Goal: Task Accomplishment & Management: Use online tool/utility

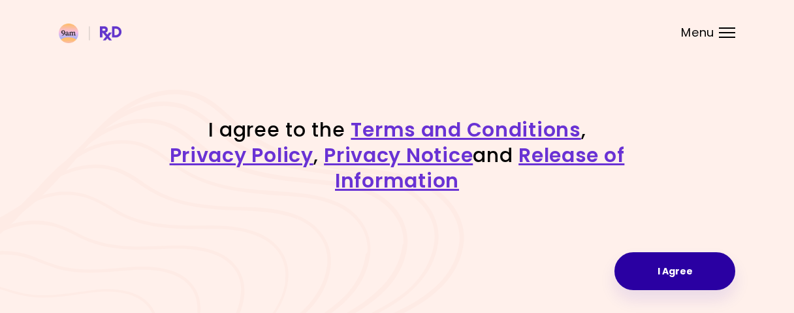
click at [638, 263] on button "I Agree" at bounding box center [674, 271] width 121 height 38
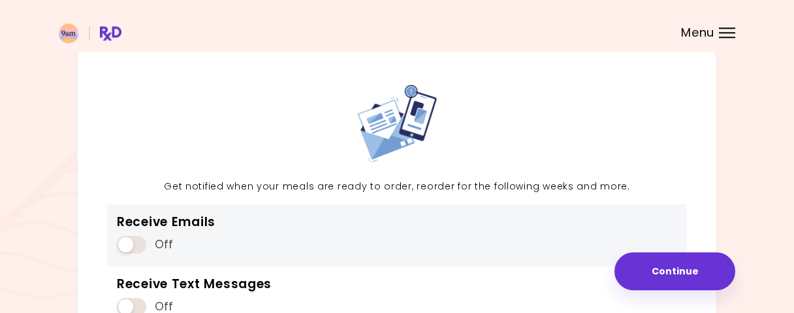
scroll to position [136, 0]
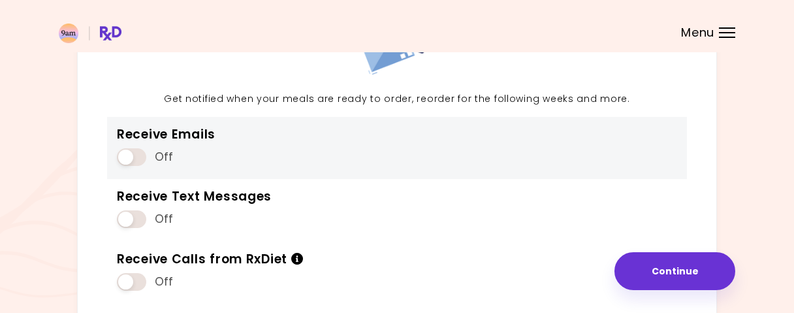
click at [127, 153] on span at bounding box center [131, 157] width 29 height 18
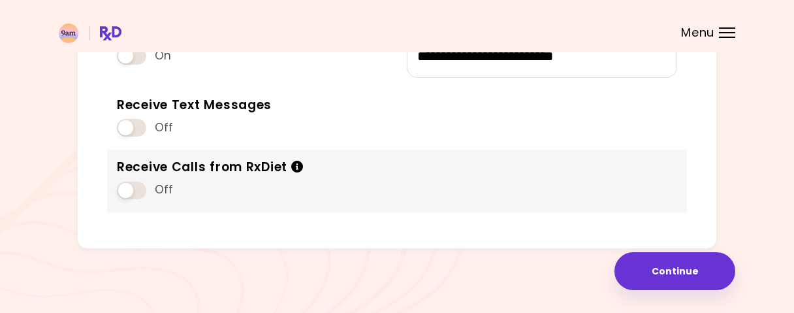
scroll to position [178, 0]
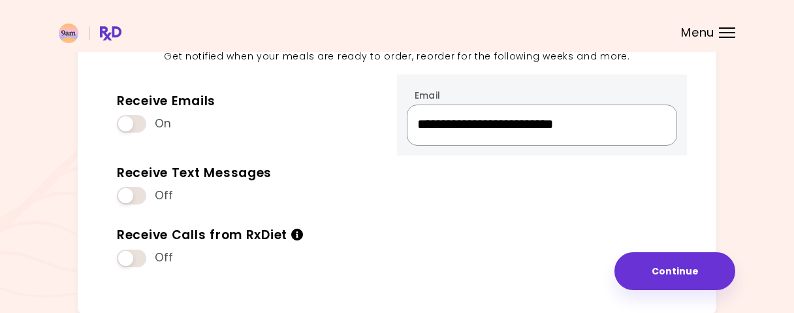
click at [461, 127] on input "**********" at bounding box center [542, 124] width 270 height 41
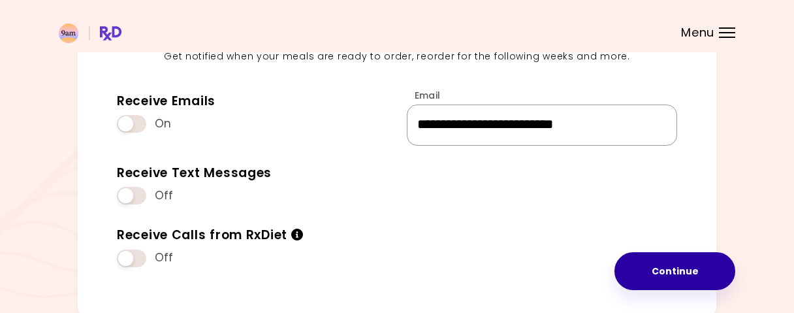
type input "**********"
click at [664, 266] on button "Continue" at bounding box center [674, 271] width 121 height 38
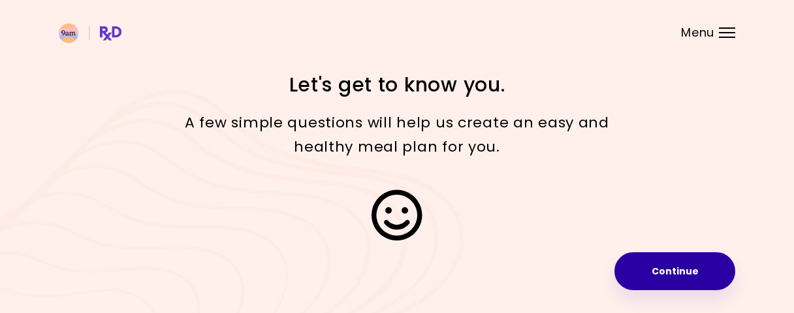
click at [657, 276] on button "Continue" at bounding box center [674, 271] width 121 height 38
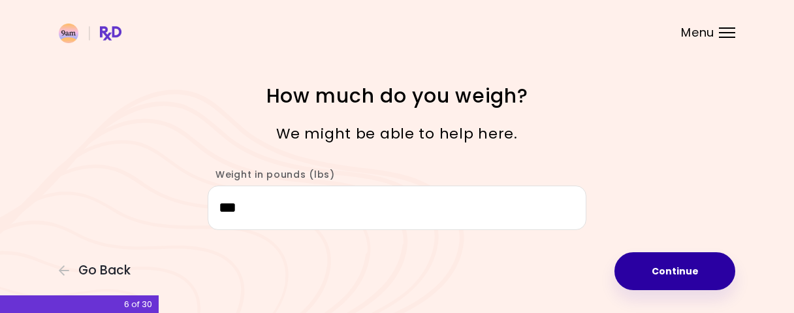
type input "***"
click at [692, 262] on button "Continue" at bounding box center [674, 271] width 121 height 38
select select "****"
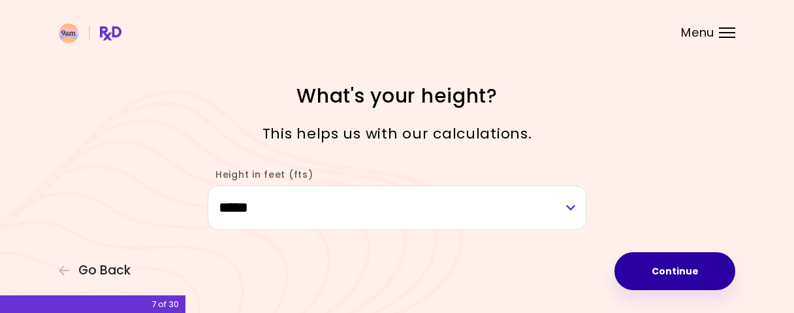
click at [685, 264] on button "Continue" at bounding box center [674, 271] width 121 height 38
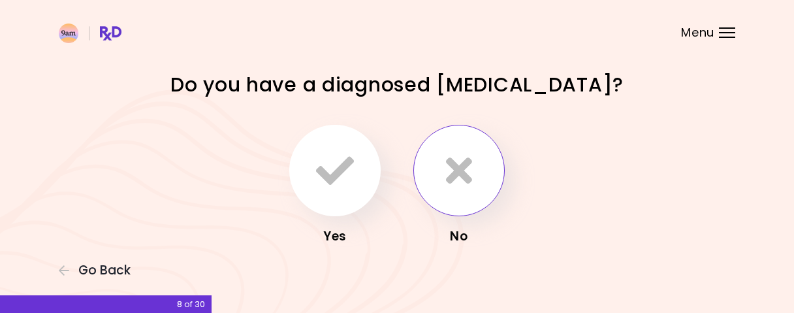
click at [476, 174] on button "button" at bounding box center [458, 170] width 91 height 91
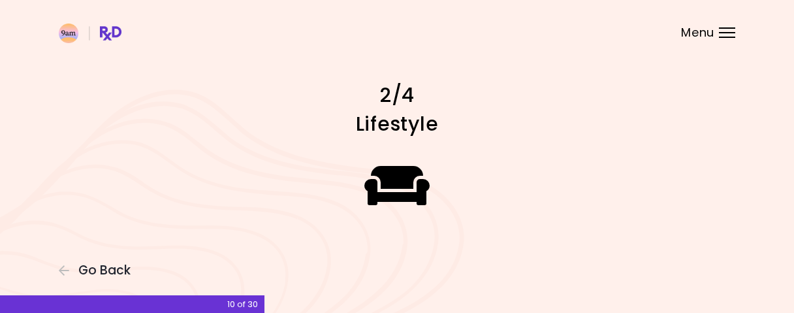
click at [397, 196] on icon at bounding box center [397, 185] width 66 height 52
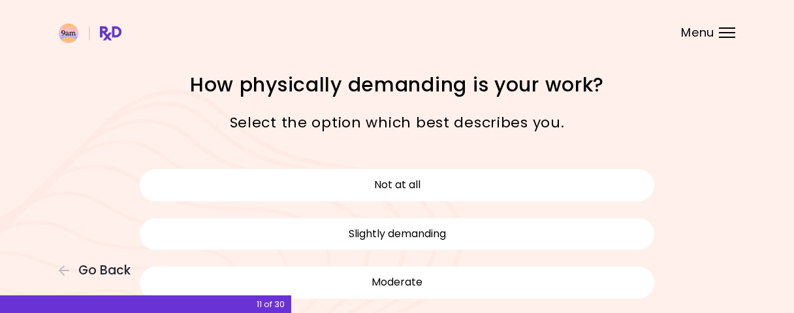
scroll to position [68, 0]
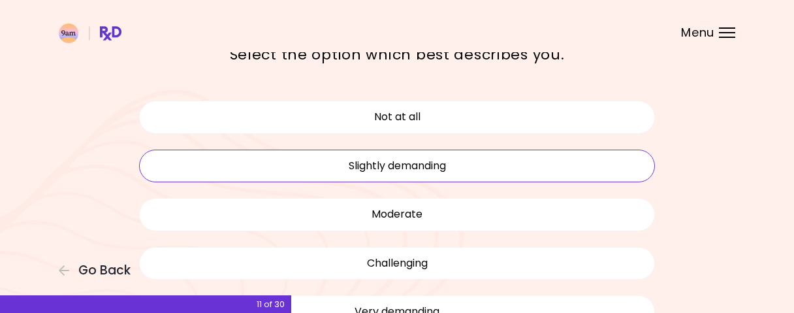
click at [443, 163] on button "Slightly demanding" at bounding box center [397, 165] width 516 height 33
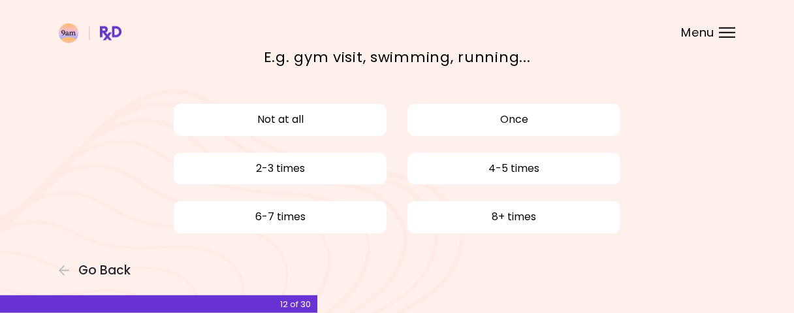
scroll to position [68, 0]
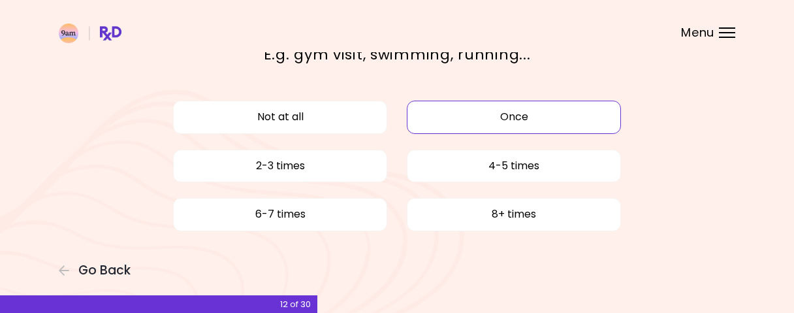
click at [494, 118] on button "Once" at bounding box center [514, 116] width 214 height 33
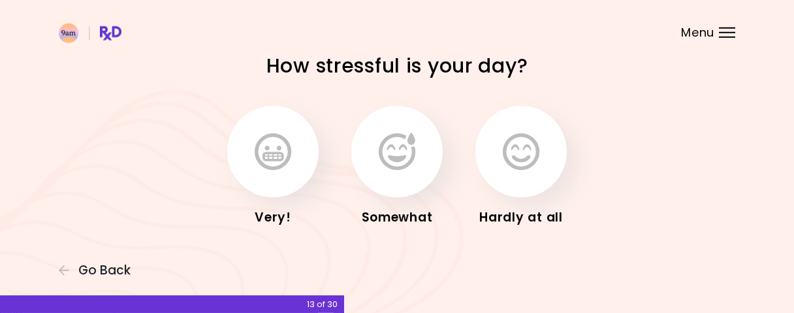
scroll to position [29, 0]
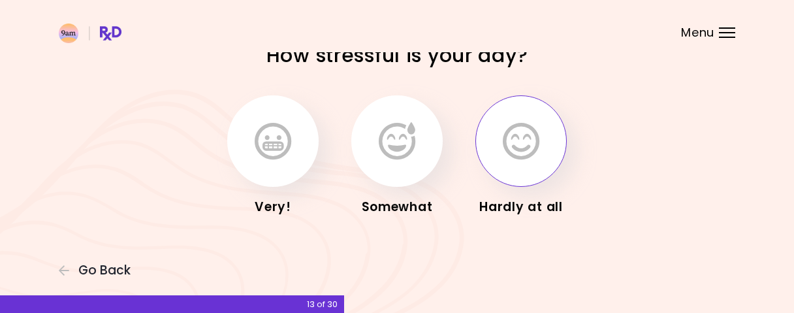
click at [538, 157] on icon "button" at bounding box center [520, 141] width 37 height 38
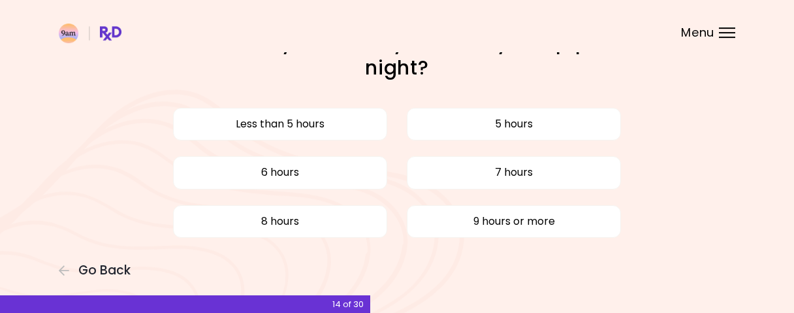
scroll to position [61, 0]
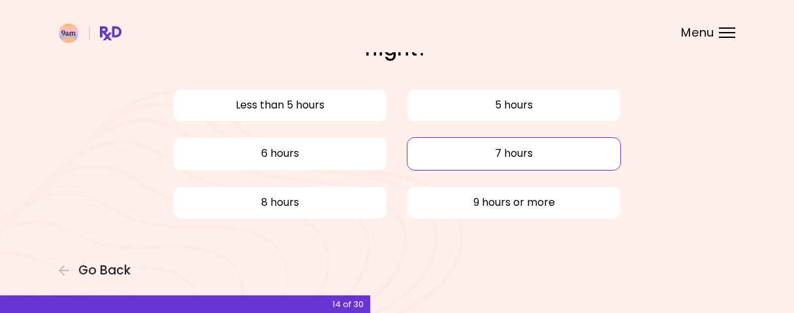
click at [474, 151] on button "7 hours" at bounding box center [514, 153] width 214 height 33
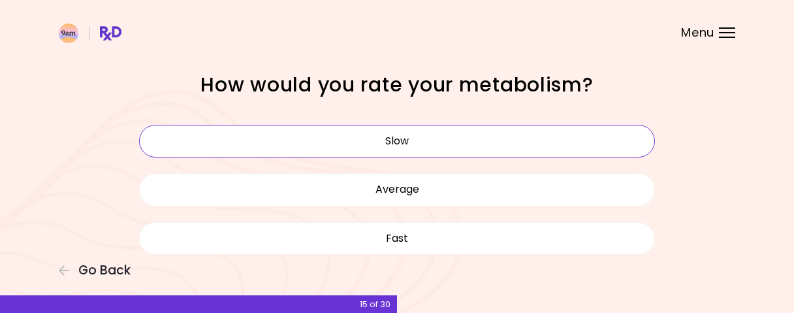
click at [341, 139] on button "Slow" at bounding box center [397, 141] width 516 height 33
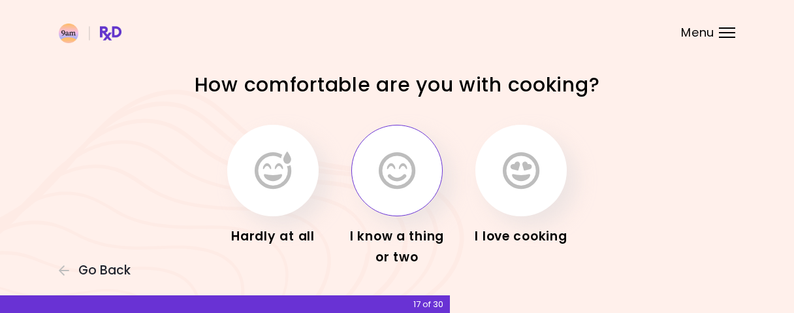
click at [420, 179] on button "button" at bounding box center [396, 170] width 91 height 91
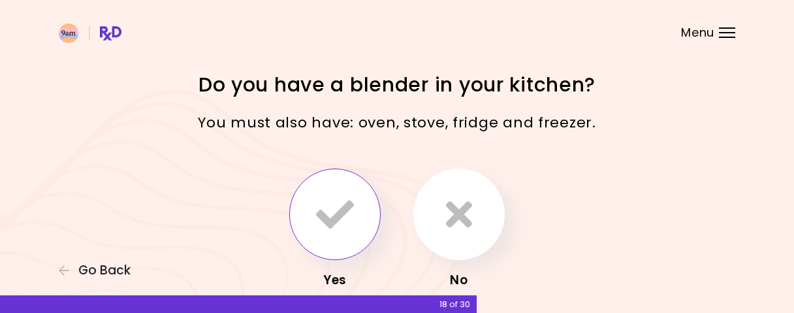
click at [326, 217] on icon "button" at bounding box center [335, 214] width 38 height 38
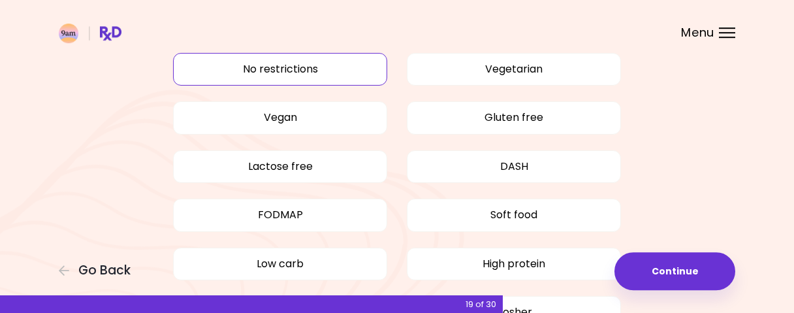
scroll to position [25, 0]
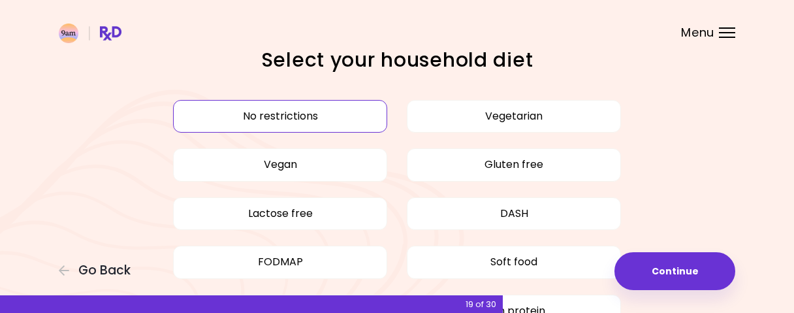
click at [242, 114] on button "No restrictions" at bounding box center [280, 116] width 214 height 33
click at [315, 105] on button "No restrictions" at bounding box center [280, 116] width 214 height 33
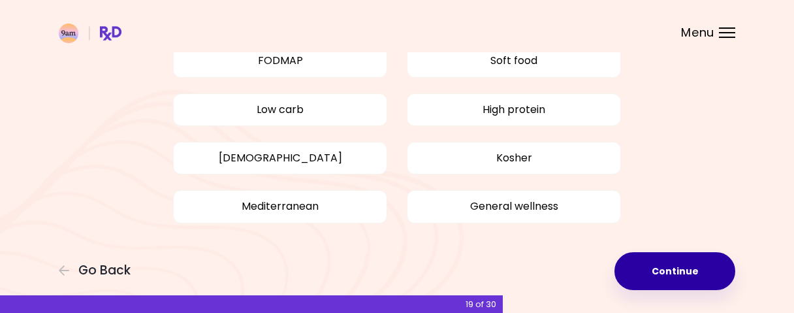
scroll to position [228, 0]
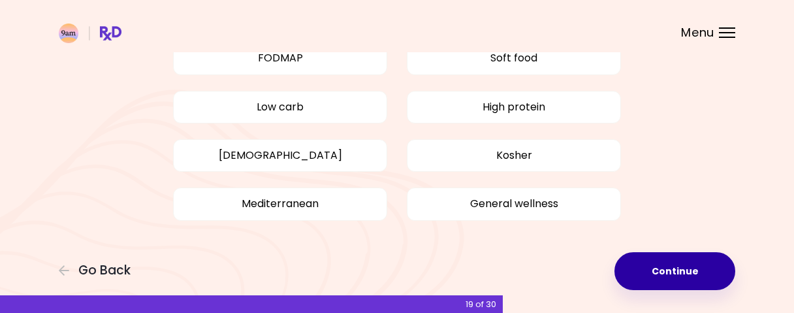
click at [711, 273] on button "Continue" at bounding box center [674, 271] width 121 height 38
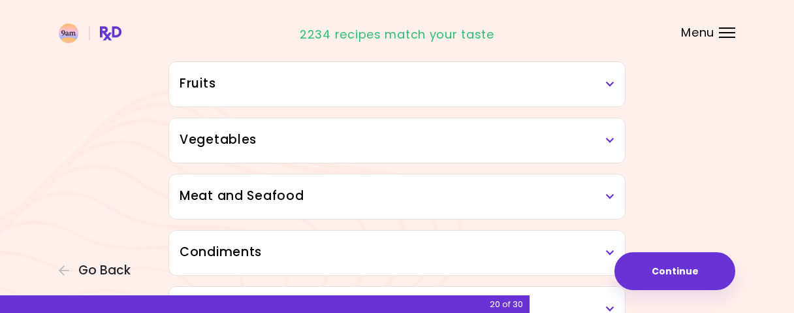
scroll to position [271, 0]
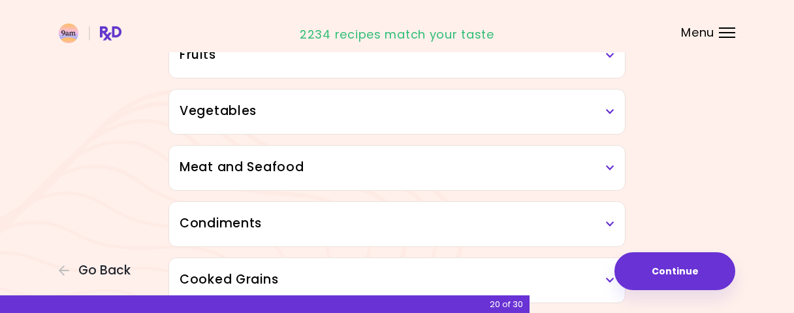
click at [604, 177] on div "Meat and Seafood" at bounding box center [397, 168] width 456 height 44
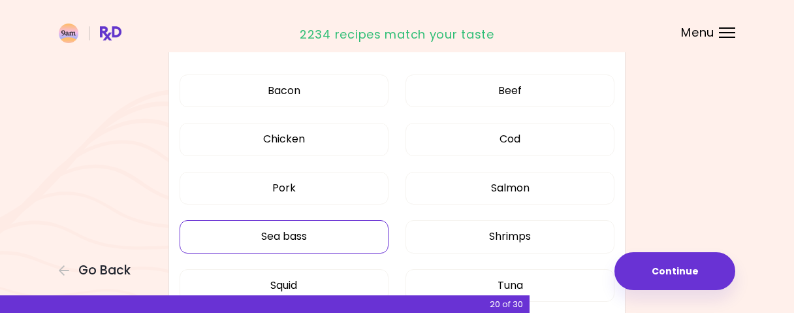
scroll to position [407, 0]
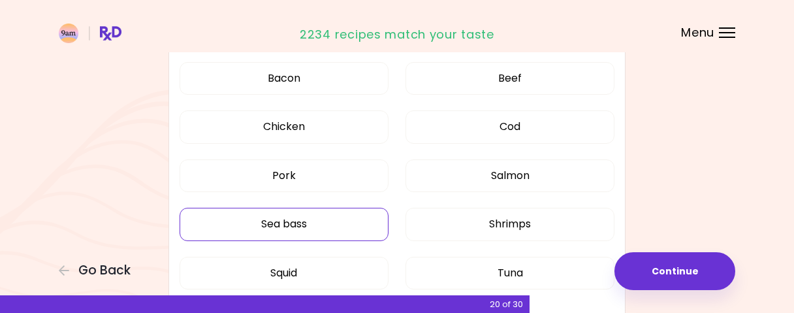
click at [362, 211] on button "Sea bass" at bounding box center [283, 224] width 209 height 33
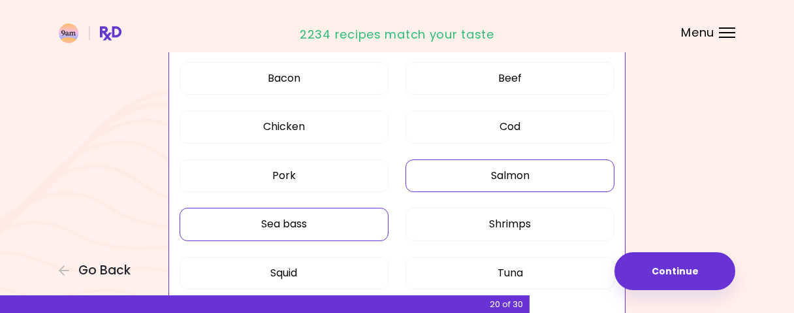
click at [503, 174] on button "Salmon" at bounding box center [509, 175] width 209 height 33
click at [281, 174] on button "Pork" at bounding box center [283, 175] width 209 height 33
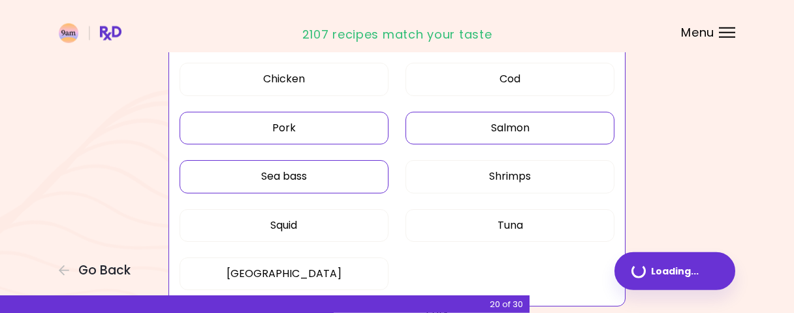
scroll to position [475, 0]
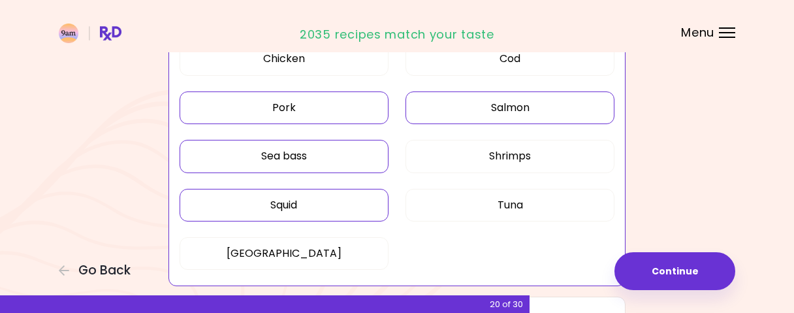
click at [290, 198] on button "Squid" at bounding box center [283, 205] width 209 height 33
click at [484, 206] on button "Tuna" at bounding box center [509, 205] width 209 height 33
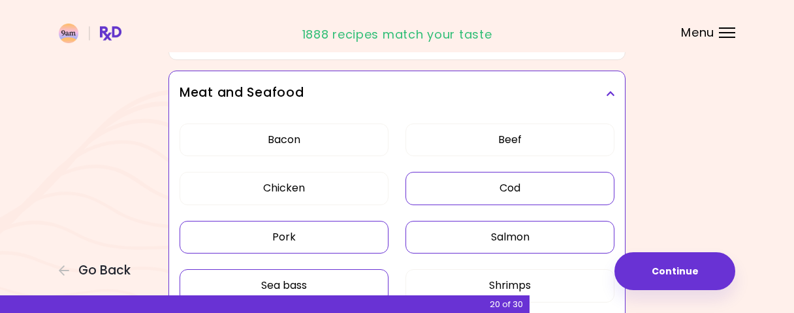
scroll to position [339, 0]
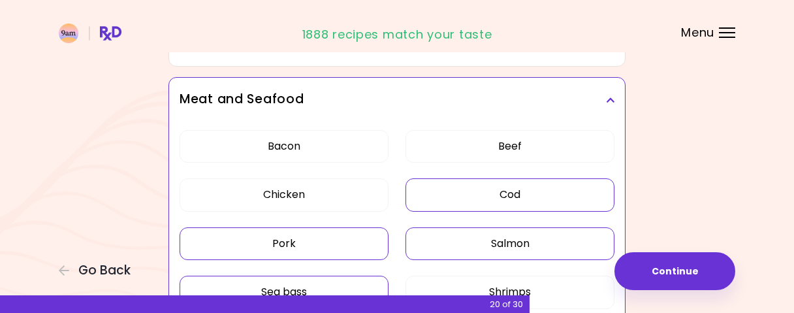
click at [512, 189] on button "Cod" at bounding box center [509, 194] width 209 height 33
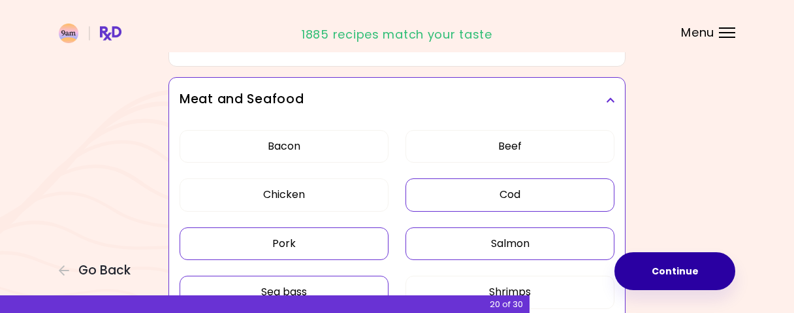
click at [694, 270] on button "Continue" at bounding box center [674, 271] width 121 height 38
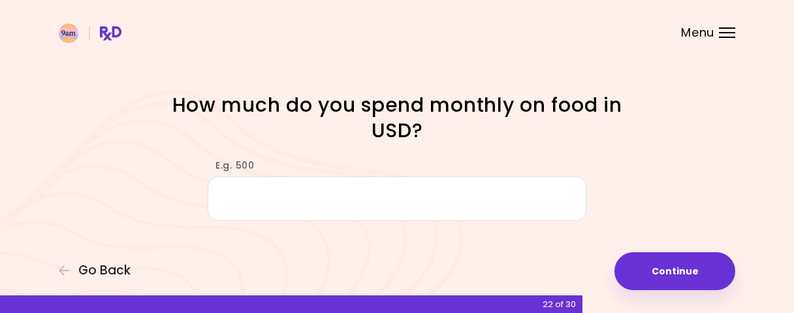
click at [360, 198] on input "E.g. 500" at bounding box center [397, 198] width 378 height 45
type input "***"
click at [672, 163] on div "E.g. 500 ***" at bounding box center [397, 183] width 626 height 75
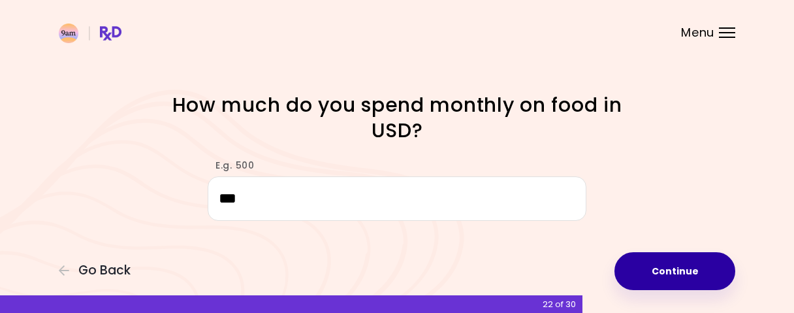
click at [674, 262] on button "Continue" at bounding box center [674, 271] width 121 height 38
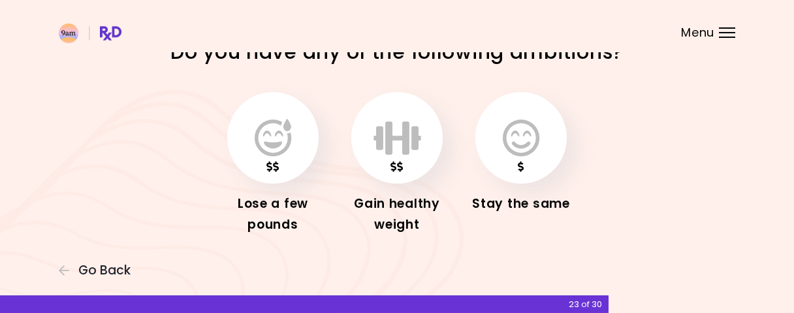
scroll to position [50, 0]
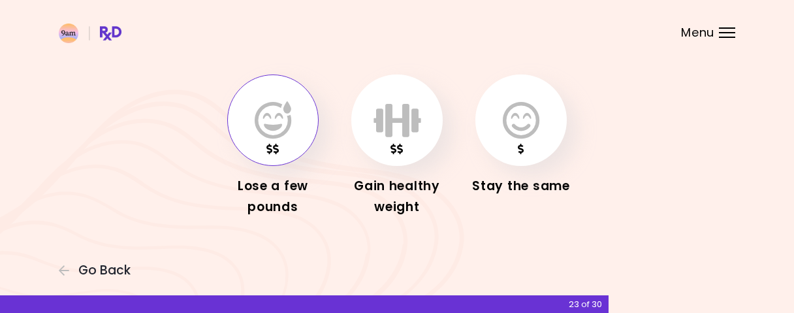
click at [270, 126] on icon "button" at bounding box center [273, 120] width 37 height 38
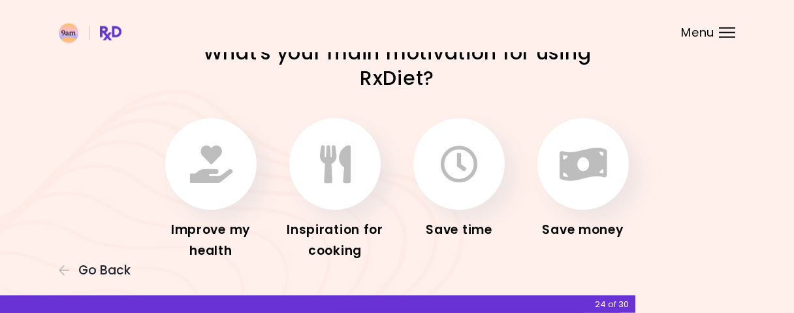
scroll to position [68, 0]
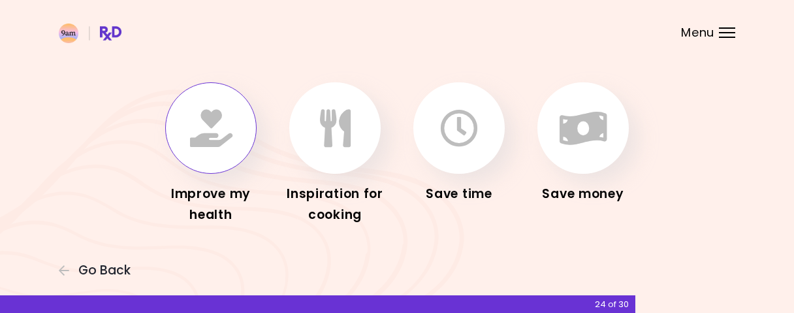
click at [208, 138] on icon "button" at bounding box center [211, 128] width 42 height 38
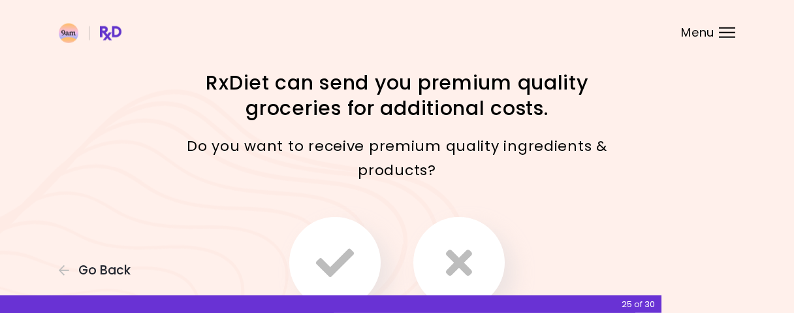
scroll to position [68, 0]
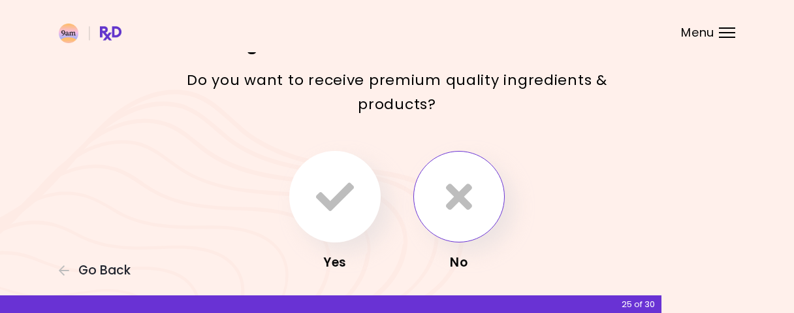
click at [442, 202] on button "button" at bounding box center [458, 196] width 91 height 91
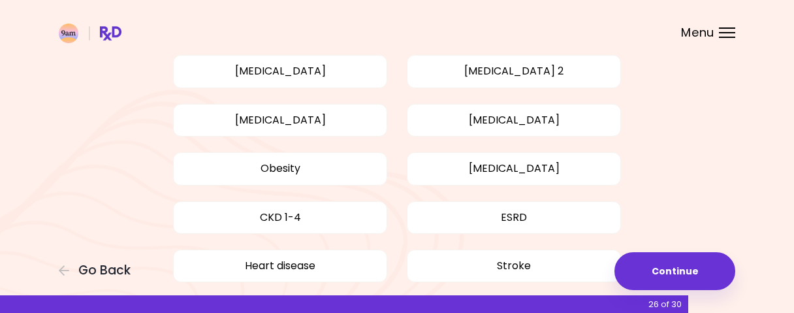
scroll to position [136, 0]
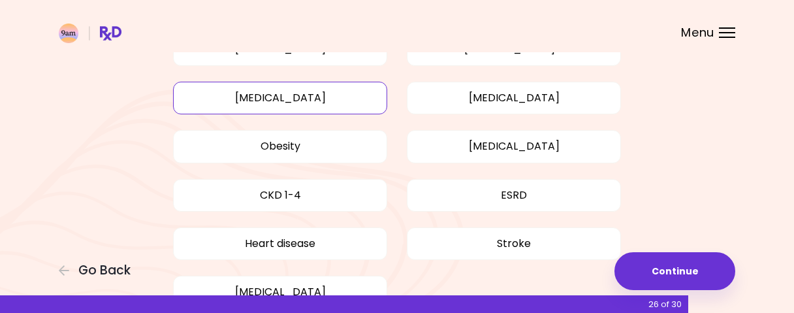
click at [303, 106] on button "[MEDICAL_DATA]" at bounding box center [280, 98] width 214 height 33
click at [486, 96] on button "[MEDICAL_DATA]" at bounding box center [514, 98] width 214 height 33
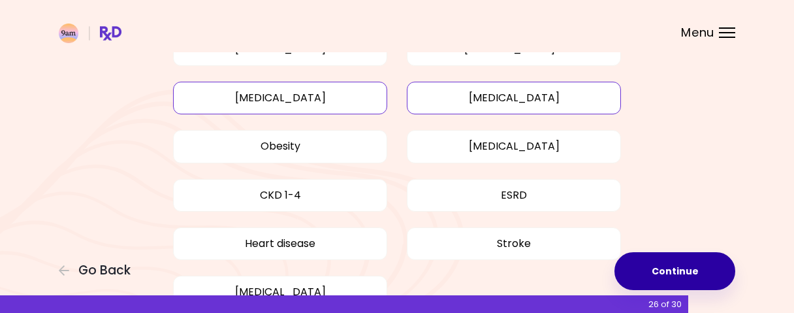
click at [647, 266] on button "Continue" at bounding box center [674, 271] width 121 height 38
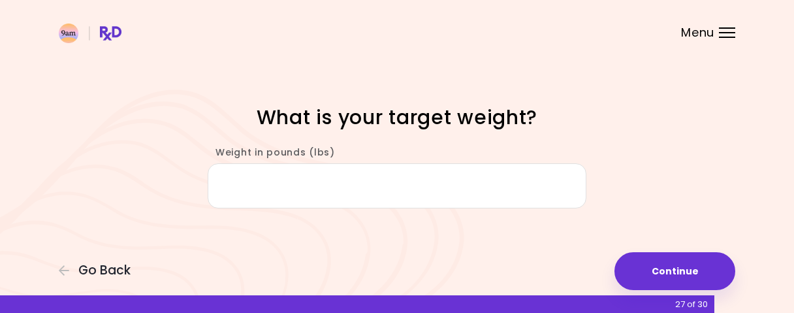
click at [362, 179] on input "Weight in pounds (lbs)" at bounding box center [397, 185] width 378 height 45
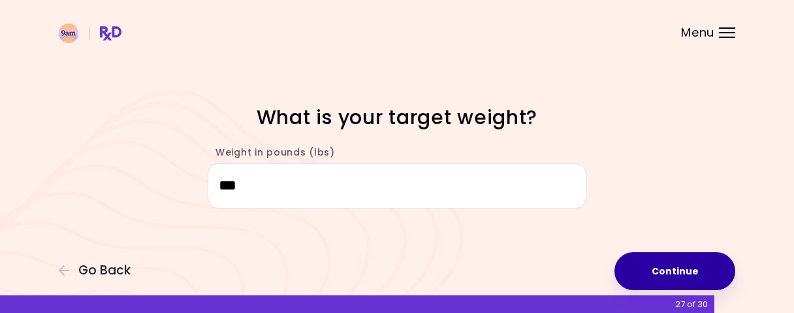
type input "***"
click at [688, 267] on button "Continue" at bounding box center [674, 271] width 121 height 38
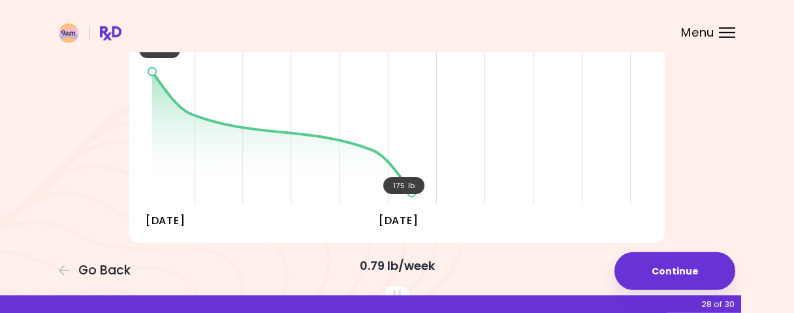
scroll to position [204, 0]
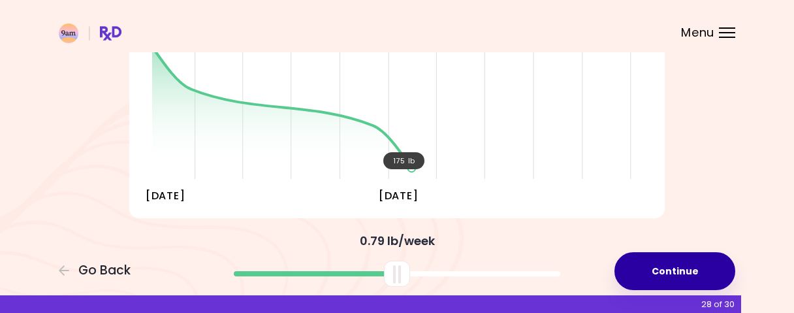
click at [665, 266] on button "Continue" at bounding box center [674, 271] width 121 height 38
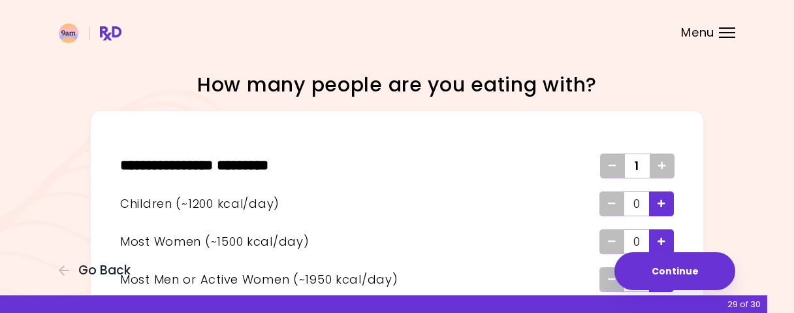
click at [660, 205] on icon "Add - Child" at bounding box center [661, 203] width 8 height 8
click at [661, 204] on icon "Add - Child" at bounding box center [661, 203] width 8 height 8
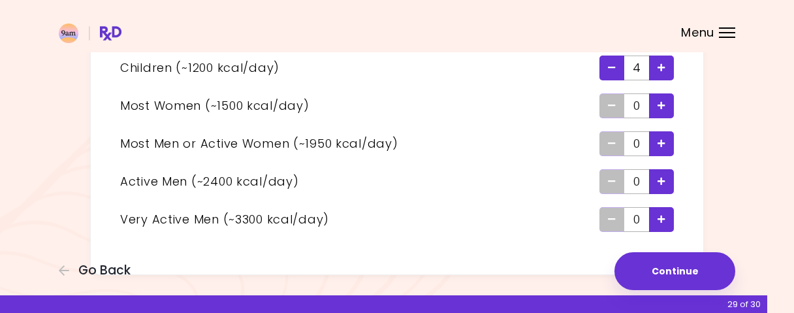
scroll to position [169, 0]
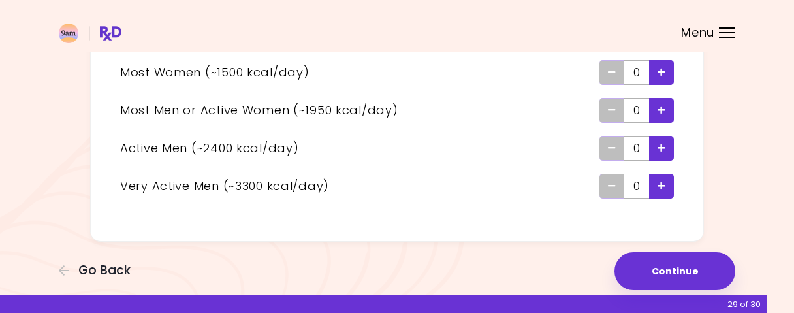
click at [661, 184] on icon "Add - Very Active Man" at bounding box center [661, 185] width 8 height 8
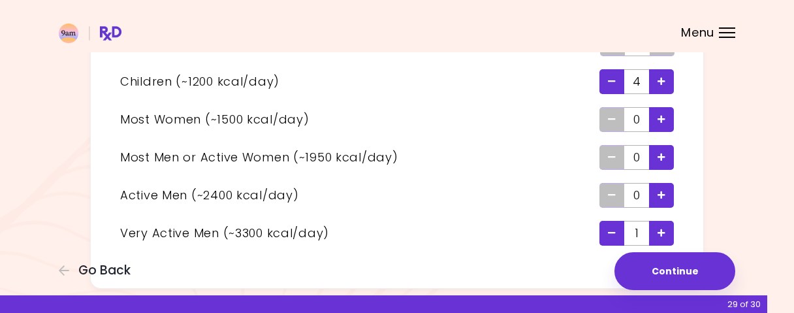
scroll to position [136, 0]
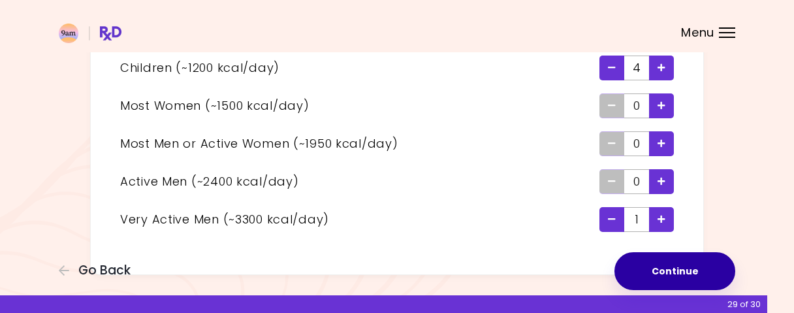
click at [660, 268] on button "Continue" at bounding box center [674, 271] width 121 height 38
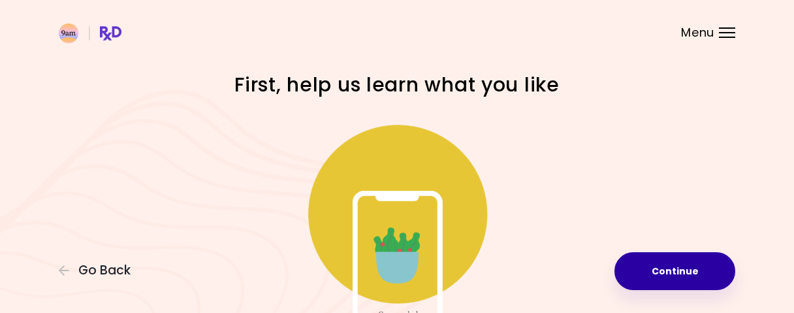
click at [654, 264] on button "Continue" at bounding box center [674, 271] width 121 height 38
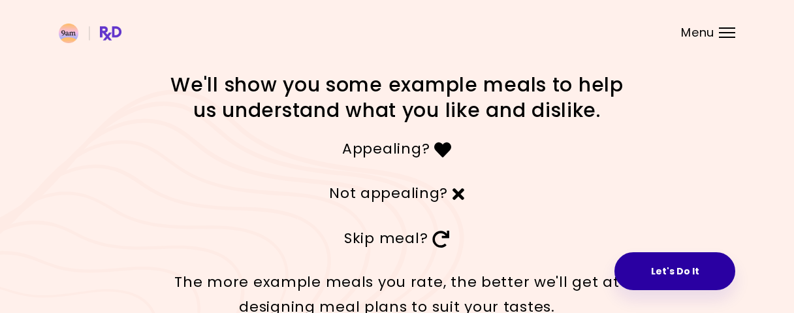
click at [689, 274] on button "Let's Do It" at bounding box center [674, 271] width 121 height 38
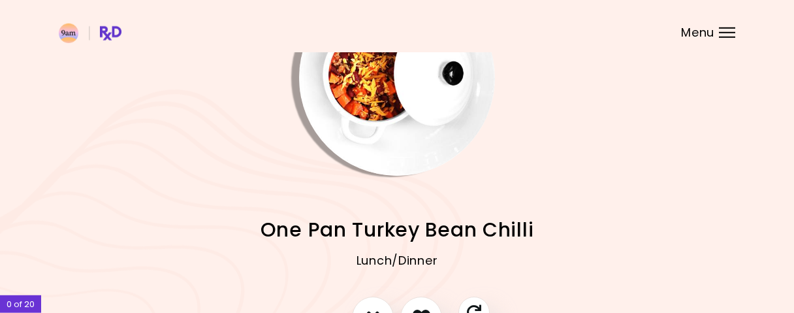
scroll to position [33, 0]
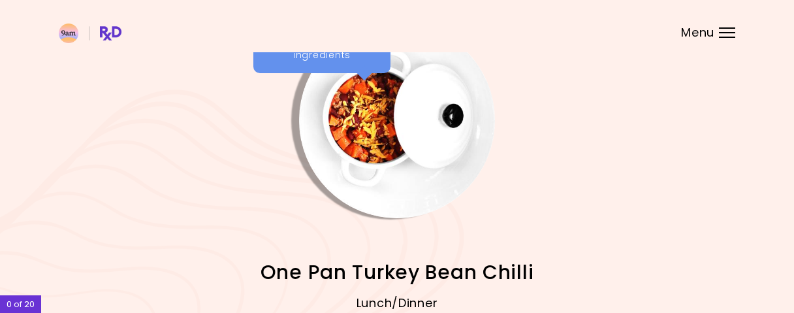
click at [351, 132] on img "Info - One Pan Turkey Bean Chilli" at bounding box center [397, 120] width 196 height 196
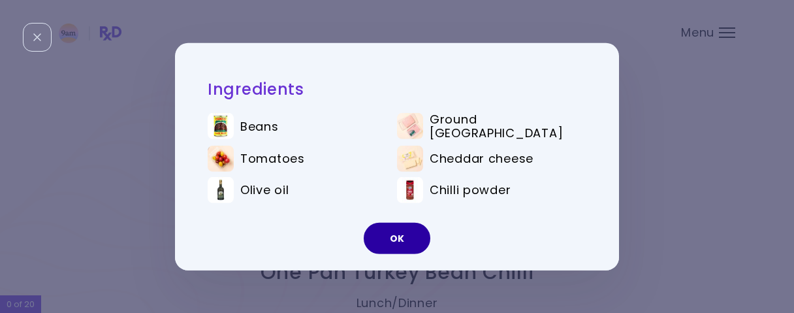
click at [408, 235] on button "OK" at bounding box center [396, 238] width 67 height 31
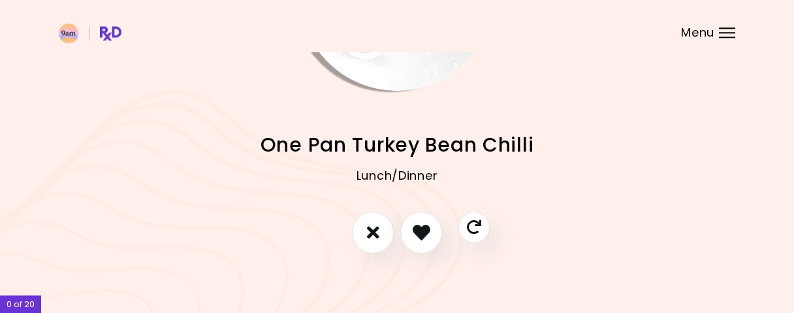
scroll to position [169, 0]
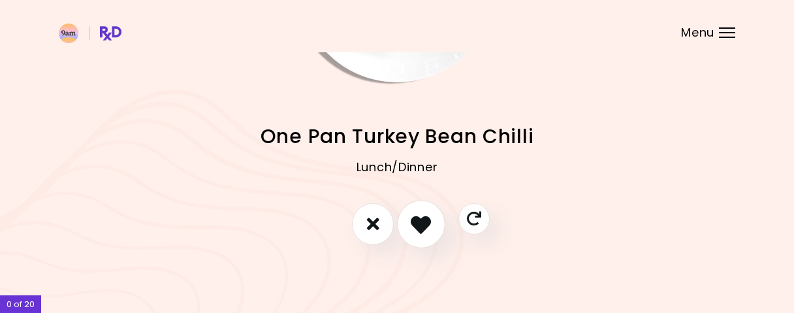
click at [429, 228] on icon "I like this recipe" at bounding box center [420, 223] width 20 height 20
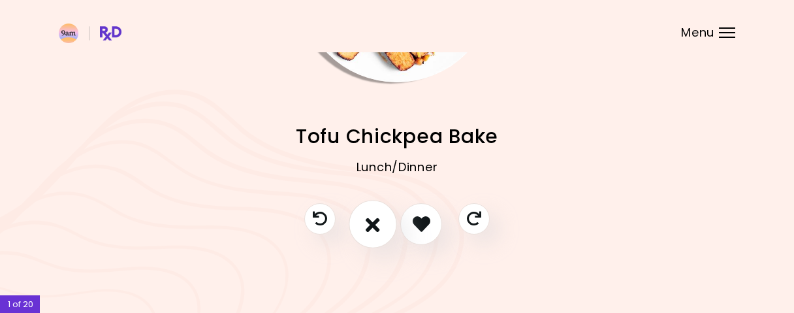
click at [374, 221] on icon "I don't like this recipe" at bounding box center [372, 223] width 14 height 20
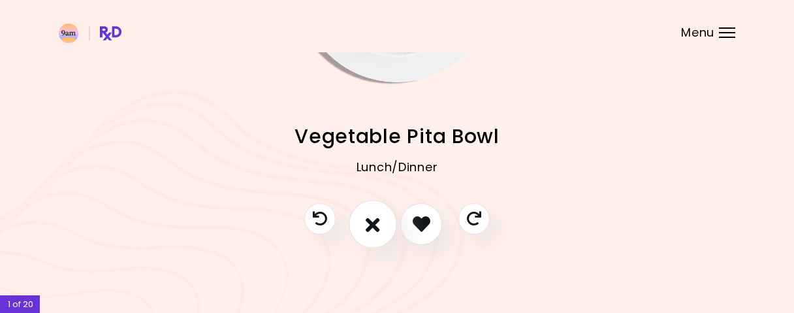
click at [374, 219] on icon "I don't like this recipe" at bounding box center [372, 223] width 14 height 20
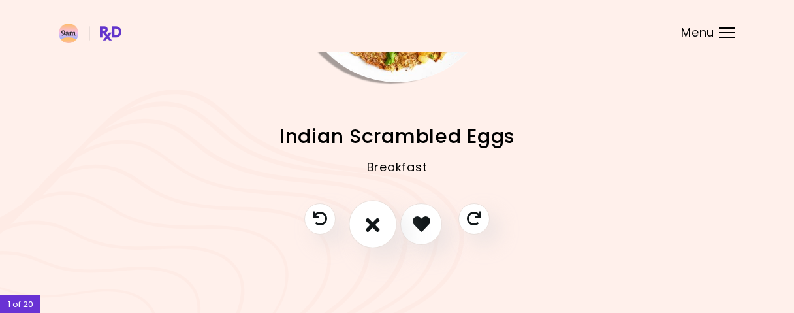
click at [371, 223] on icon "I don't like this recipe" at bounding box center [372, 223] width 14 height 20
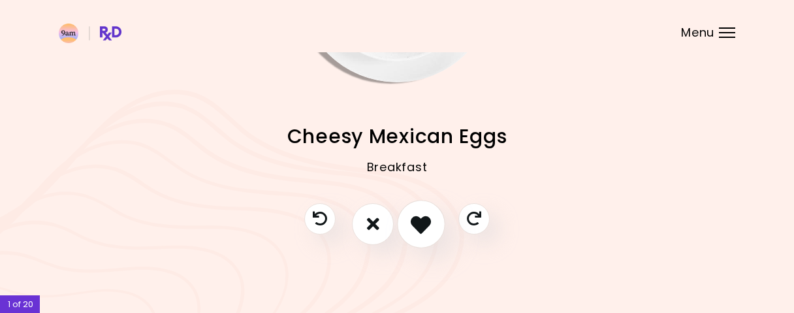
click at [422, 213] on button "I like this recipe" at bounding box center [421, 224] width 48 height 48
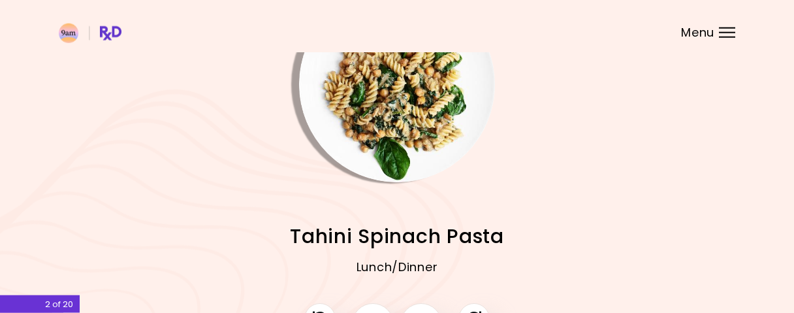
scroll to position [101, 0]
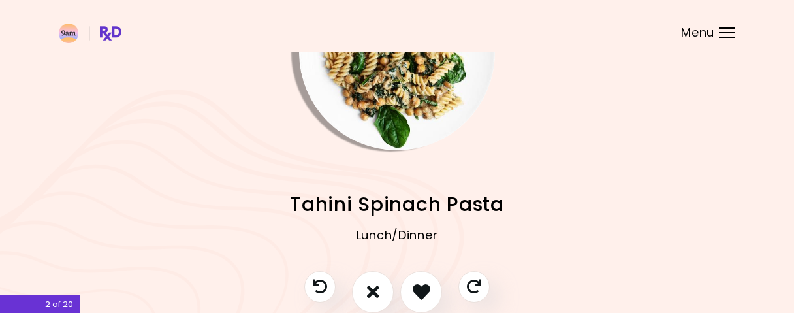
click at [412, 117] on img "Info - Tahini Spinach Pasta" at bounding box center [397, 52] width 196 height 196
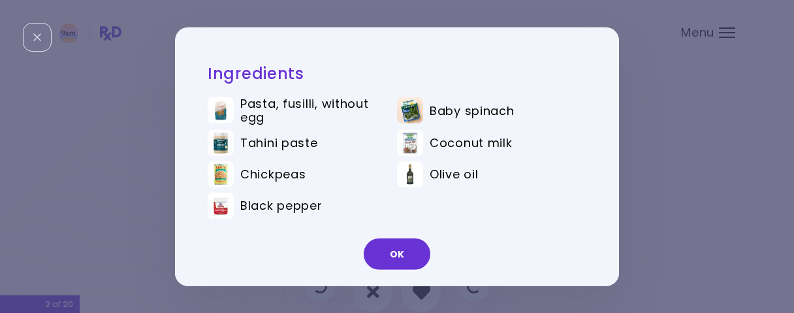
drag, startPoint x: 768, startPoint y: 144, endPoint x: 694, endPoint y: 173, distance: 79.4
click at [750, 148] on div "Ingredients Pasta, fusilli, without egg Baby spinach Tahini paste Coconut milk …" at bounding box center [397, 156] width 794 height 313
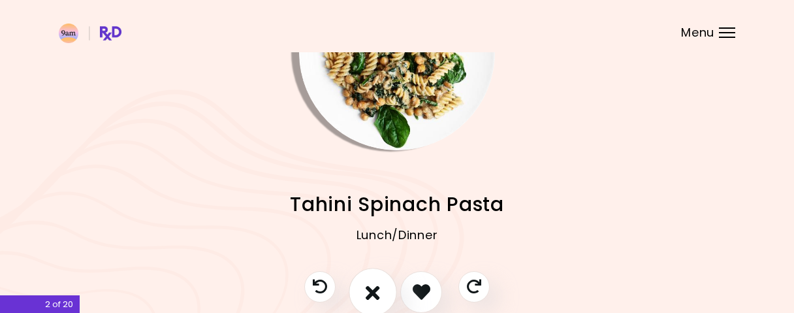
click at [371, 283] on icon "I don't like this recipe" at bounding box center [372, 291] width 14 height 20
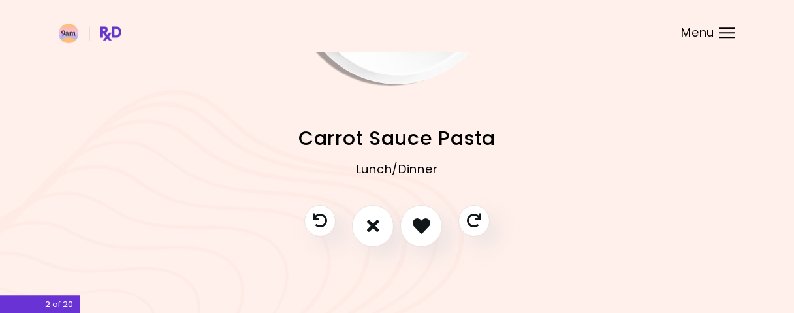
scroll to position [169, 0]
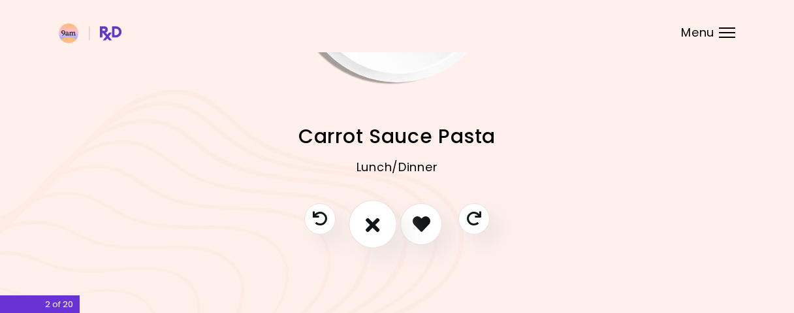
click at [367, 221] on icon "I don't like this recipe" at bounding box center [372, 223] width 14 height 20
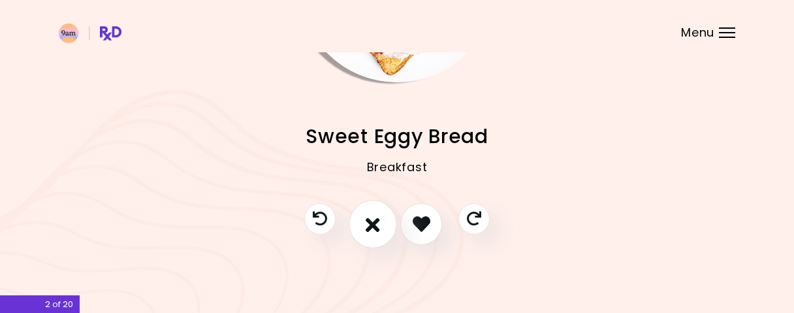
click at [379, 232] on icon "I don't like this recipe" at bounding box center [372, 223] width 14 height 20
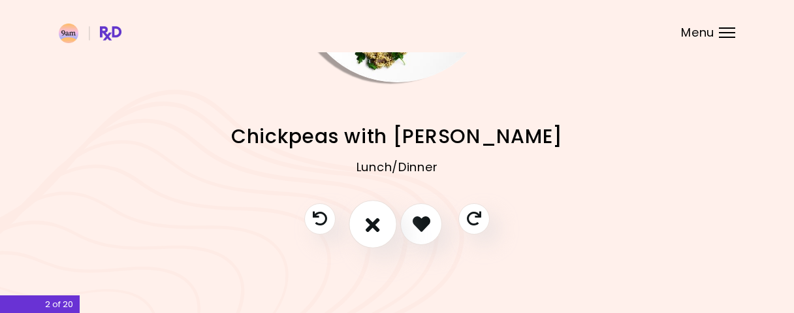
click at [366, 228] on icon "I don't like this recipe" at bounding box center [372, 223] width 14 height 20
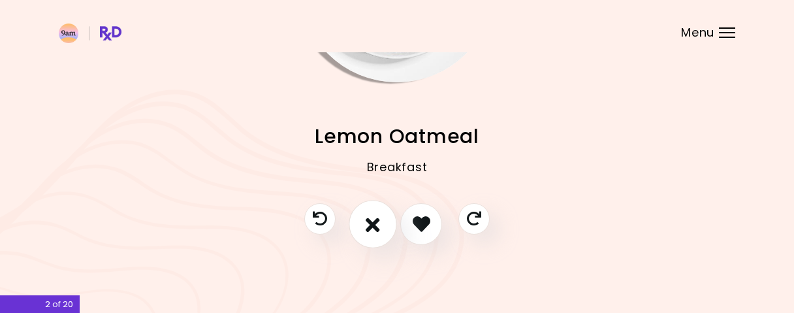
click at [377, 224] on icon "I don't like this recipe" at bounding box center [372, 223] width 14 height 20
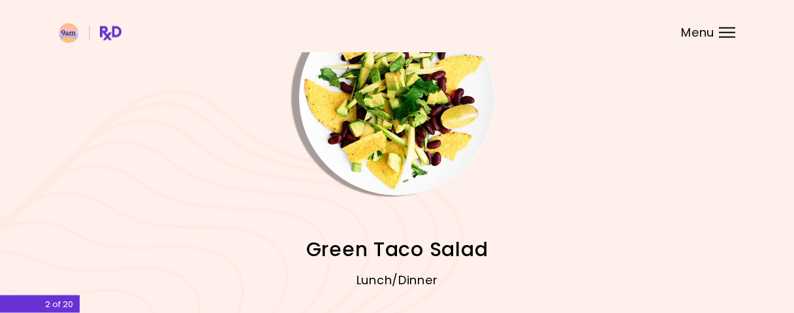
scroll to position [33, 0]
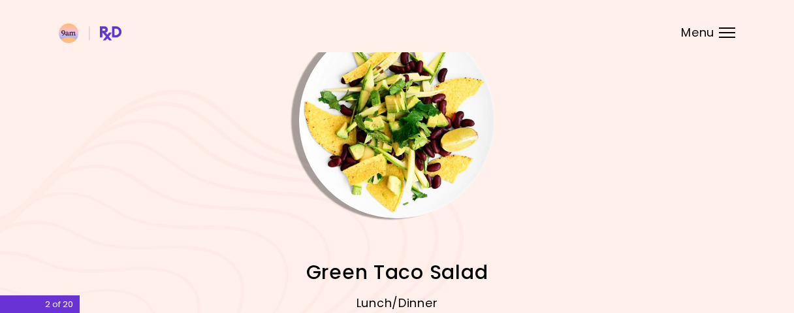
click at [401, 140] on img "Info - Green Taco Salad" at bounding box center [397, 120] width 196 height 196
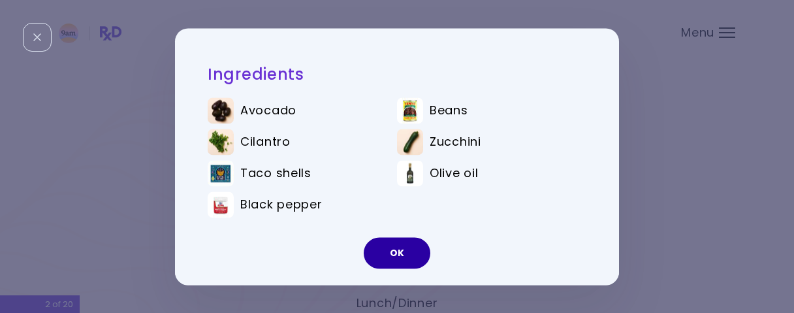
click at [400, 247] on button "OK" at bounding box center [396, 252] width 67 height 31
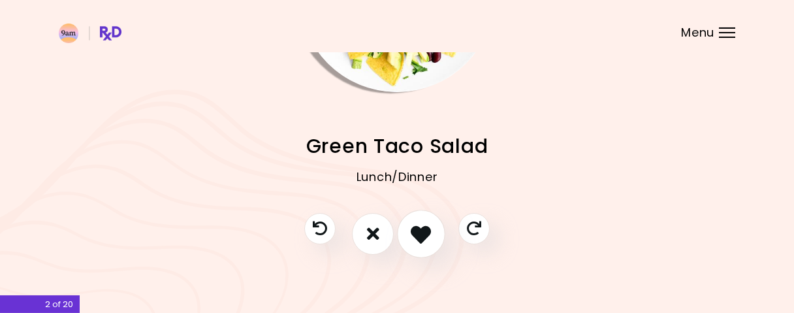
scroll to position [169, 0]
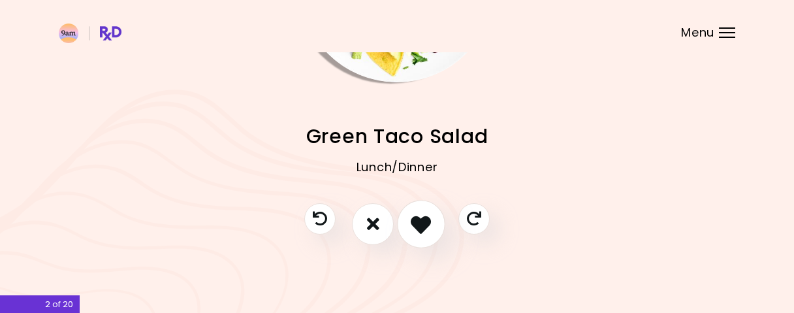
click at [432, 230] on button "I like this recipe" at bounding box center [421, 224] width 48 height 48
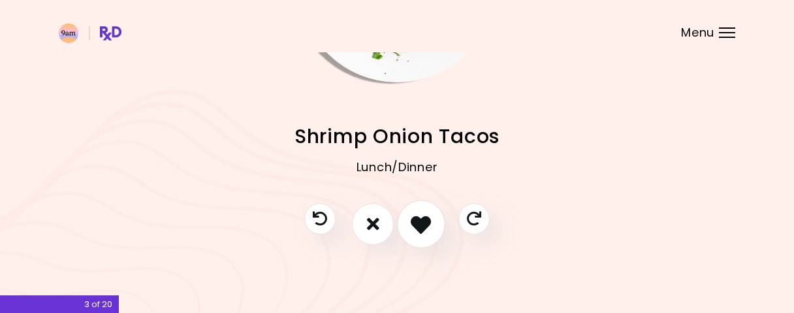
click at [424, 230] on icon "I like this recipe" at bounding box center [420, 223] width 20 height 20
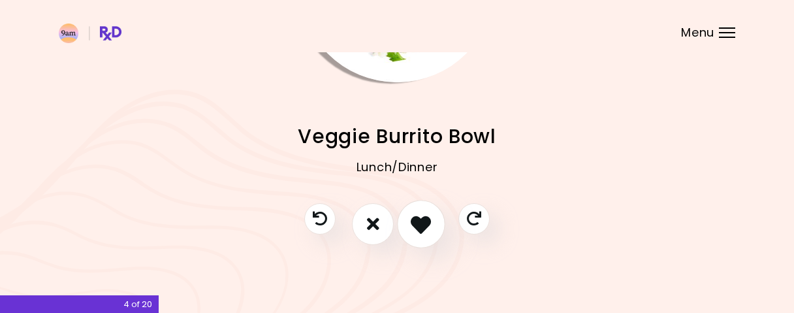
click at [418, 223] on icon "I like this recipe" at bounding box center [420, 223] width 20 height 20
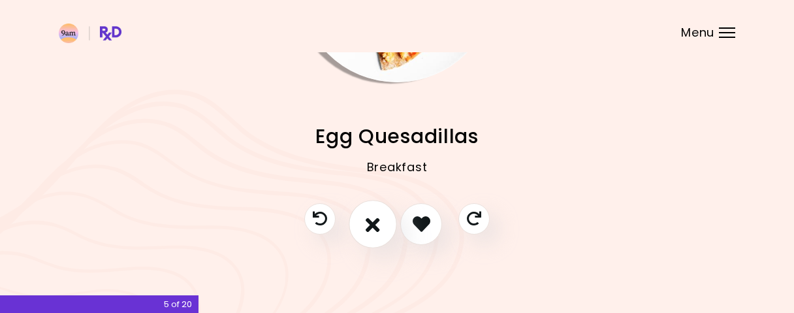
click at [369, 225] on icon "I don't like this recipe" at bounding box center [372, 223] width 14 height 20
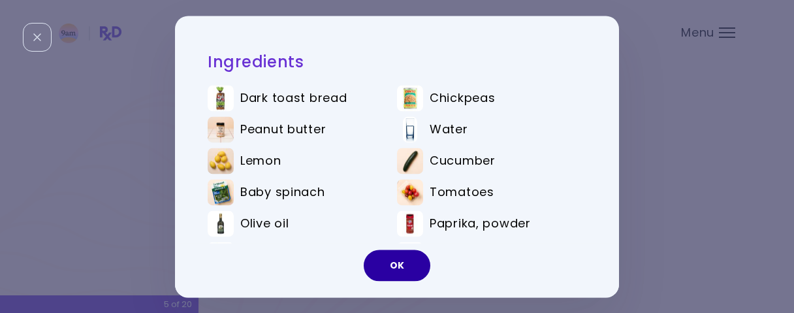
click at [392, 263] on button "OK" at bounding box center [396, 264] width 67 height 31
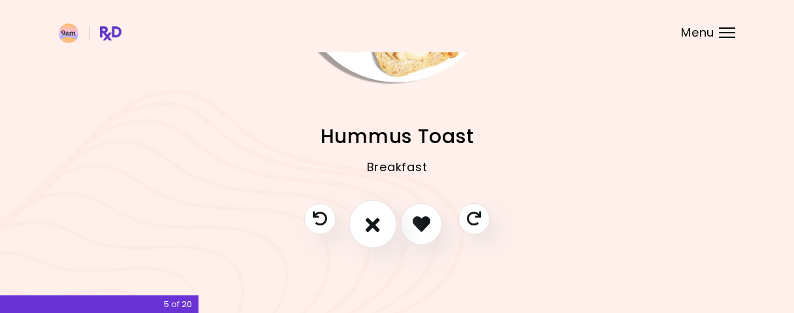
click at [373, 223] on icon "I don't like this recipe" at bounding box center [372, 223] width 14 height 20
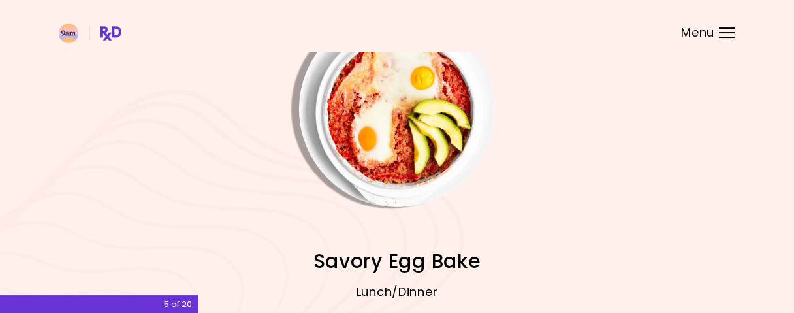
scroll to position [33, 0]
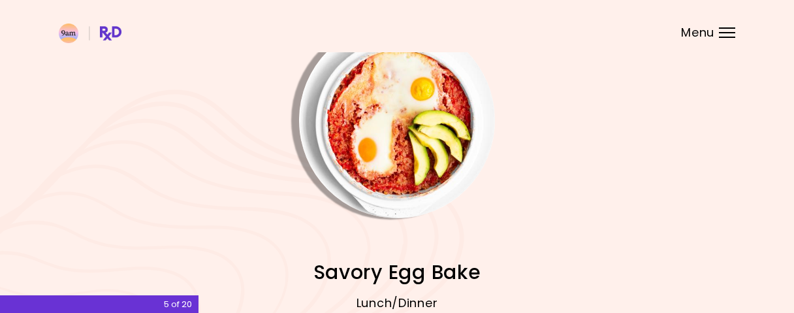
click at [387, 167] on img "Info - Savory Egg Bake" at bounding box center [397, 120] width 196 height 196
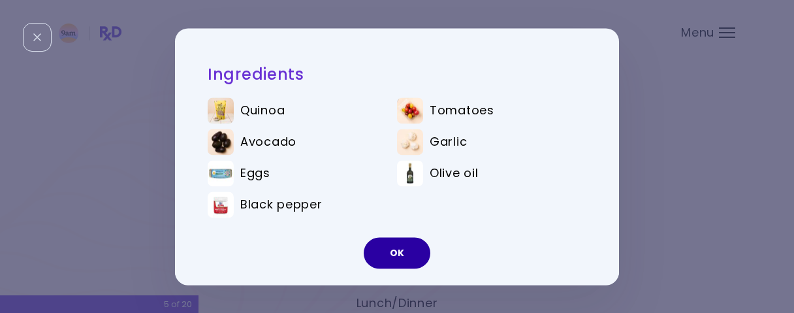
click at [380, 247] on button "OK" at bounding box center [396, 252] width 67 height 31
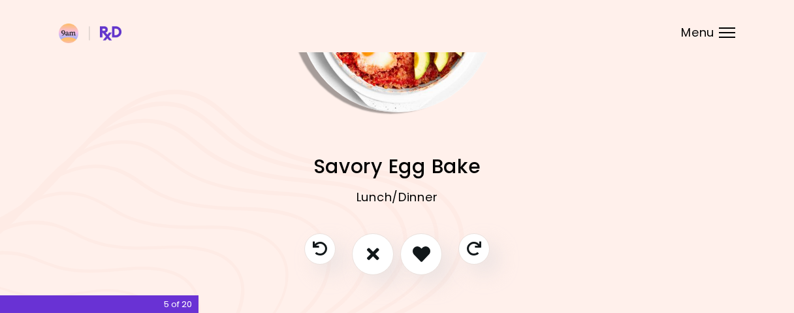
scroll to position [169, 0]
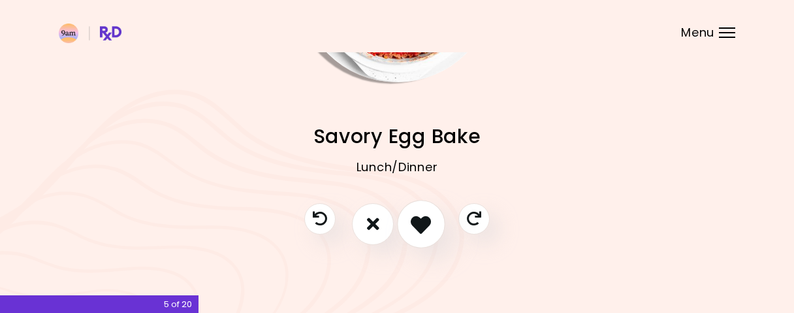
click at [424, 229] on icon "I like this recipe" at bounding box center [420, 223] width 20 height 20
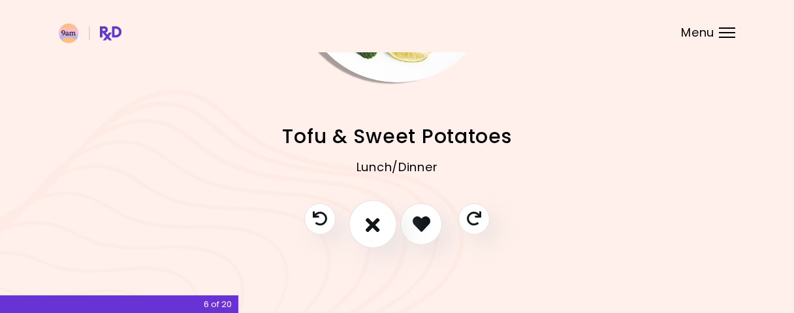
click at [371, 218] on icon "I don't like this recipe" at bounding box center [372, 223] width 14 height 20
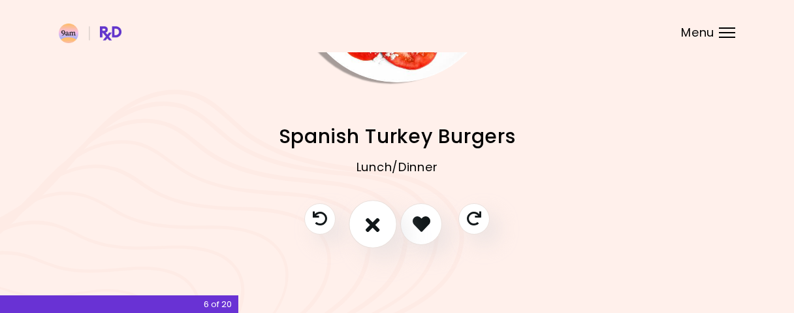
click at [388, 224] on button "I don't like this recipe" at bounding box center [372, 224] width 48 height 48
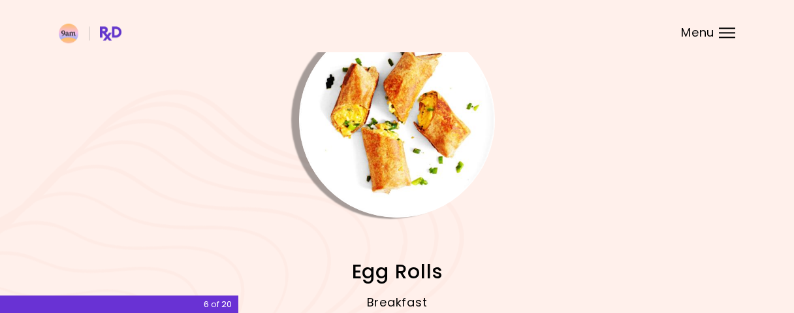
scroll to position [33, 0]
click at [391, 161] on img "Info - Egg Rolls" at bounding box center [397, 120] width 196 height 196
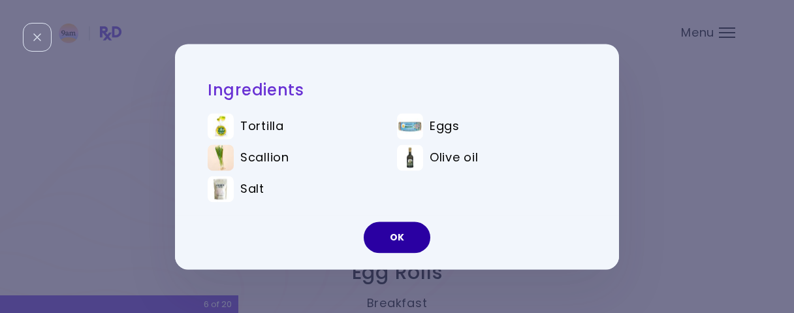
click at [397, 233] on button "OK" at bounding box center [396, 236] width 67 height 31
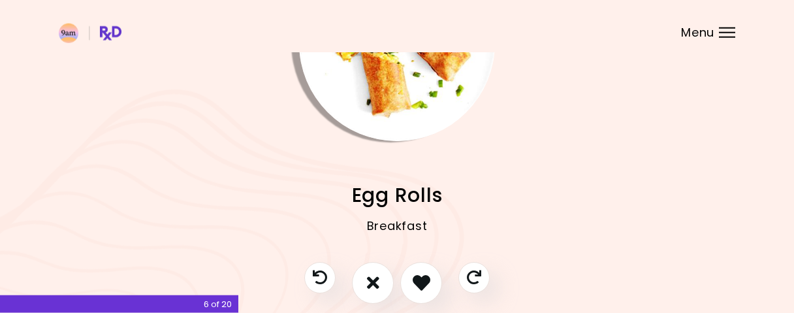
scroll to position [169, 0]
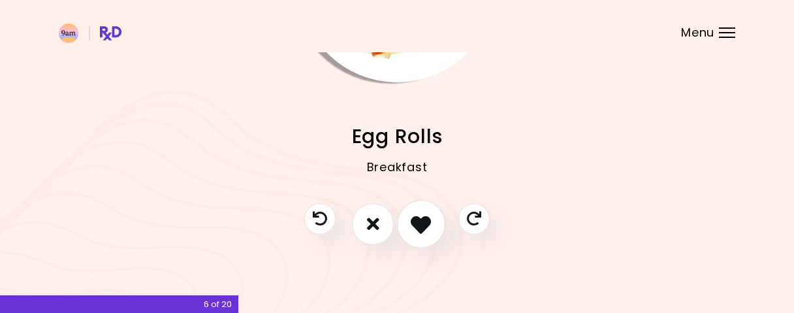
click at [431, 226] on icon "I like this recipe" at bounding box center [420, 223] width 20 height 20
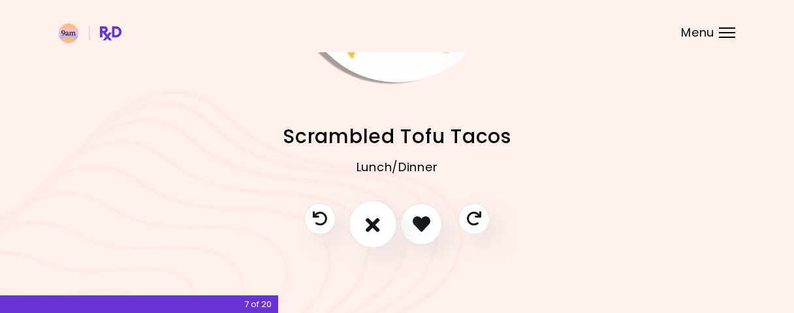
click at [370, 225] on icon "I don't like this recipe" at bounding box center [372, 223] width 14 height 20
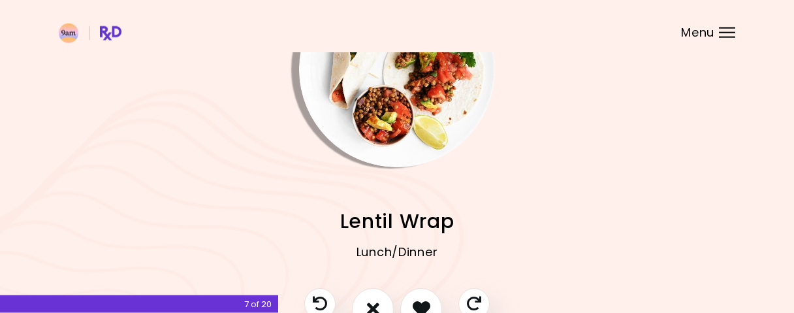
scroll to position [33, 0]
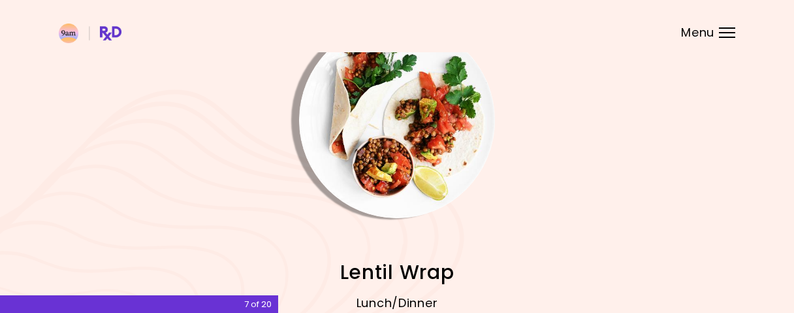
click at [372, 188] on img "Info - Lentil Wrap" at bounding box center [397, 120] width 196 height 196
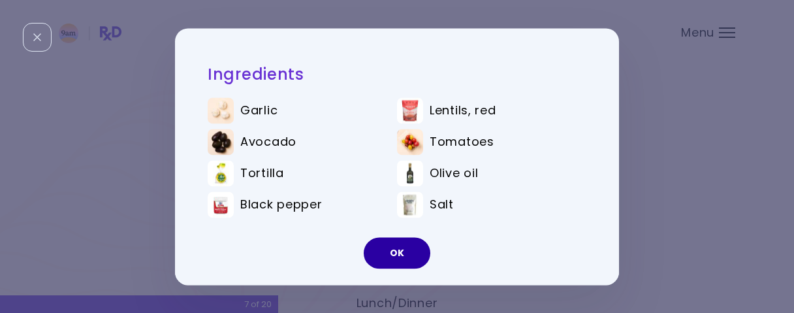
click at [399, 258] on button "OK" at bounding box center [396, 252] width 67 height 31
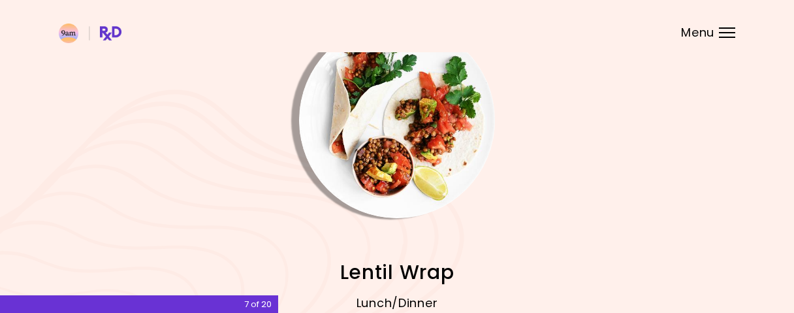
scroll to position [169, 0]
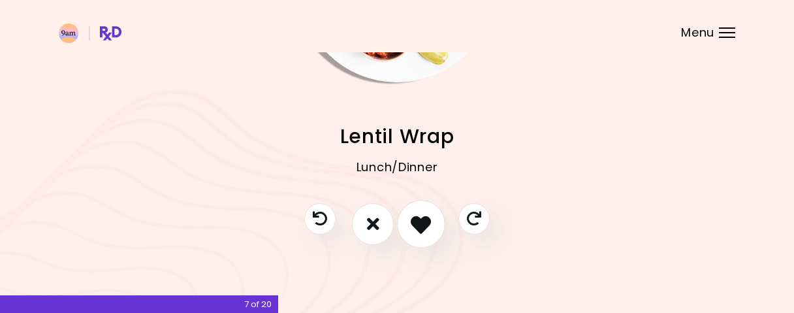
click at [440, 222] on button "I like this recipe" at bounding box center [421, 224] width 48 height 48
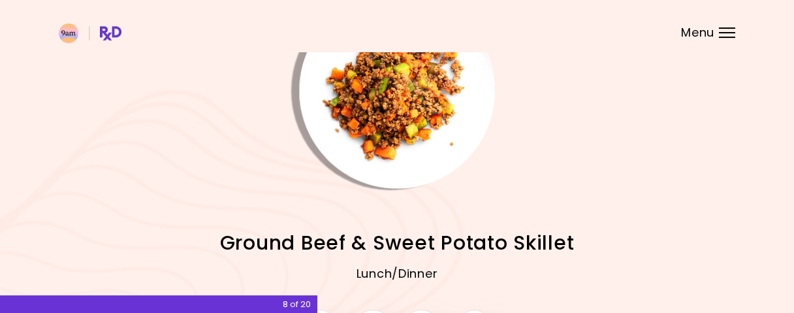
scroll to position [33, 0]
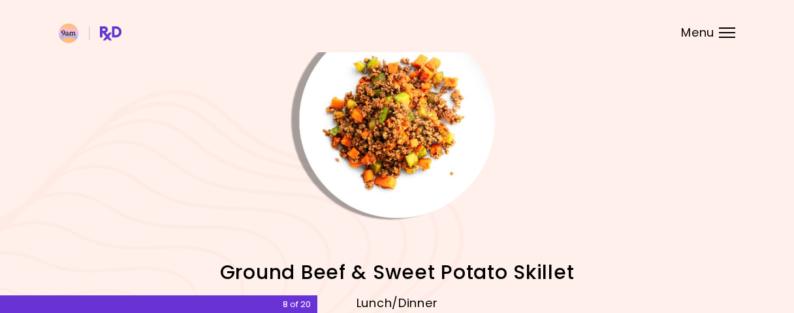
click at [413, 148] on img "Info - Ground Beef & Sweet Potato Skillet" at bounding box center [397, 120] width 196 height 196
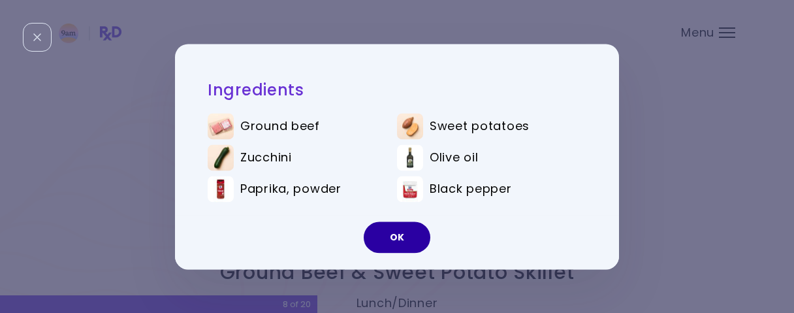
click at [391, 245] on button "OK" at bounding box center [396, 236] width 67 height 31
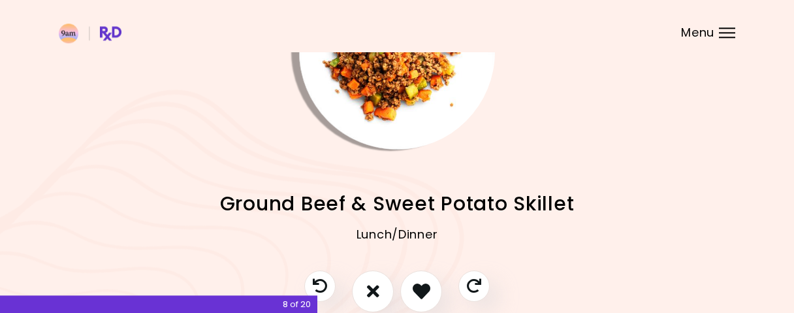
scroll to position [169, 0]
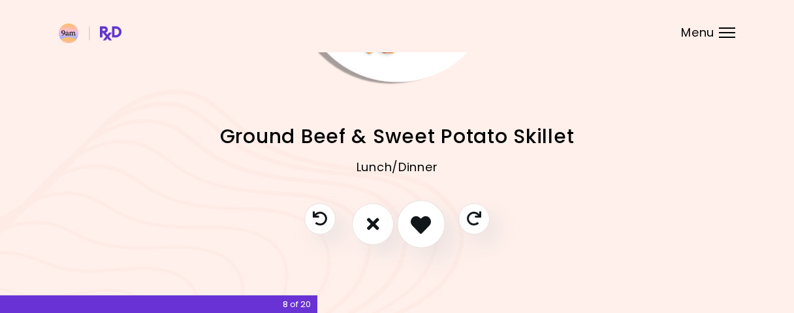
click at [423, 221] on icon "I like this recipe" at bounding box center [420, 223] width 20 height 20
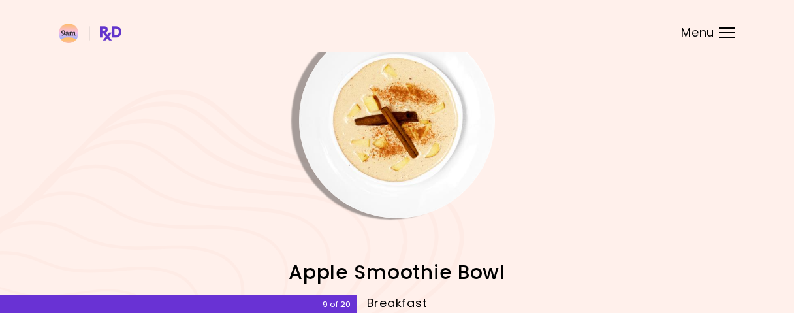
scroll to position [101, 0]
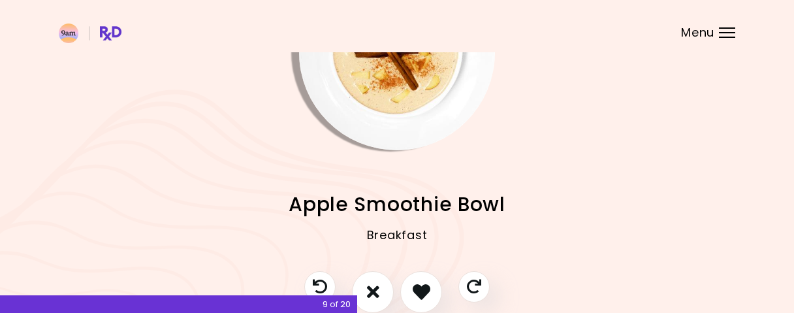
click at [431, 57] on img "Info - Apple Smoothie Bowl" at bounding box center [397, 52] width 196 height 196
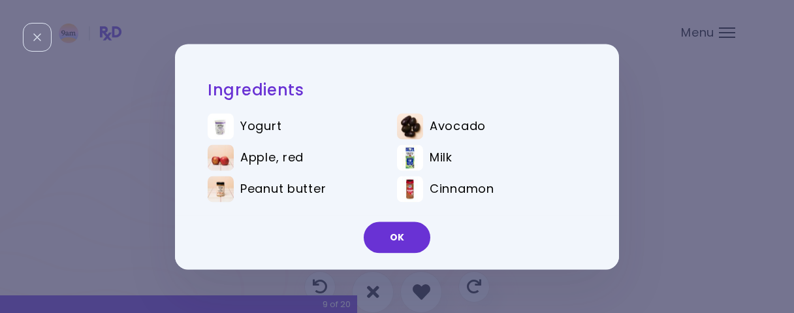
click at [386, 243] on button "OK" at bounding box center [396, 236] width 67 height 31
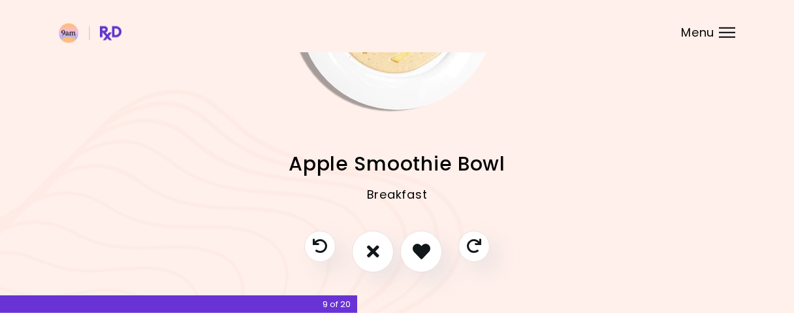
scroll to position [169, 0]
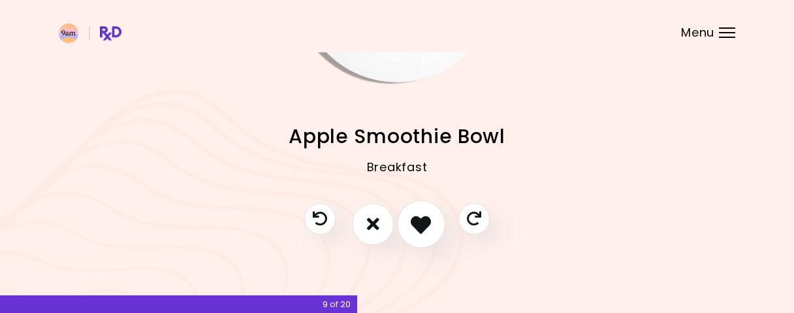
click at [420, 230] on icon "I like this recipe" at bounding box center [420, 223] width 20 height 20
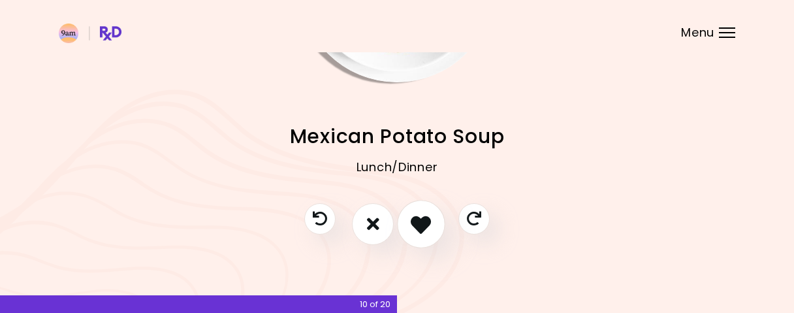
click at [429, 233] on icon "I like this recipe" at bounding box center [420, 223] width 20 height 20
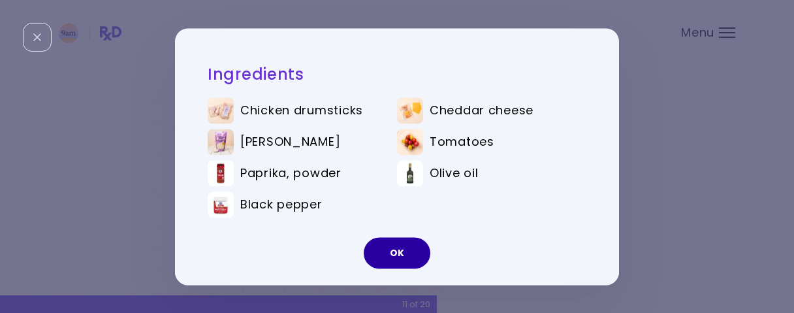
click at [397, 247] on button "OK" at bounding box center [396, 252] width 67 height 31
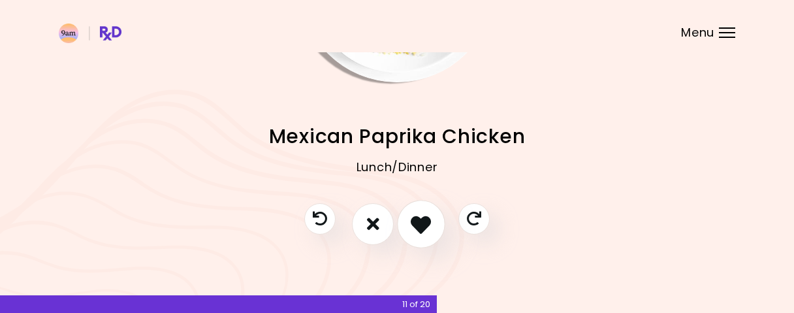
click at [424, 210] on button "I like this recipe" at bounding box center [421, 224] width 48 height 48
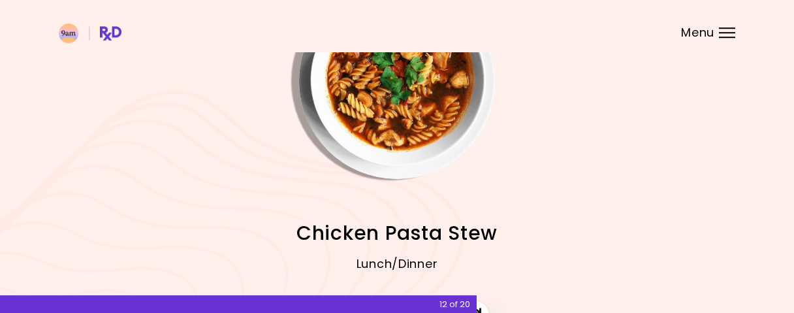
scroll to position [33, 0]
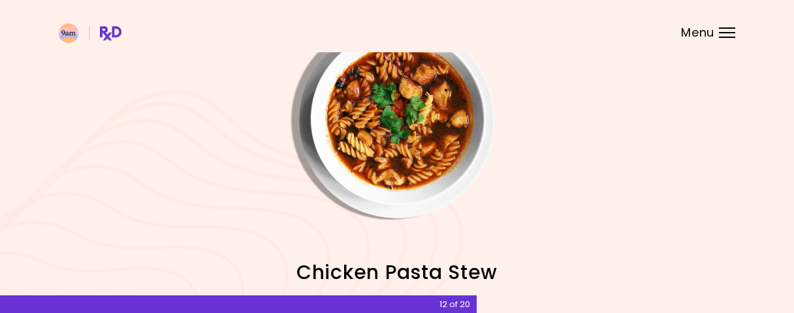
click at [410, 148] on img "Info - Chicken Pasta Stew" at bounding box center [397, 120] width 196 height 196
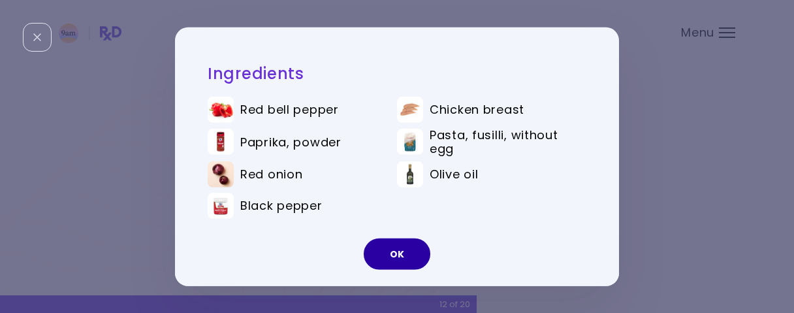
click at [390, 244] on button "OK" at bounding box center [396, 253] width 67 height 31
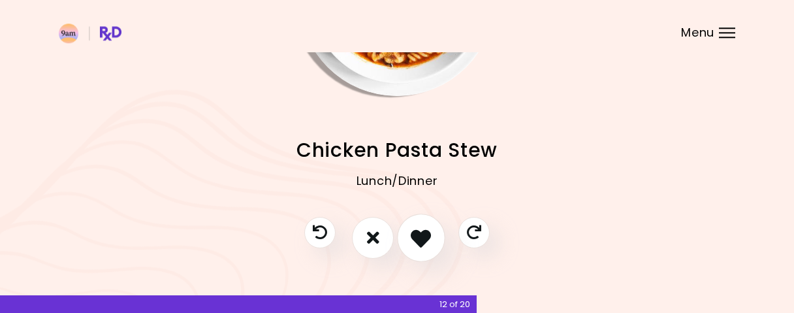
scroll to position [169, 0]
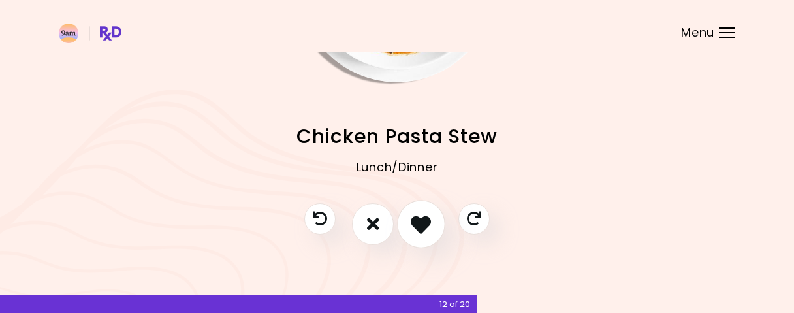
click at [413, 212] on button "I like this recipe" at bounding box center [421, 224] width 48 height 48
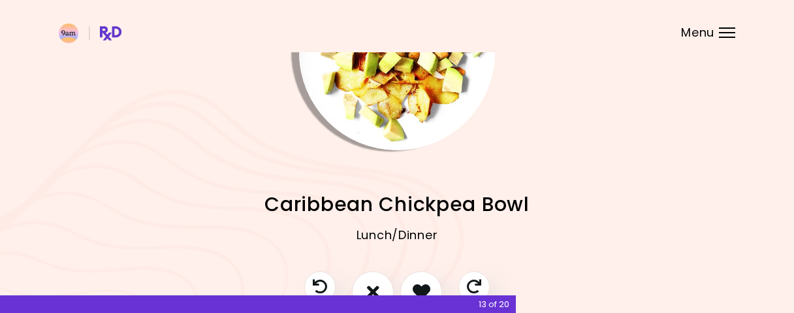
scroll to position [33, 0]
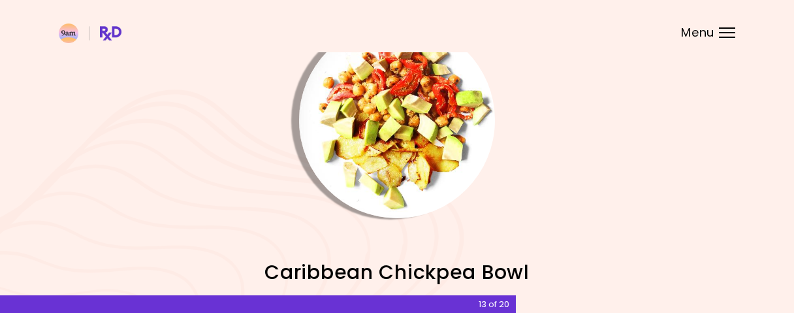
click at [414, 181] on img "Info - Caribbean Chickpea Bowl" at bounding box center [397, 120] width 196 height 196
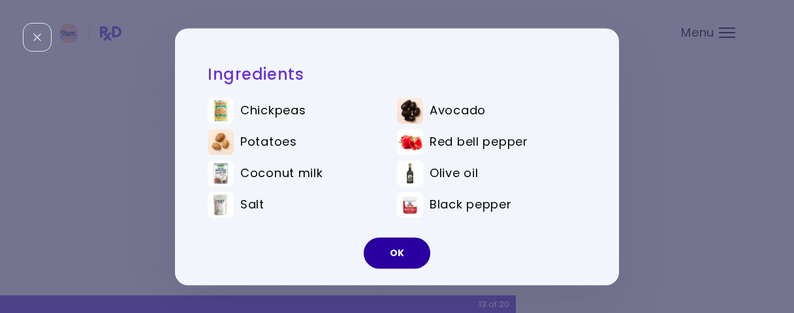
click at [403, 241] on button "OK" at bounding box center [396, 252] width 67 height 31
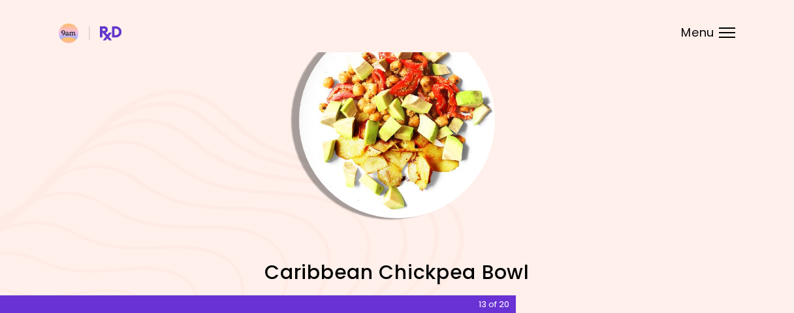
scroll to position [169, 0]
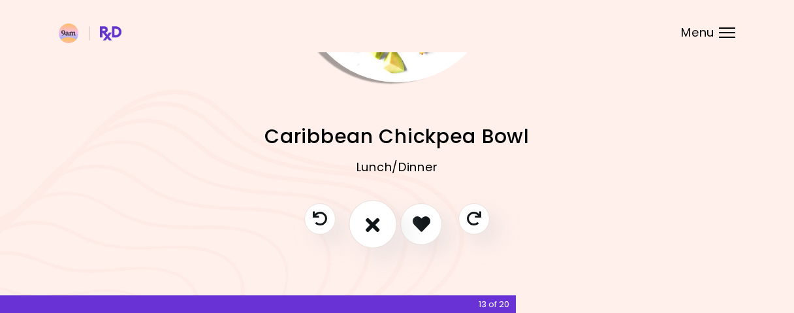
click at [365, 224] on button "I don't like this recipe" at bounding box center [372, 224] width 48 height 48
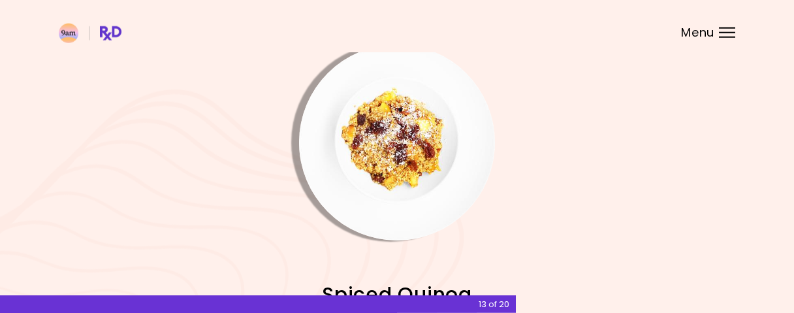
scroll to position [0, 0]
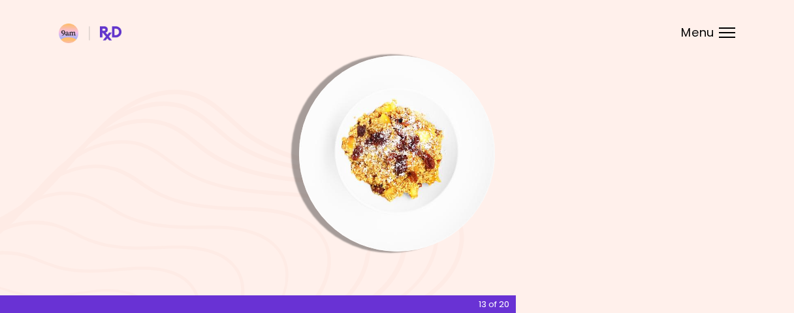
click at [390, 191] on img "Info - Spiced Quinoa" at bounding box center [397, 153] width 196 height 196
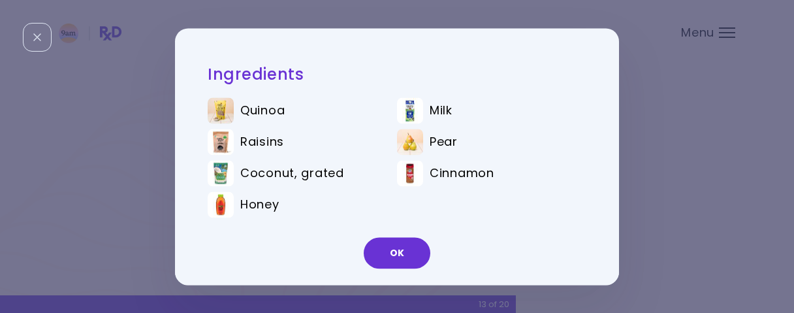
click at [379, 233] on div "OK" at bounding box center [397, 257] width 444 height 54
click at [401, 244] on button "OK" at bounding box center [396, 252] width 67 height 31
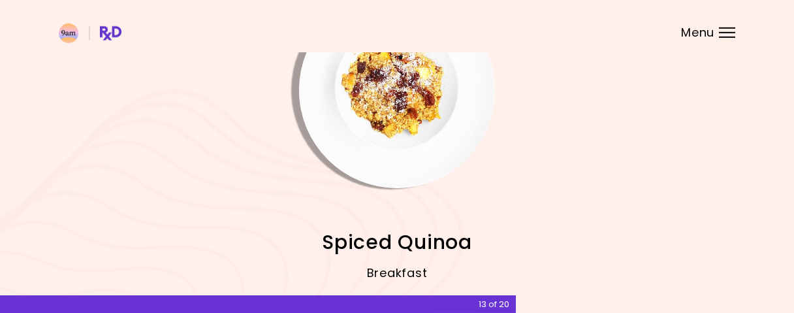
scroll to position [136, 0]
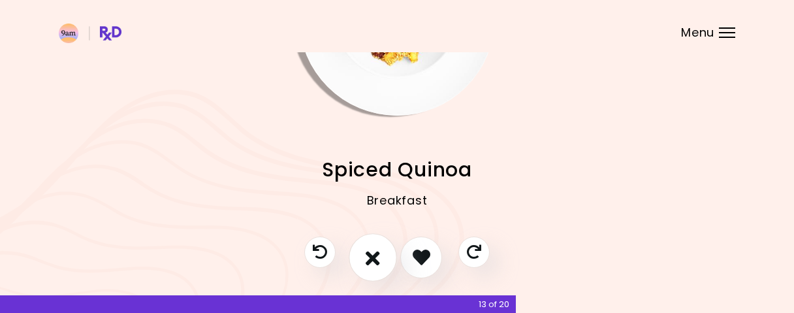
click at [365, 262] on button "I don't like this recipe" at bounding box center [372, 257] width 48 height 48
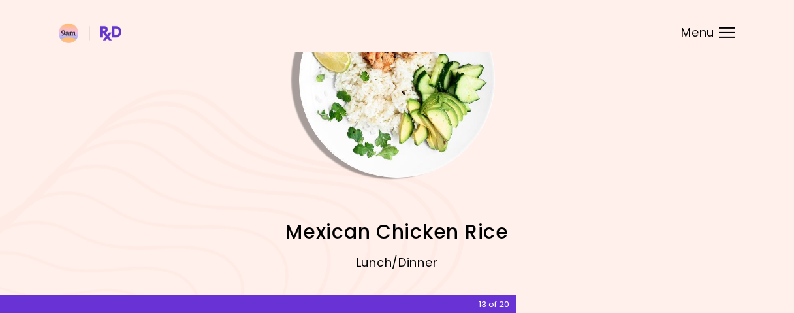
scroll to position [169, 0]
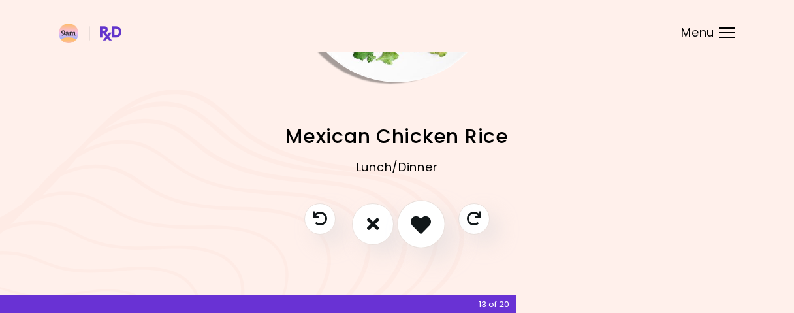
click at [416, 222] on icon "I like this recipe" at bounding box center [420, 223] width 20 height 20
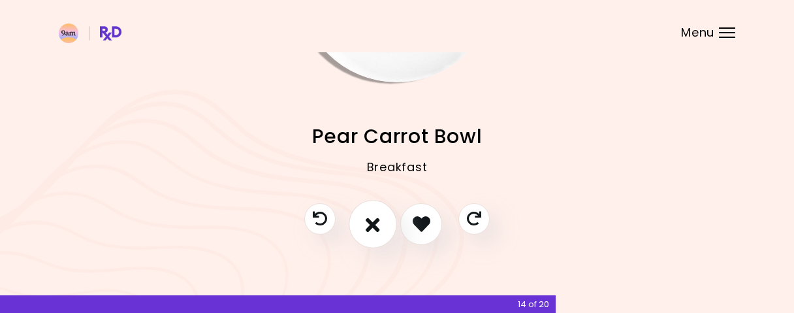
click at [367, 215] on icon "I don't like this recipe" at bounding box center [372, 223] width 14 height 20
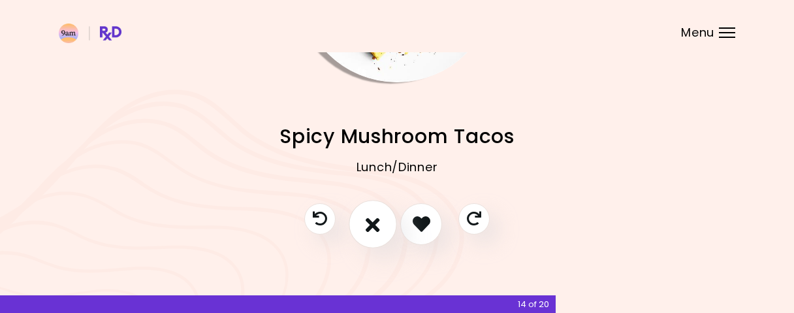
click at [369, 214] on icon "I don't like this recipe" at bounding box center [372, 223] width 14 height 20
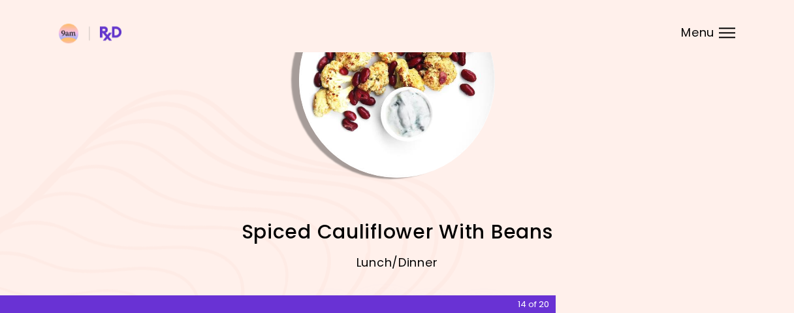
scroll to position [33, 0]
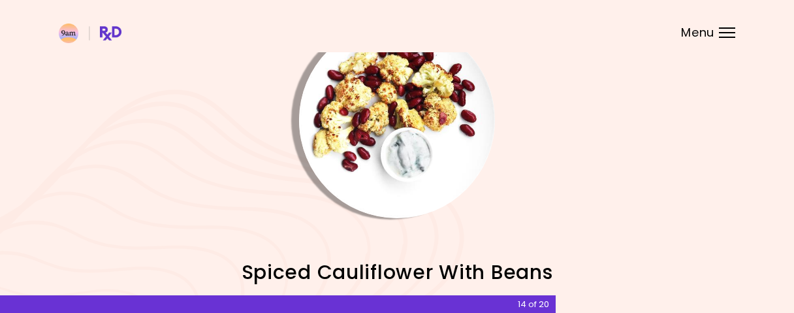
click at [395, 133] on img "Info - Spiced Cauliflower With Beans" at bounding box center [397, 120] width 196 height 196
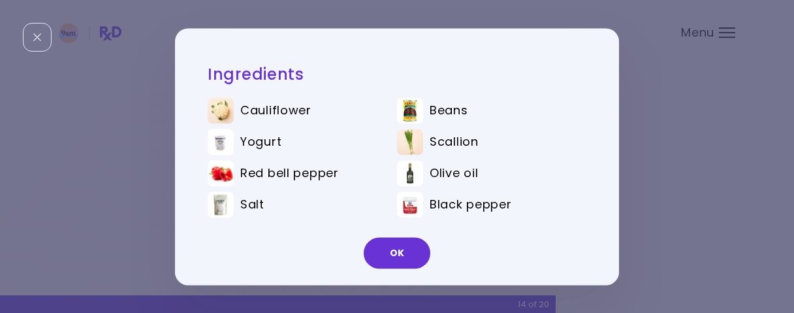
click at [670, 159] on div "Ingredients Cauliflower Beans Yogurt Scallion Red bell pepper Olive oil Salt Bl…" at bounding box center [397, 156] width 794 height 313
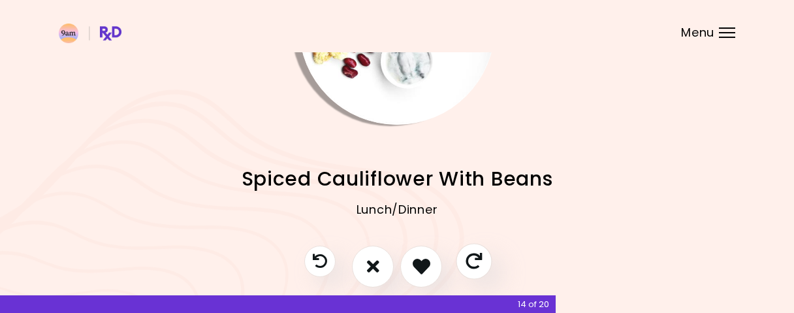
scroll to position [169, 0]
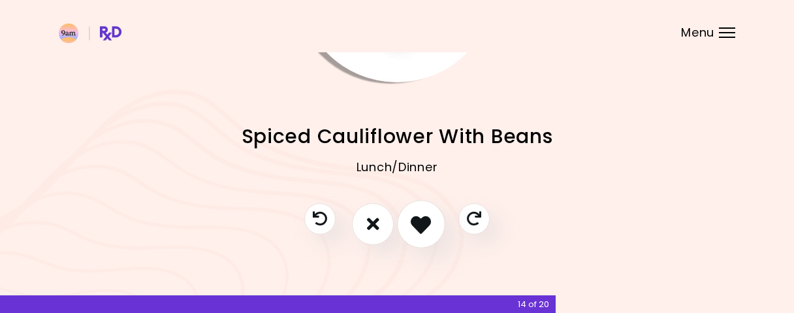
click at [419, 229] on icon "I like this recipe" at bounding box center [420, 223] width 20 height 20
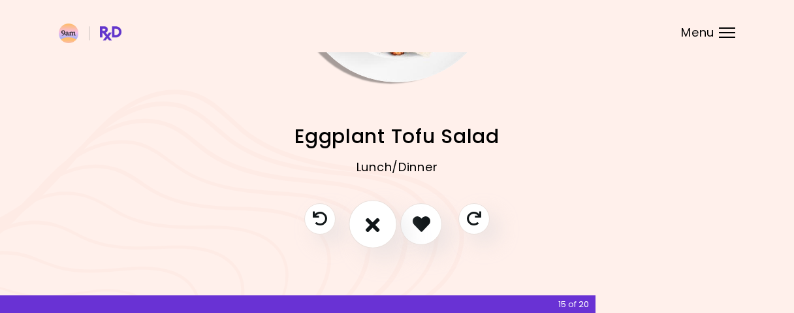
click at [368, 221] on icon "I don't like this recipe" at bounding box center [372, 223] width 14 height 20
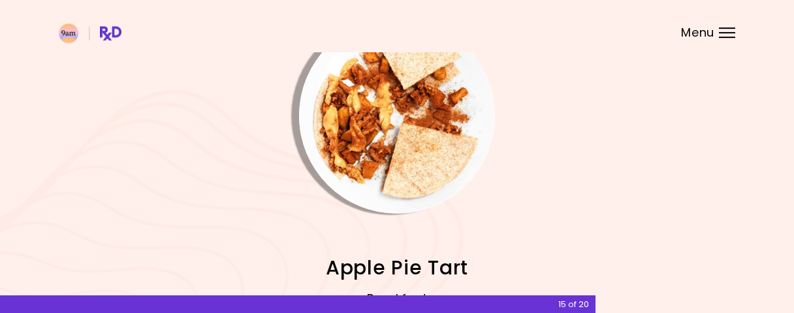
scroll to position [33, 0]
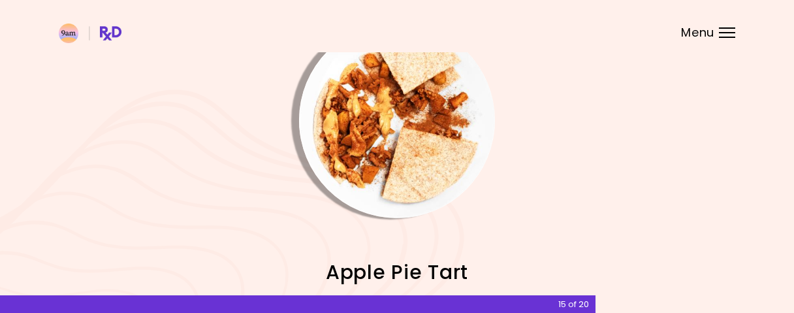
click at [392, 183] on img "Info - Apple Pie Tart" at bounding box center [397, 120] width 196 height 196
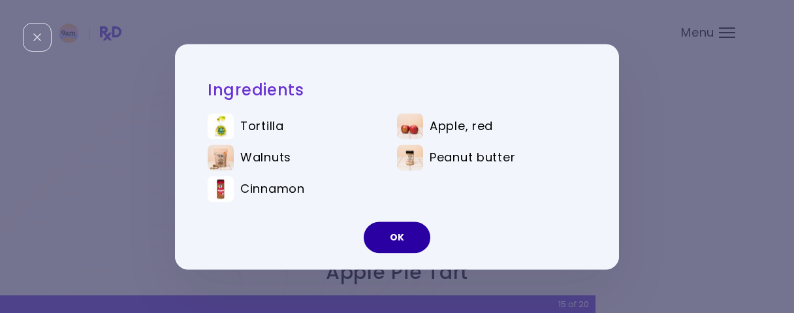
click at [397, 232] on button "OK" at bounding box center [396, 236] width 67 height 31
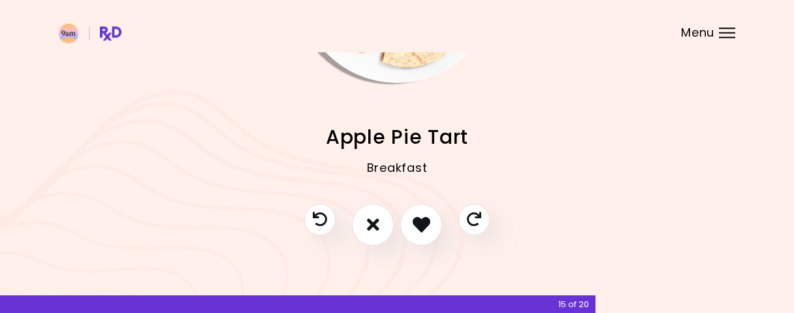
scroll to position [169, 0]
click at [417, 217] on icon "I like this recipe" at bounding box center [420, 223] width 20 height 20
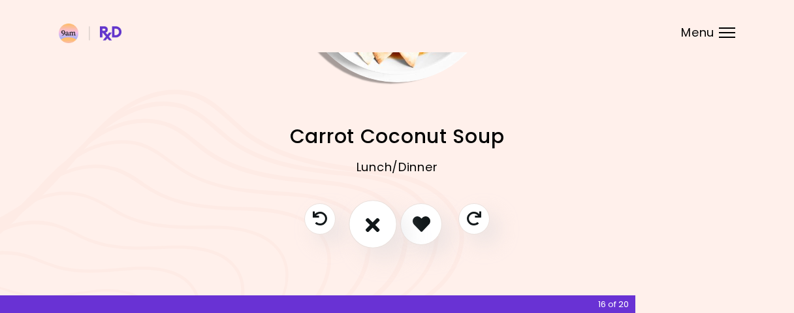
click at [365, 224] on button "I don't like this recipe" at bounding box center [372, 224] width 48 height 48
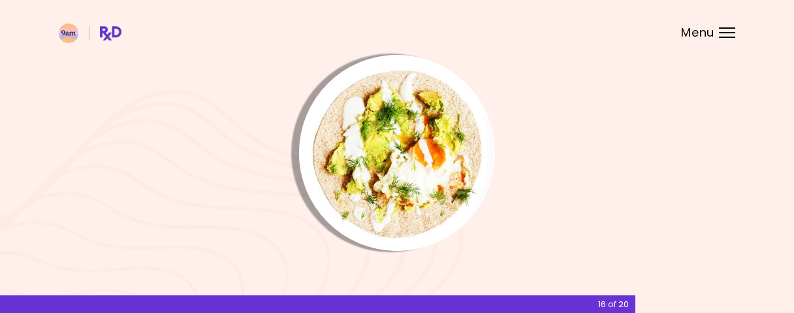
scroll to position [0, 0]
click at [375, 206] on img "Info - Avocado & Egg Pita" at bounding box center [397, 153] width 196 height 196
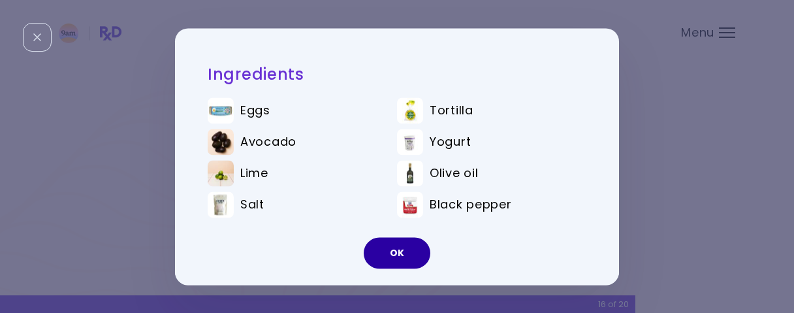
click at [406, 243] on button "OK" at bounding box center [396, 252] width 67 height 31
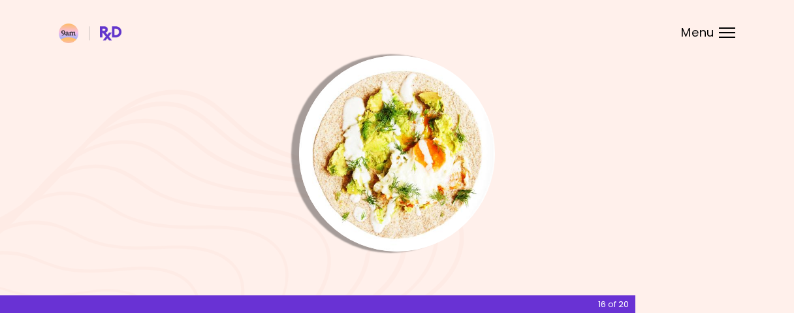
scroll to position [136, 0]
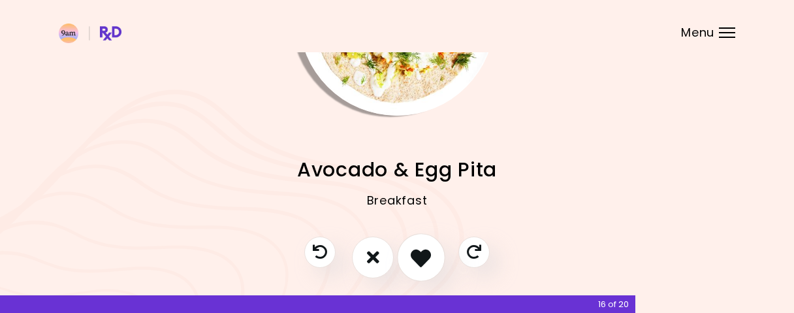
click at [424, 251] on icon "I like this recipe" at bounding box center [420, 257] width 20 height 20
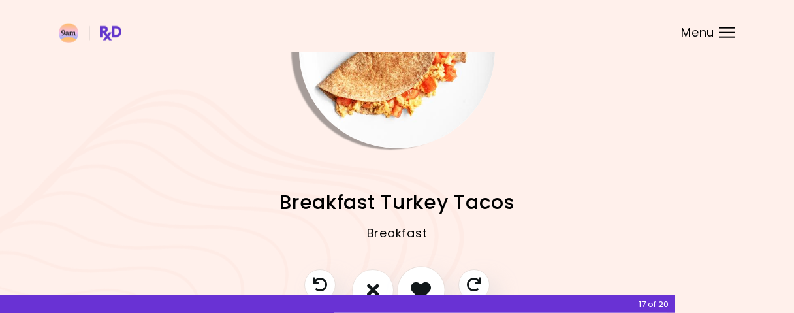
scroll to position [68, 0]
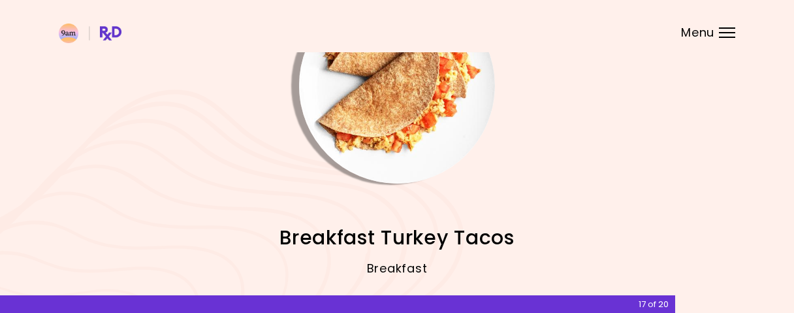
click at [410, 116] on img "Info - Breakfast Turkey Tacos" at bounding box center [397, 86] width 196 height 196
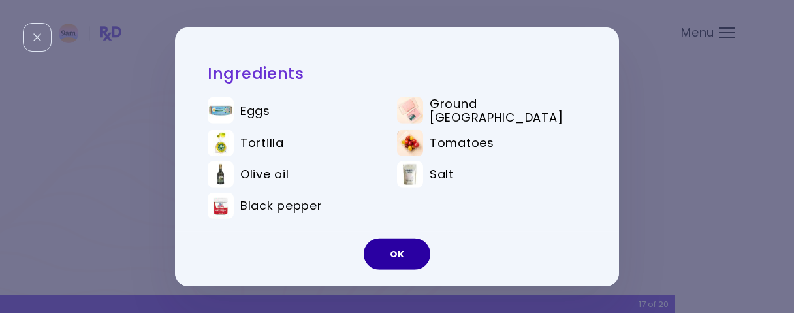
click at [403, 246] on button "OK" at bounding box center [396, 253] width 67 height 31
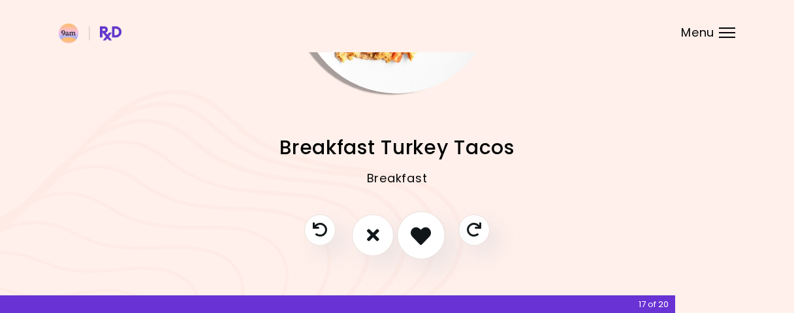
scroll to position [169, 0]
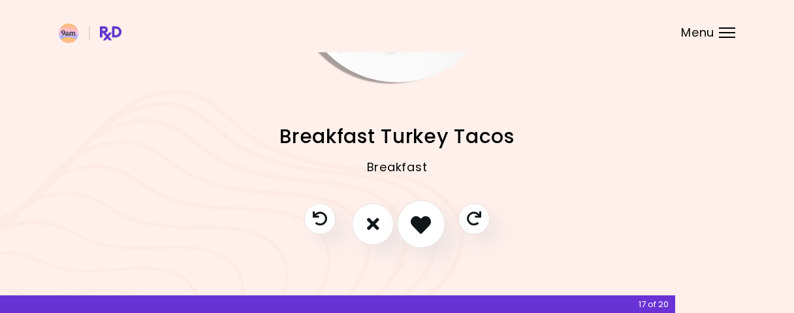
click at [409, 220] on button "I like this recipe" at bounding box center [421, 224] width 48 height 48
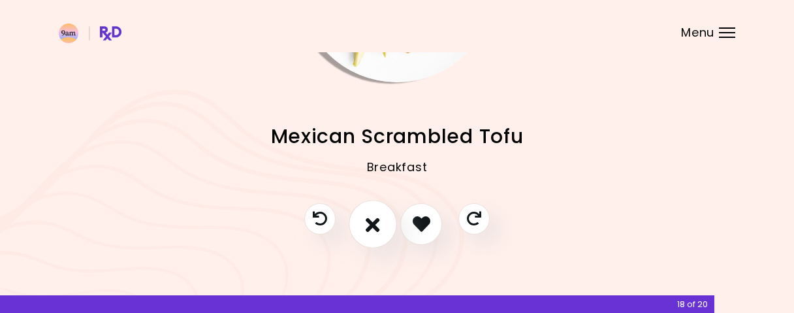
click at [379, 229] on icon "I don't like this recipe" at bounding box center [372, 223] width 14 height 20
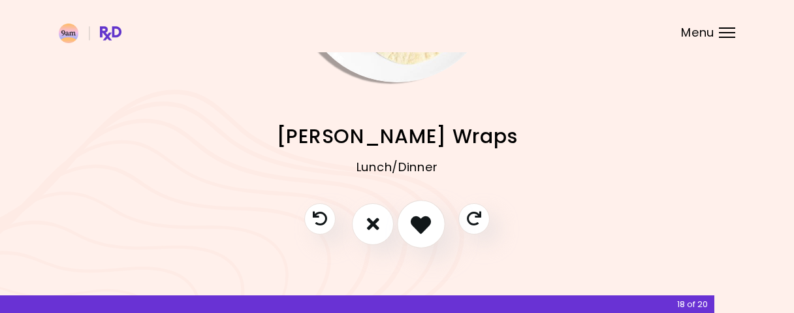
click at [425, 219] on icon "I like this recipe" at bounding box center [420, 223] width 20 height 20
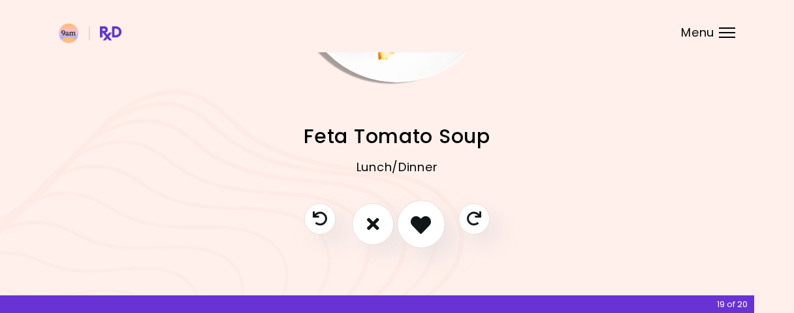
click at [420, 234] on icon "I like this recipe" at bounding box center [420, 223] width 20 height 20
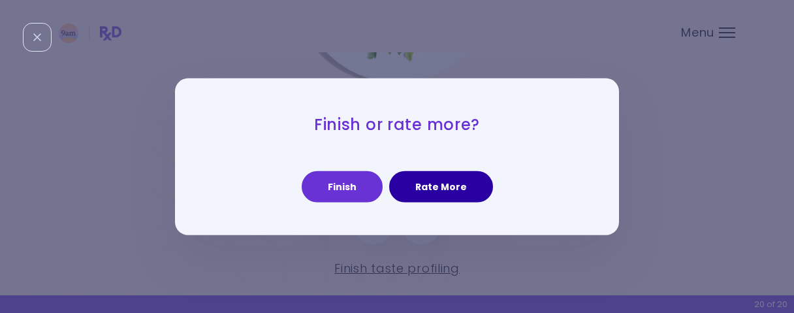
click at [419, 183] on button "Rate More" at bounding box center [441, 186] width 104 height 31
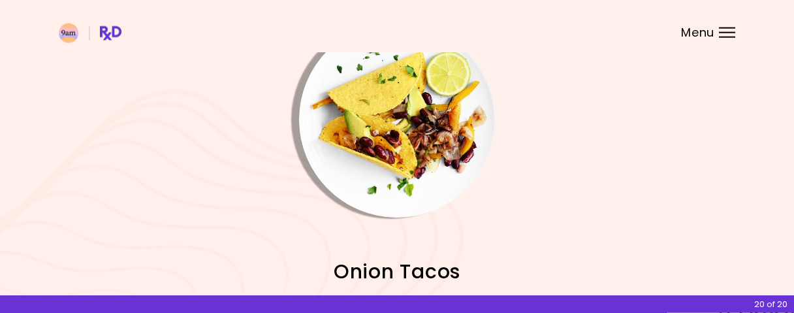
scroll to position [33, 0]
click at [433, 159] on img "Info - Onion Tacos" at bounding box center [397, 120] width 196 height 196
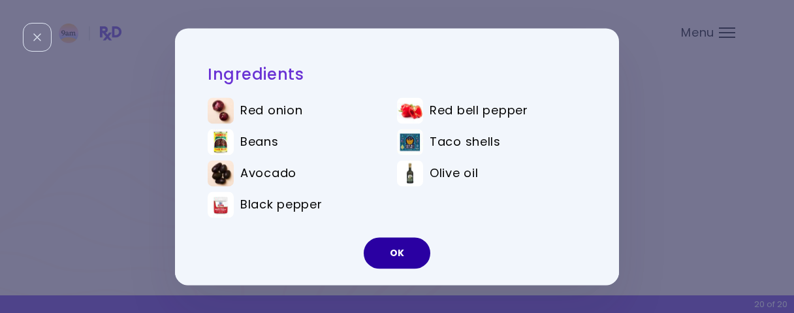
click at [400, 252] on button "OK" at bounding box center [396, 252] width 67 height 31
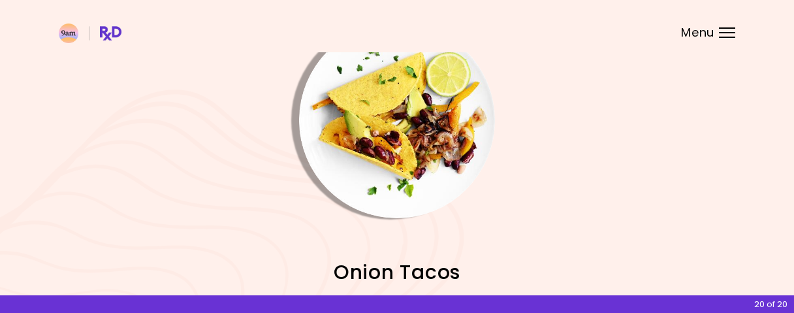
click at [403, 162] on img "Info - Onion Tacos" at bounding box center [397, 120] width 196 height 196
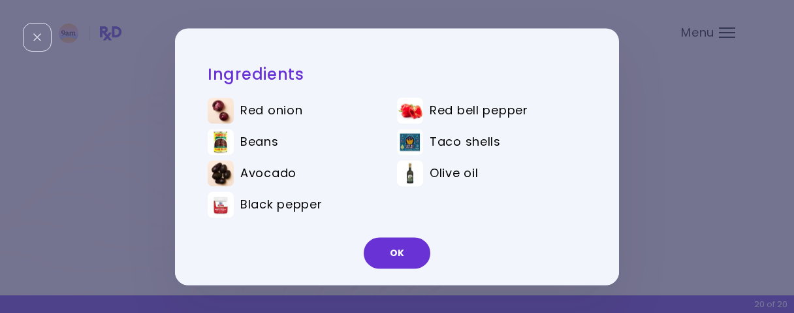
drag, startPoint x: 397, startPoint y: 239, endPoint x: 420, endPoint y: 232, distance: 24.6
click at [397, 239] on button "OK" at bounding box center [396, 252] width 67 height 31
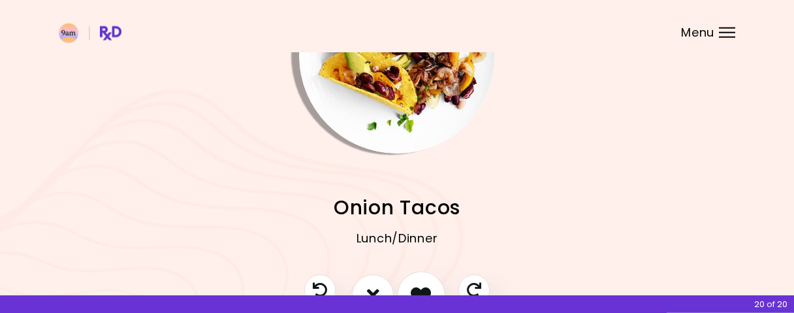
scroll to position [169, 0]
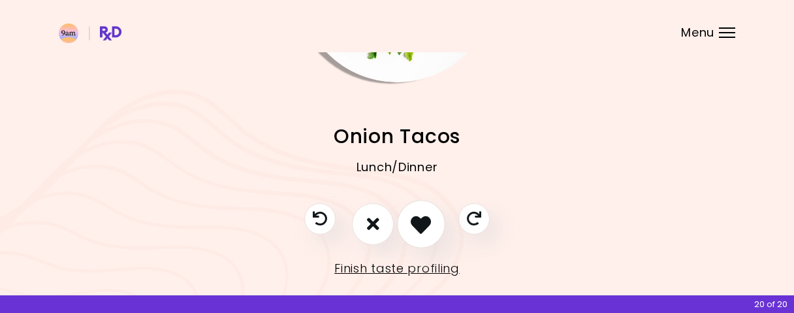
click at [418, 231] on icon "I like this recipe" at bounding box center [420, 223] width 20 height 20
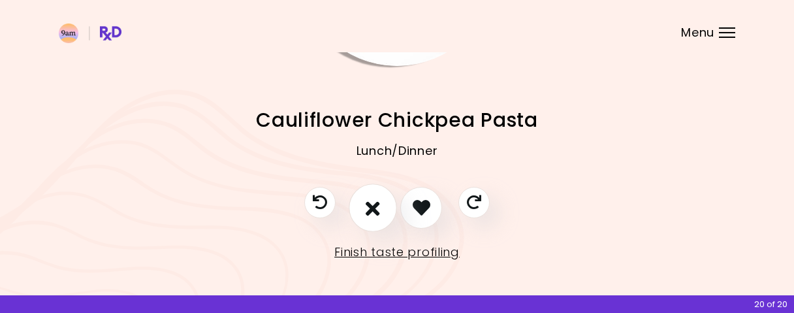
scroll to position [190, 0]
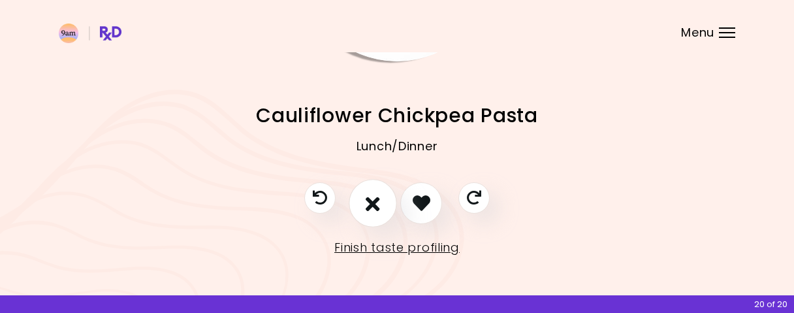
click at [375, 199] on icon "I don't like this recipe" at bounding box center [372, 203] width 14 height 20
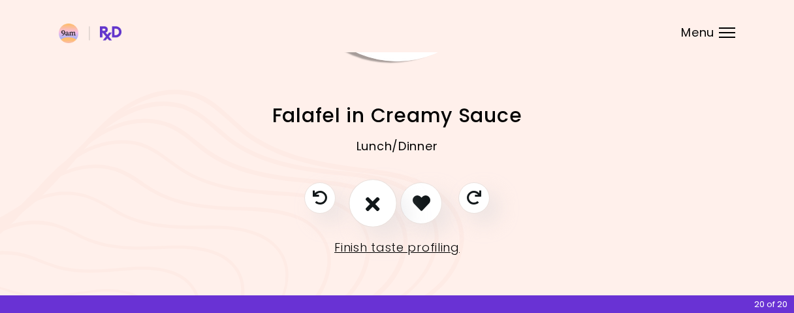
click at [365, 203] on button "I don't like this recipe" at bounding box center [372, 203] width 48 height 48
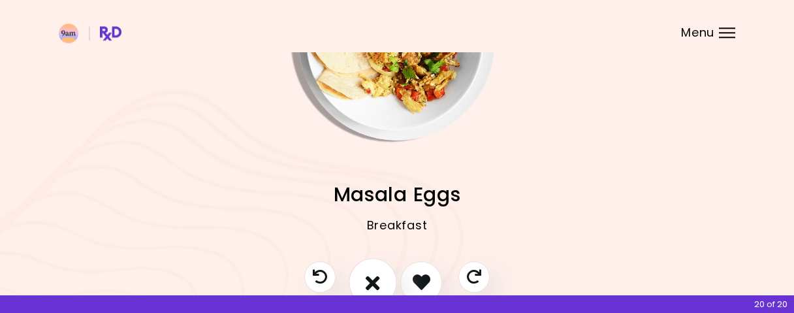
scroll to position [54, 0]
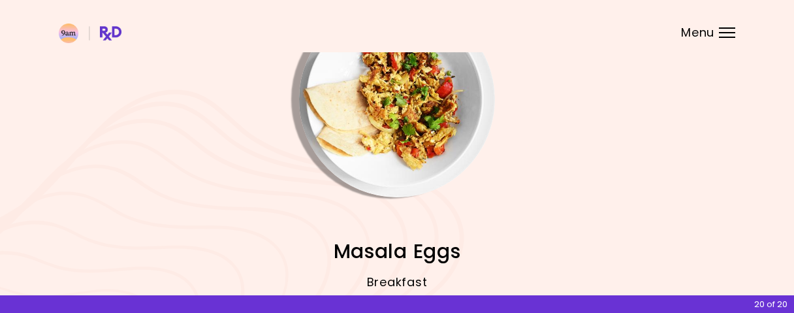
click at [399, 117] on img "Info - Masala Eggs" at bounding box center [397, 99] width 196 height 196
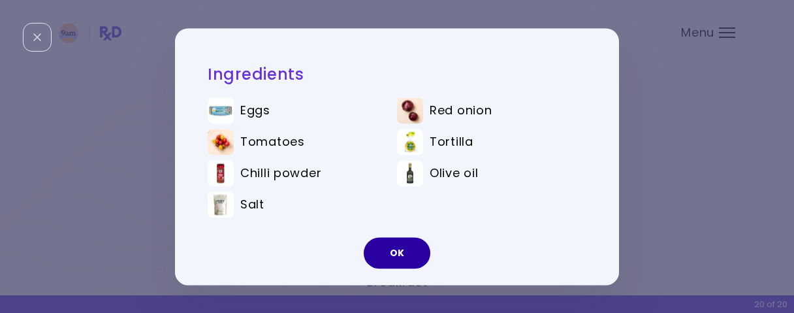
click at [400, 246] on button "OK" at bounding box center [396, 252] width 67 height 31
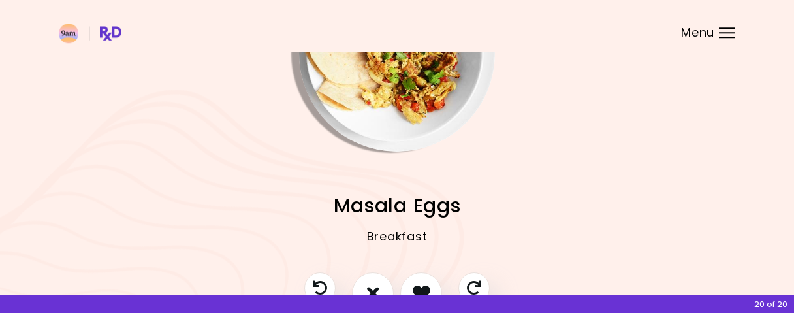
scroll to position [190, 0]
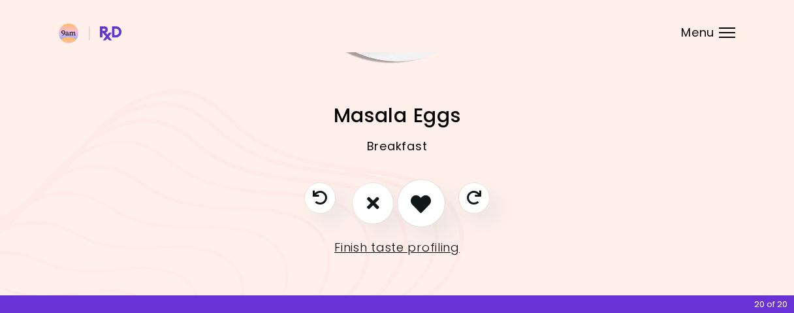
click at [418, 208] on icon "I like this recipe" at bounding box center [420, 203] width 20 height 20
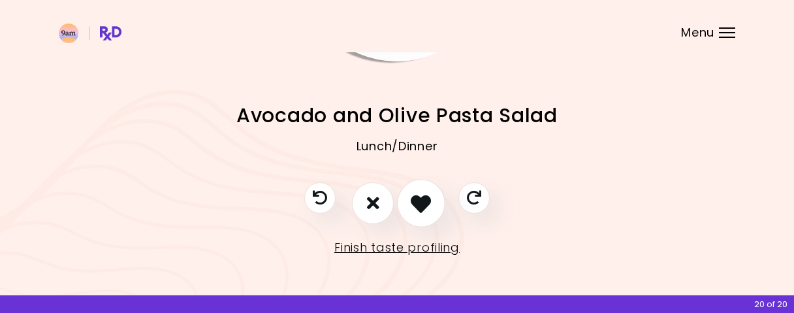
click at [419, 200] on icon "I like this recipe" at bounding box center [420, 203] width 20 height 20
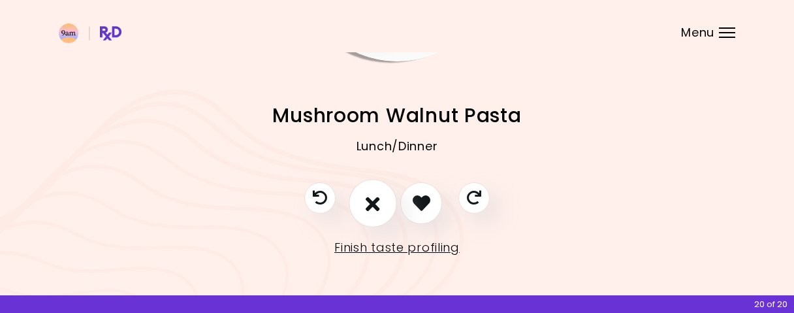
click at [366, 205] on button "I don't like this recipe" at bounding box center [372, 203] width 48 height 48
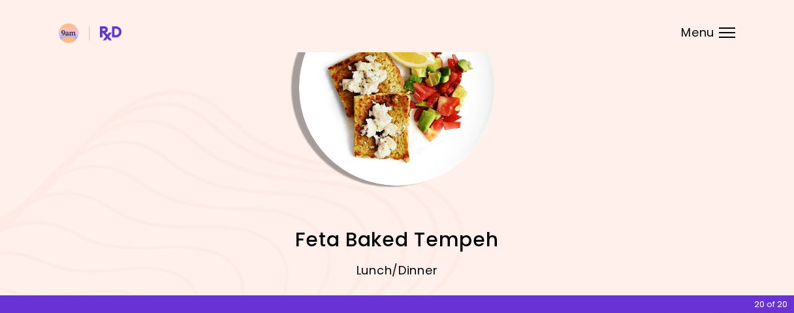
scroll to position [54, 0]
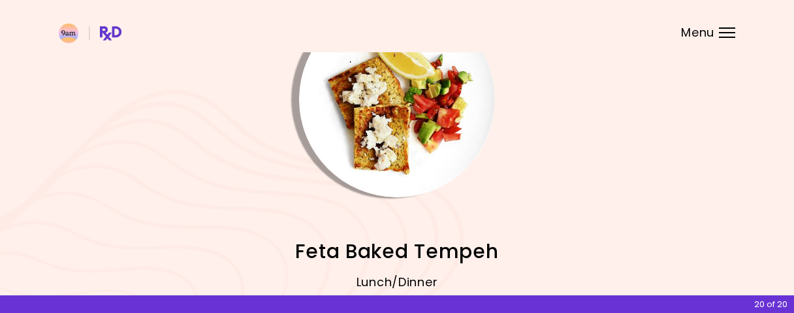
click at [409, 152] on img "Info - Feta Baked Tempeh" at bounding box center [397, 99] width 196 height 196
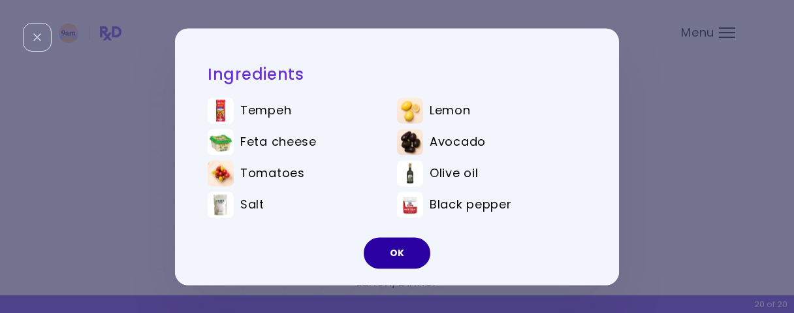
click at [394, 256] on button "OK" at bounding box center [396, 252] width 67 height 31
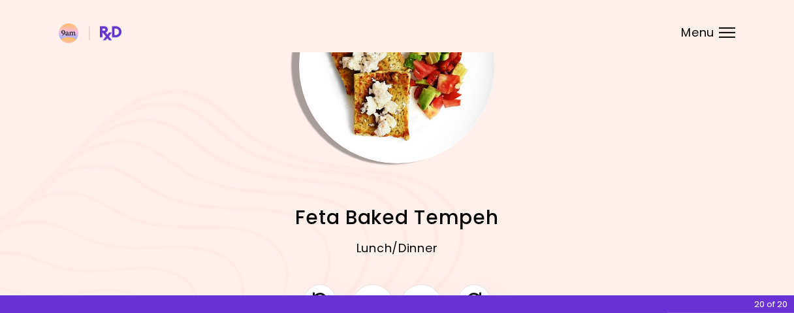
scroll to position [122, 0]
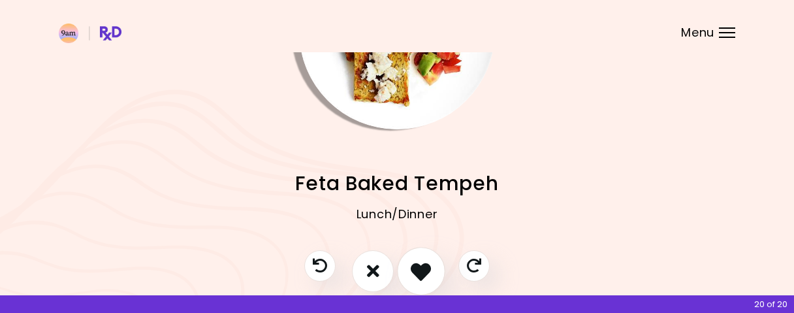
click at [419, 273] on icon "I like this recipe" at bounding box center [420, 270] width 20 height 20
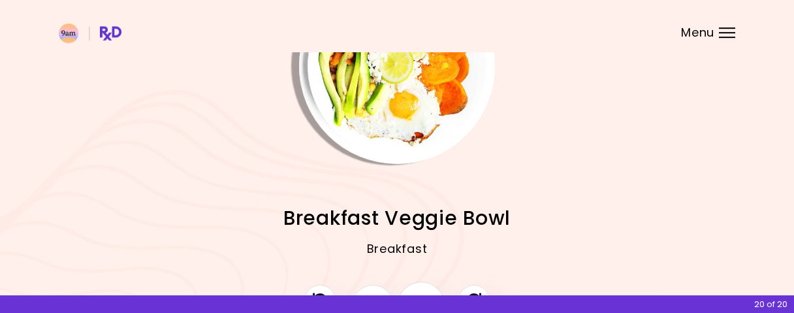
scroll to position [190, 0]
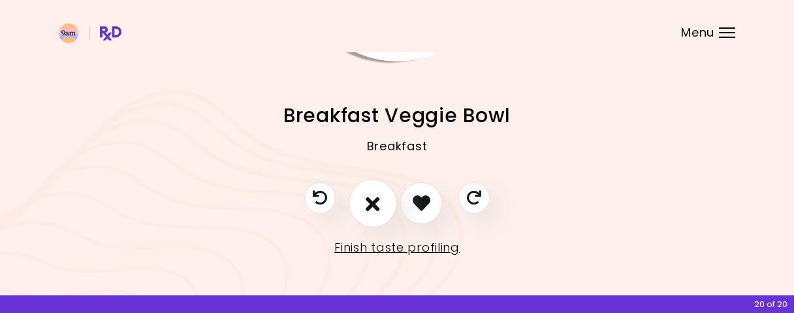
click at [374, 206] on icon "I don't like this recipe" at bounding box center [372, 203] width 14 height 20
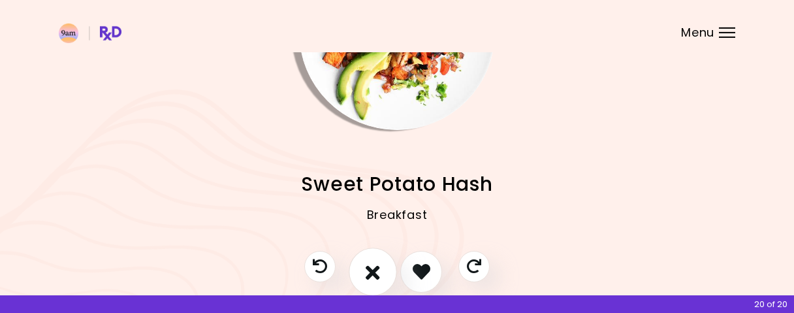
scroll to position [122, 0]
click at [426, 263] on icon "I like this recipe" at bounding box center [420, 270] width 20 height 20
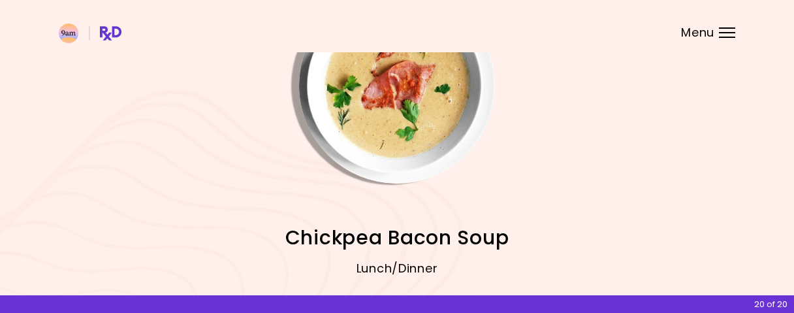
scroll to position [136, 0]
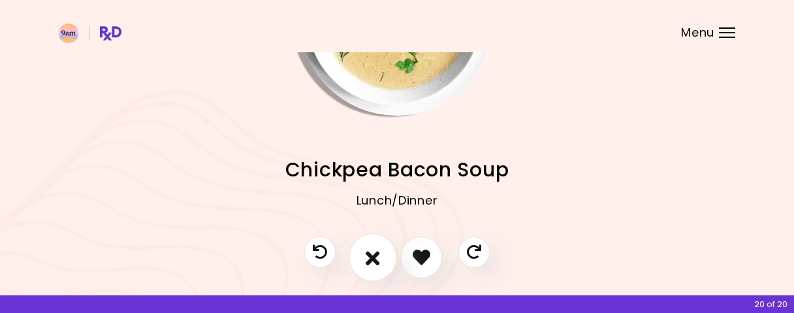
click at [387, 249] on button "I don't like this recipe" at bounding box center [372, 257] width 48 height 48
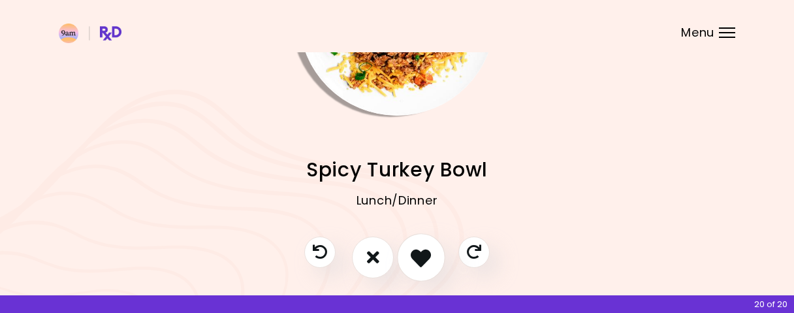
click at [429, 258] on icon "I like this recipe" at bounding box center [420, 257] width 20 height 20
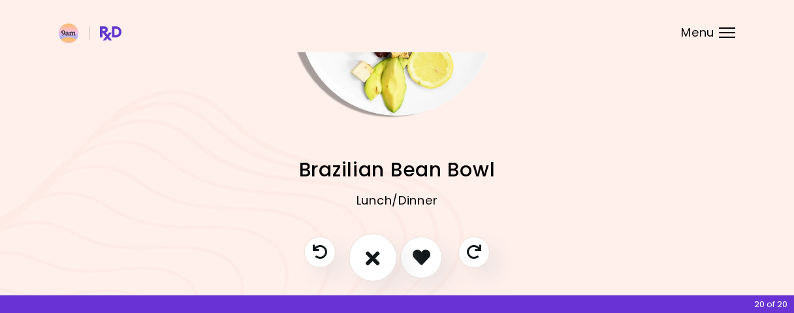
click at [377, 245] on button "I don't like this recipe" at bounding box center [372, 257] width 48 height 48
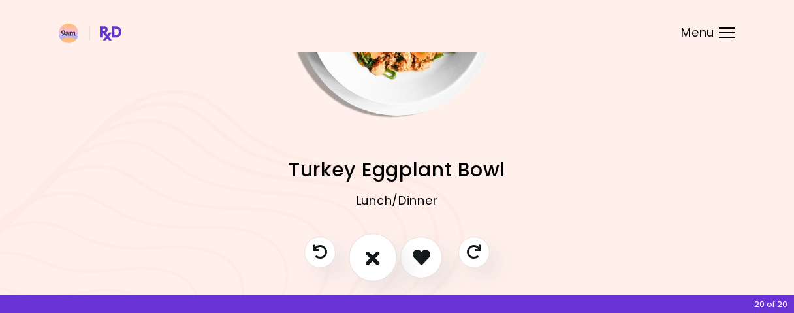
click at [377, 243] on button "I don't like this recipe" at bounding box center [372, 257] width 48 height 48
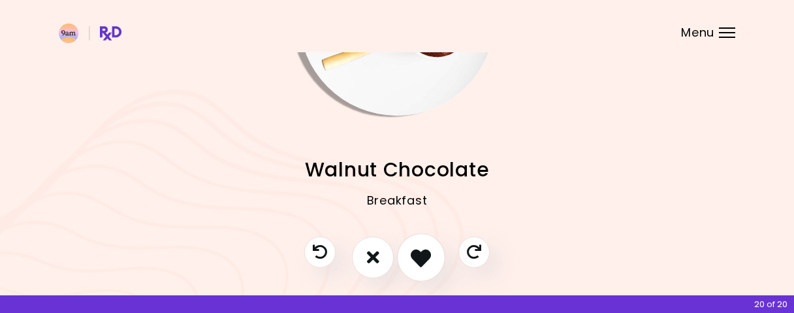
click at [413, 251] on icon "I like this recipe" at bounding box center [420, 257] width 20 height 20
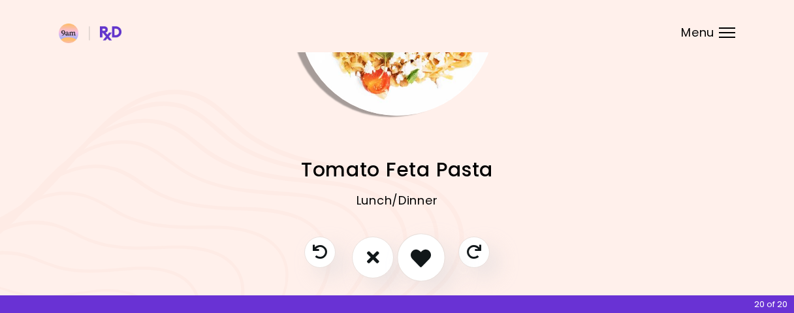
click at [414, 250] on icon "I like this recipe" at bounding box center [420, 257] width 20 height 20
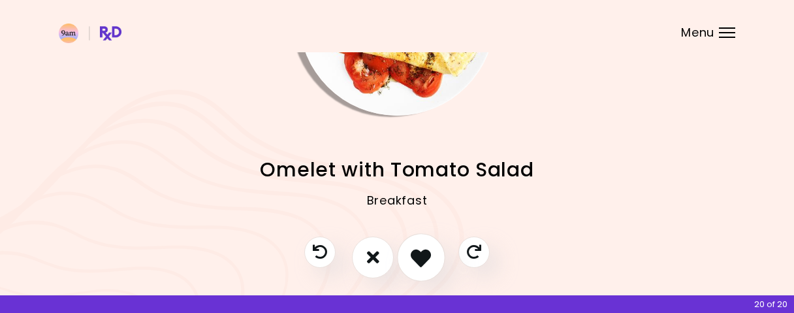
click at [414, 250] on icon "I like this recipe" at bounding box center [420, 257] width 20 height 20
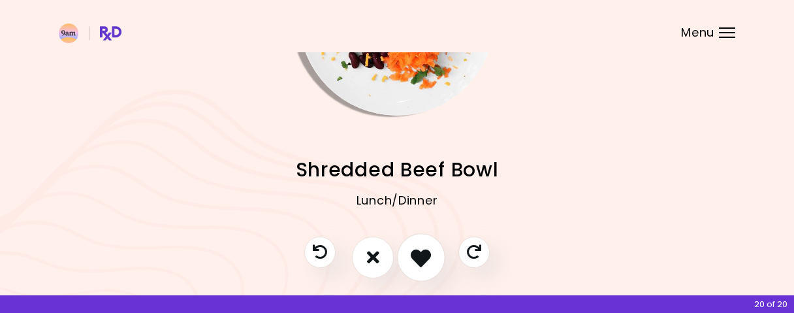
click at [415, 250] on icon "I like this recipe" at bounding box center [420, 257] width 20 height 20
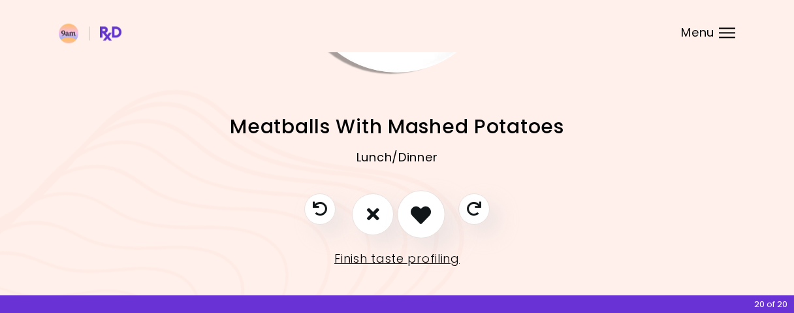
scroll to position [0, 0]
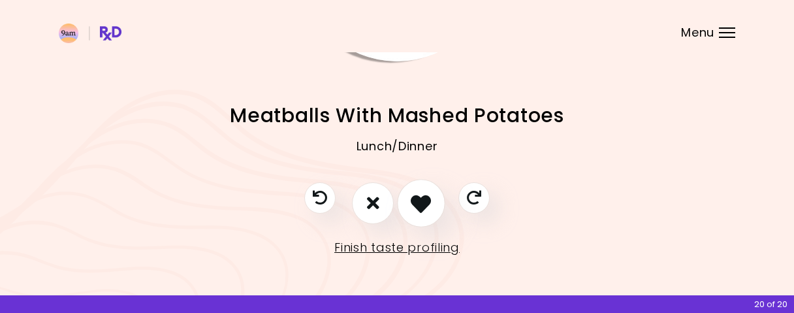
click at [421, 214] on button "I like this recipe" at bounding box center [421, 203] width 48 height 48
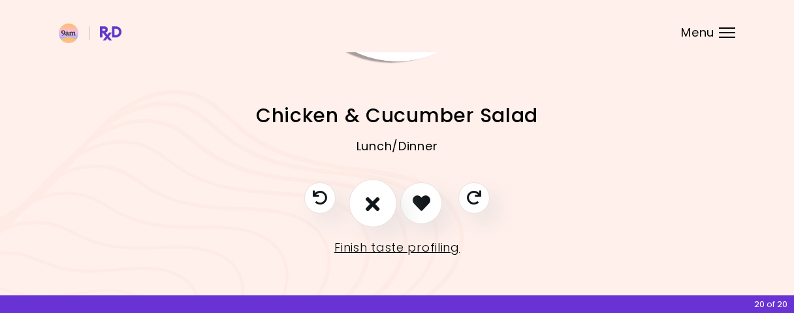
click at [380, 205] on button "I don't like this recipe" at bounding box center [372, 203] width 48 height 48
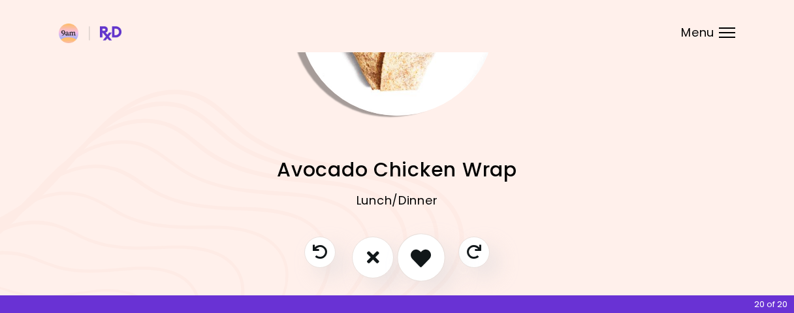
click at [431, 259] on icon "I like this recipe" at bounding box center [420, 257] width 20 height 20
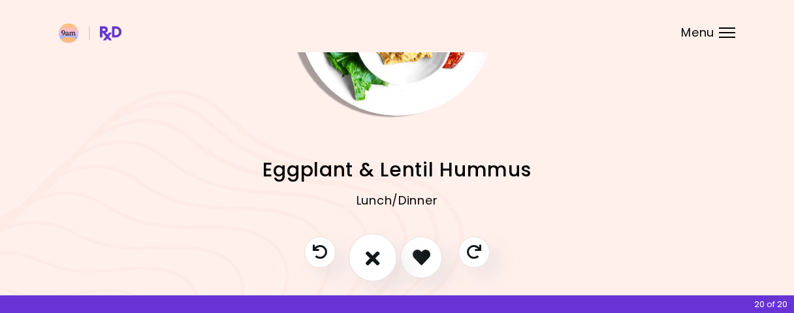
click at [373, 253] on icon "I don't like this recipe" at bounding box center [372, 257] width 14 height 20
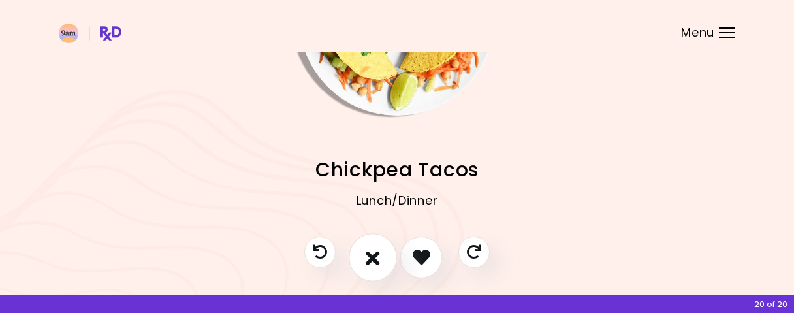
click at [368, 255] on icon "I don't like this recipe" at bounding box center [372, 257] width 14 height 20
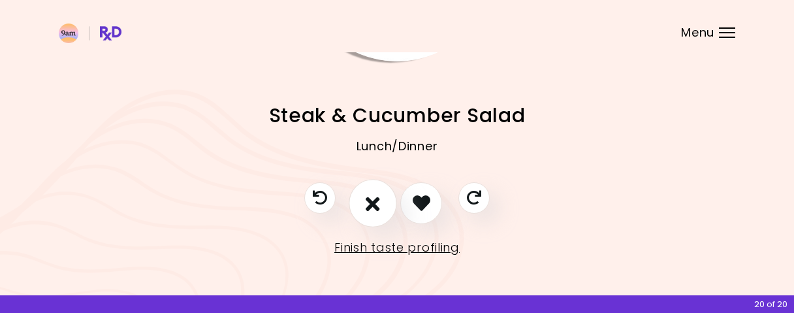
click at [382, 209] on button "I don't like this recipe" at bounding box center [372, 203] width 48 height 48
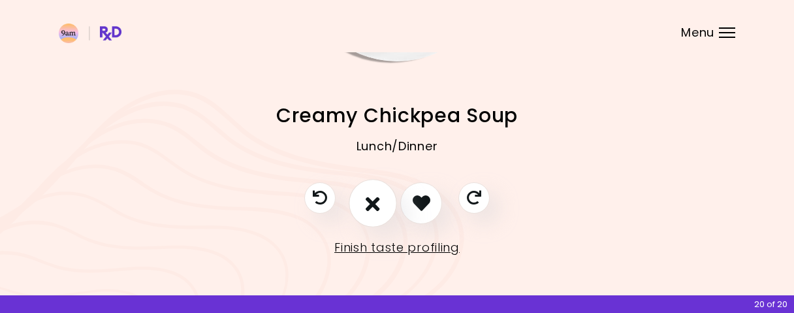
click at [380, 209] on button "I don't like this recipe" at bounding box center [372, 203] width 48 height 48
click at [371, 208] on icon "I don't like this recipe" at bounding box center [372, 203] width 14 height 20
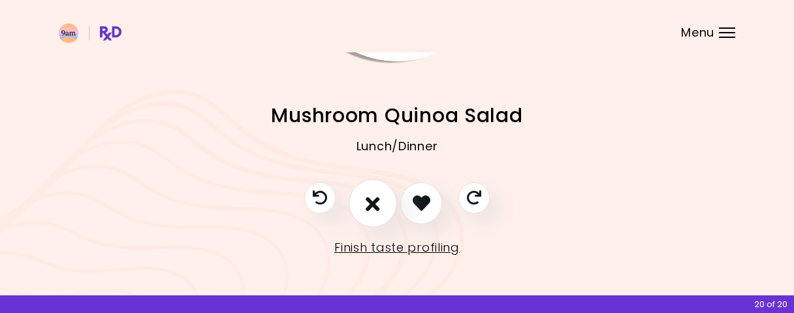
click at [371, 208] on icon "I don't like this recipe" at bounding box center [372, 203] width 14 height 20
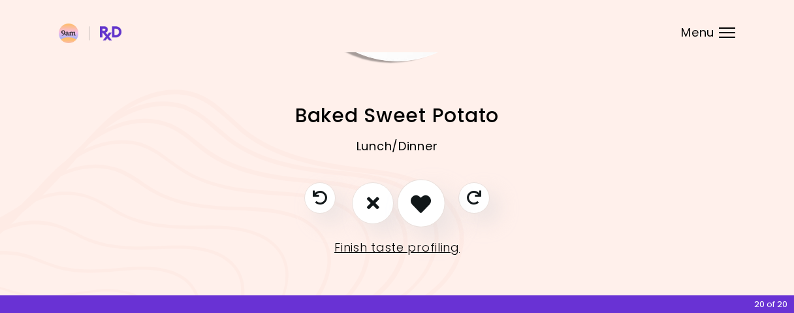
click at [421, 203] on icon "I like this recipe" at bounding box center [420, 203] width 20 height 20
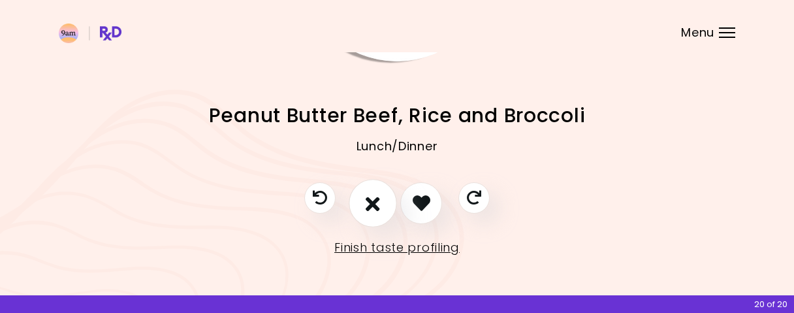
click at [371, 209] on icon "I don't like this recipe" at bounding box center [372, 203] width 14 height 20
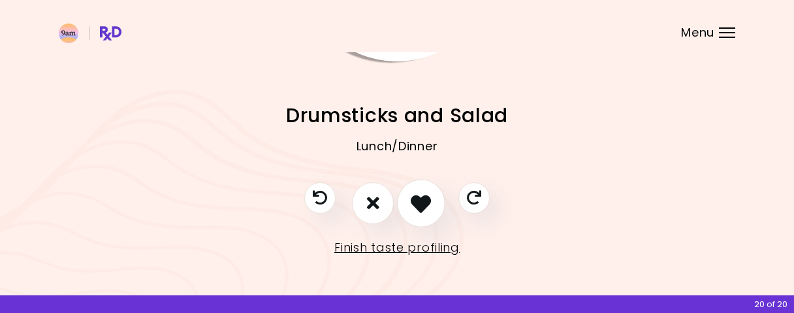
click at [410, 207] on button "I like this recipe" at bounding box center [421, 203] width 48 height 48
click at [412, 207] on icon "I like this recipe" at bounding box center [420, 203] width 20 height 20
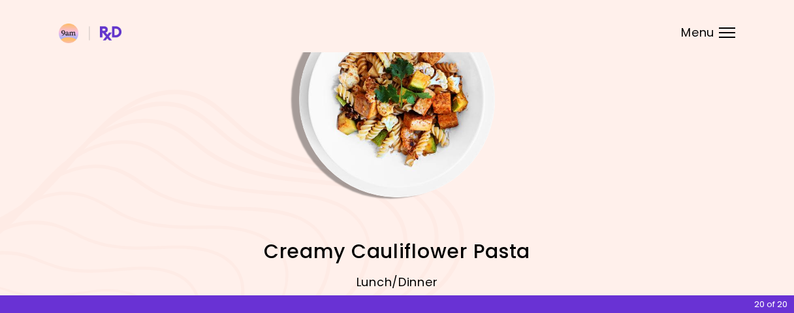
click at [411, 147] on img "Info - Creamy Cauliflower Pasta" at bounding box center [397, 99] width 196 height 196
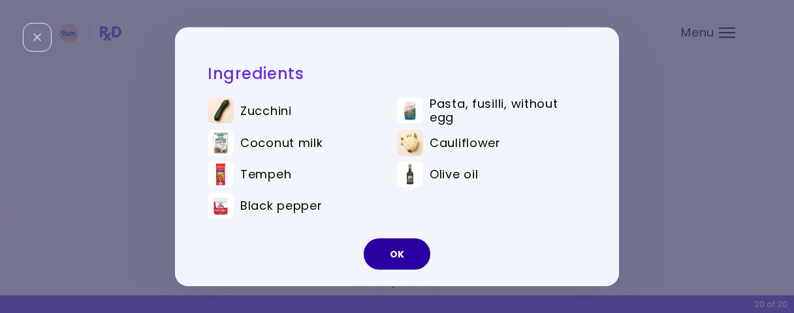
click at [401, 260] on button "OK" at bounding box center [396, 253] width 67 height 31
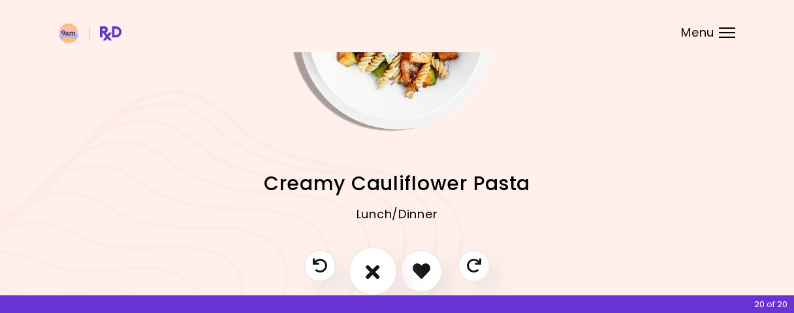
click at [373, 268] on icon "I don't like this recipe" at bounding box center [372, 270] width 14 height 20
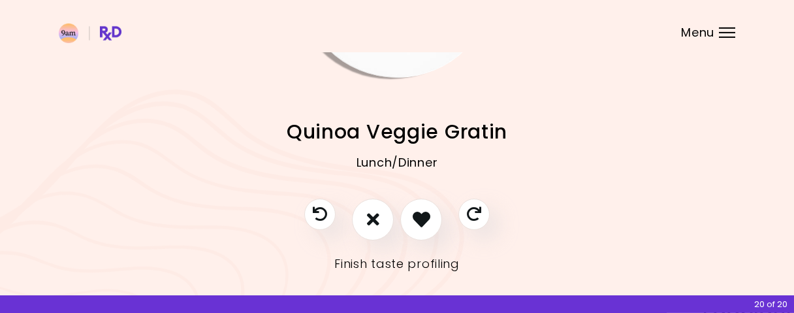
scroll to position [190, 0]
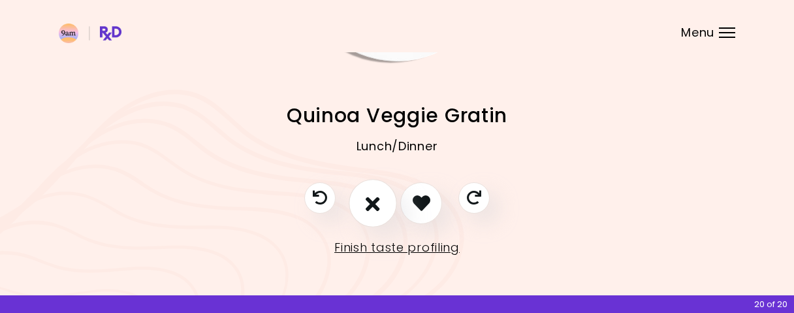
click at [370, 197] on icon "I don't like this recipe" at bounding box center [372, 203] width 14 height 20
click at [373, 206] on icon "I don't like this recipe" at bounding box center [372, 203] width 14 height 20
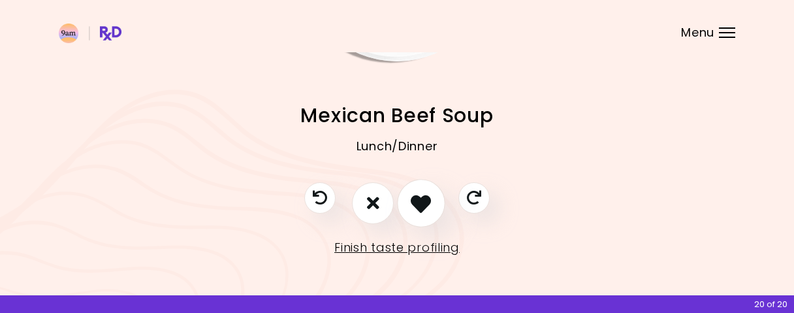
click at [424, 200] on icon "I like this recipe" at bounding box center [420, 203] width 20 height 20
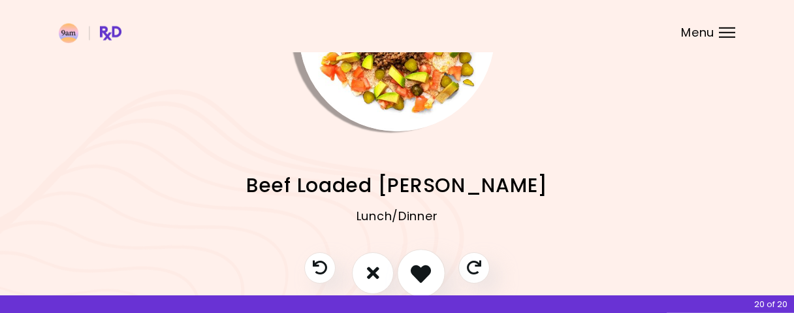
scroll to position [122, 0]
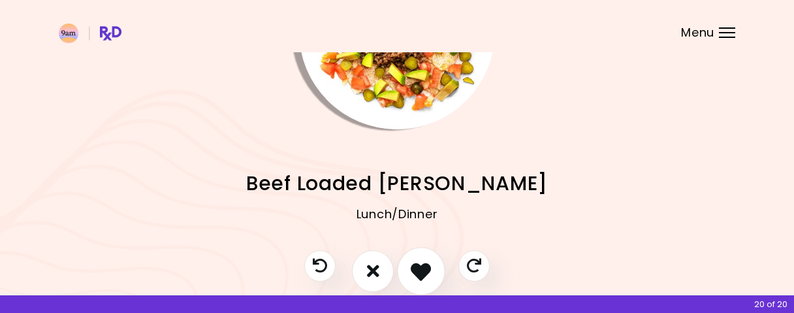
click at [424, 253] on button "I like this recipe" at bounding box center [421, 271] width 48 height 48
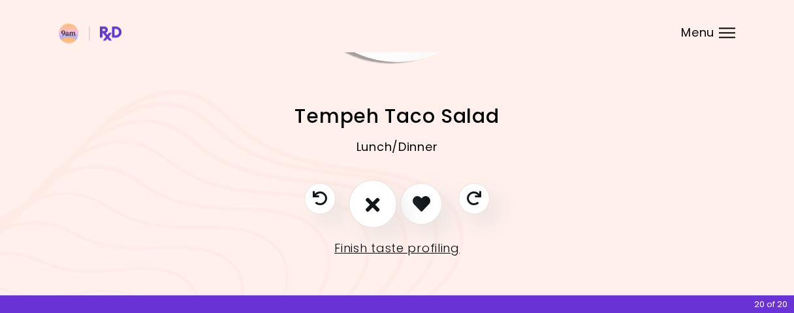
scroll to position [190, 0]
click at [369, 207] on icon "I don't like this recipe" at bounding box center [372, 203] width 14 height 20
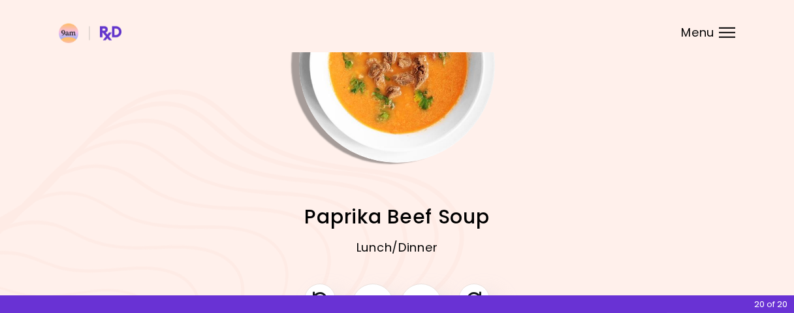
scroll to position [122, 0]
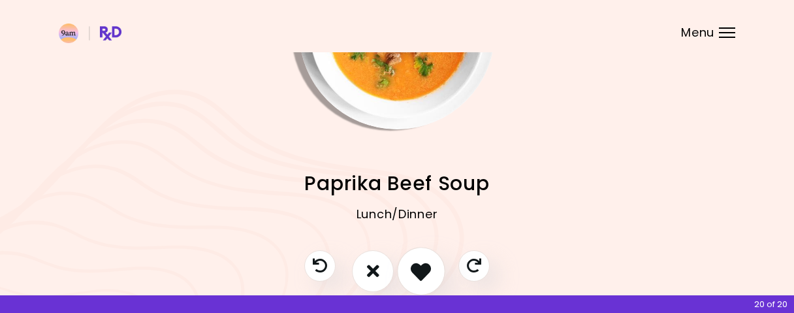
click at [418, 268] on icon "I like this recipe" at bounding box center [420, 270] width 20 height 20
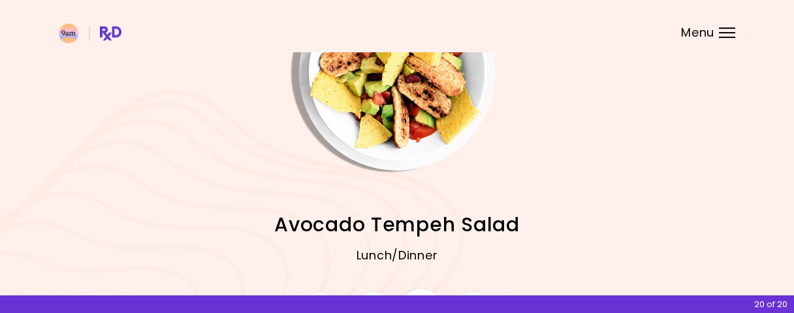
scroll to position [136, 0]
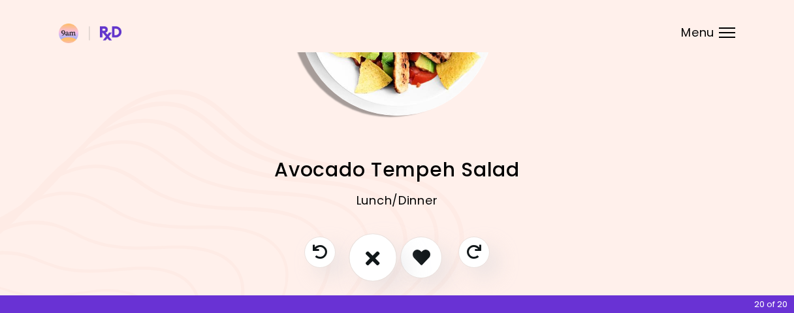
click at [380, 254] on button "I don't like this recipe" at bounding box center [372, 257] width 48 height 48
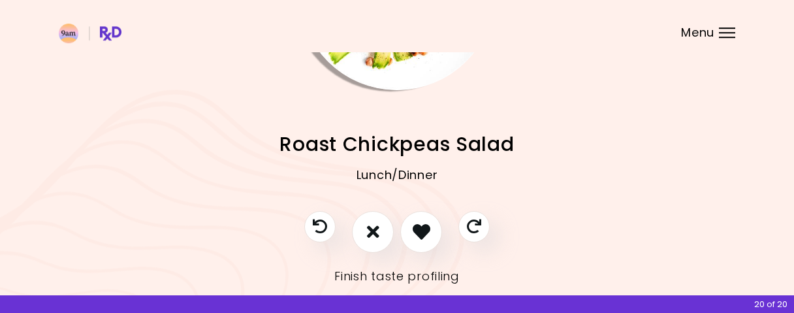
scroll to position [190, 0]
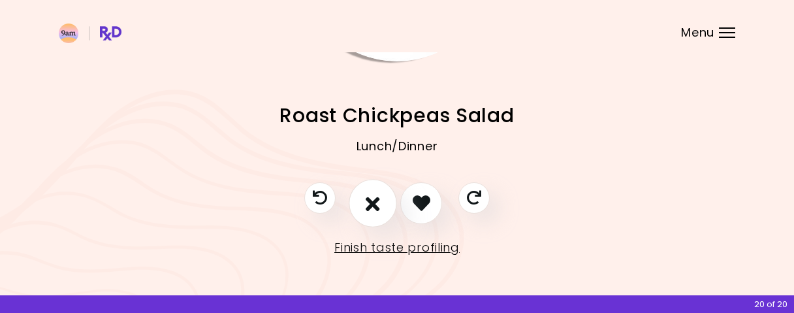
click at [367, 206] on icon "I don't like this recipe" at bounding box center [372, 203] width 14 height 20
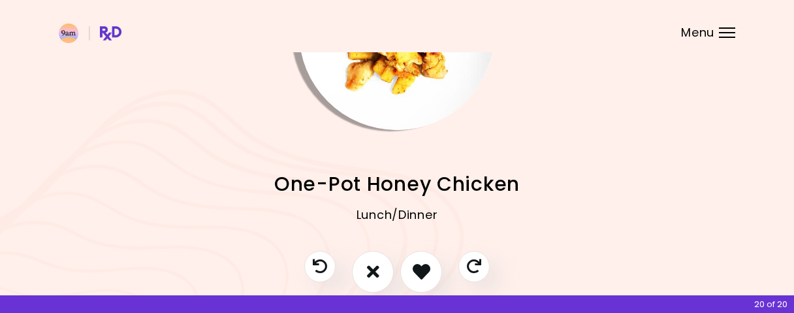
scroll to position [136, 0]
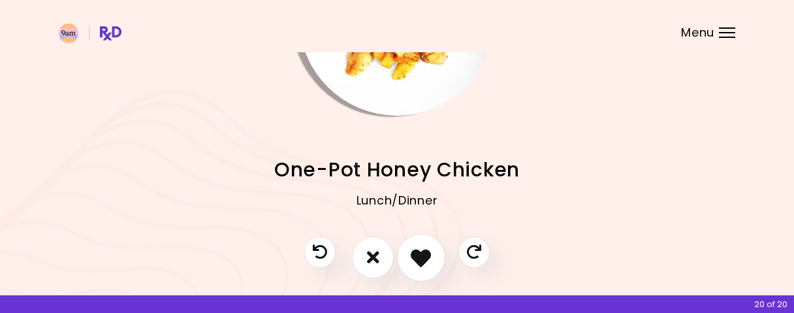
click at [424, 258] on icon "I like this recipe" at bounding box center [420, 257] width 20 height 20
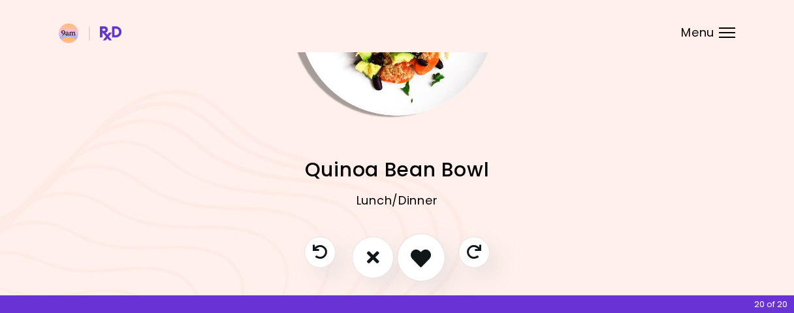
click at [417, 257] on icon "I like this recipe" at bounding box center [420, 257] width 20 height 20
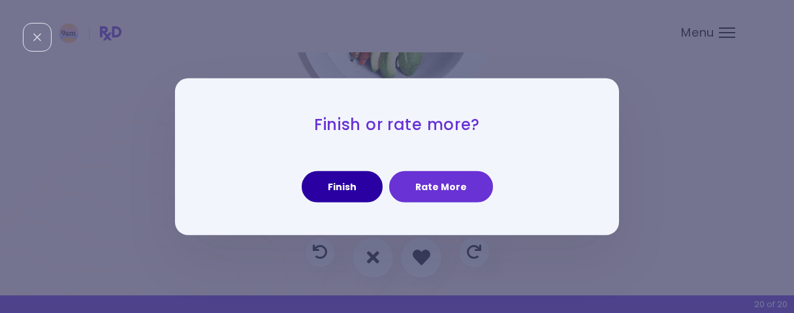
click at [339, 178] on button "Finish" at bounding box center [341, 186] width 81 height 31
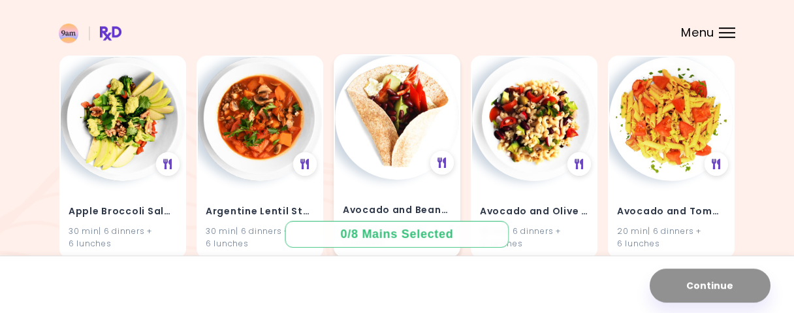
scroll to position [114, 0]
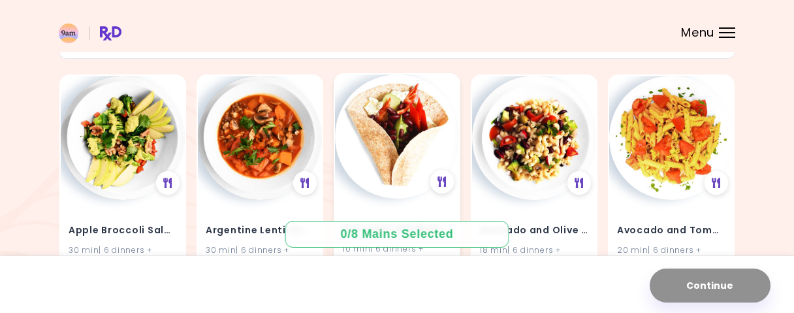
click at [374, 159] on img at bounding box center [397, 136] width 124 height 124
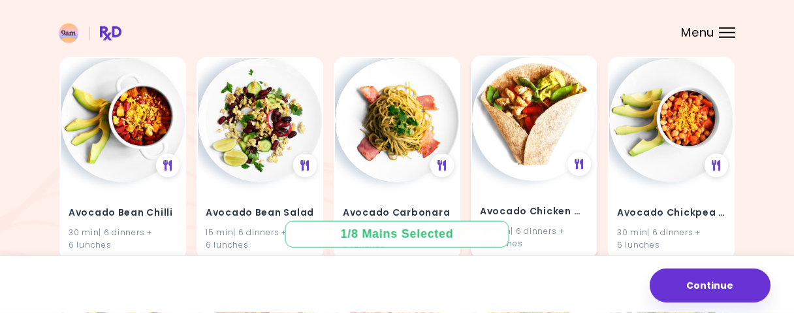
scroll to position [317, 0]
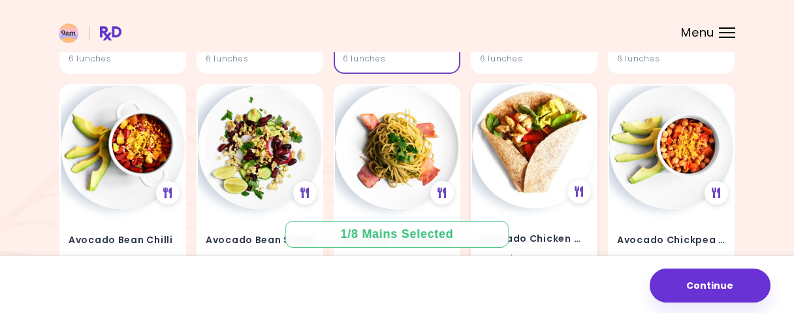
click at [529, 156] on img at bounding box center [534, 146] width 124 height 124
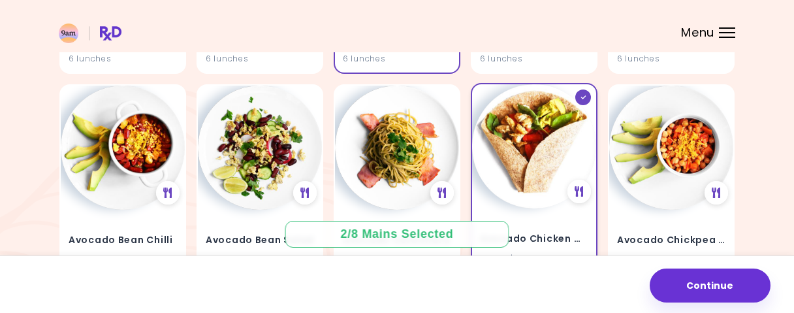
scroll to position [385, 0]
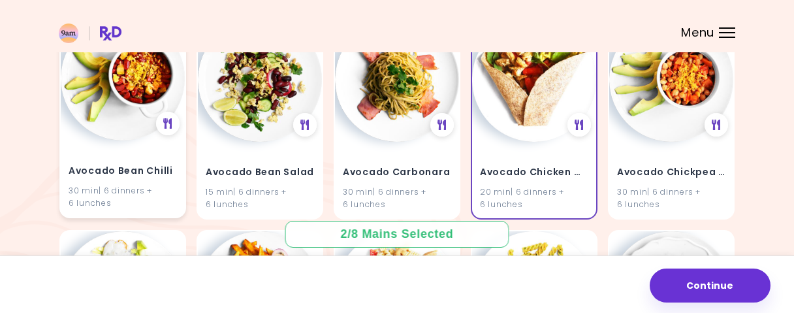
click at [104, 122] on img at bounding box center [123, 78] width 124 height 124
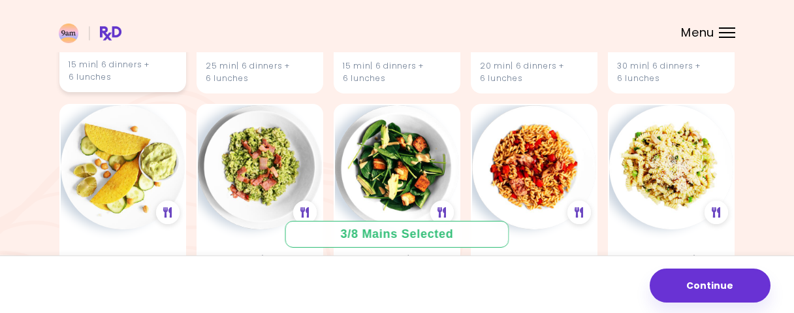
scroll to position [792, 0]
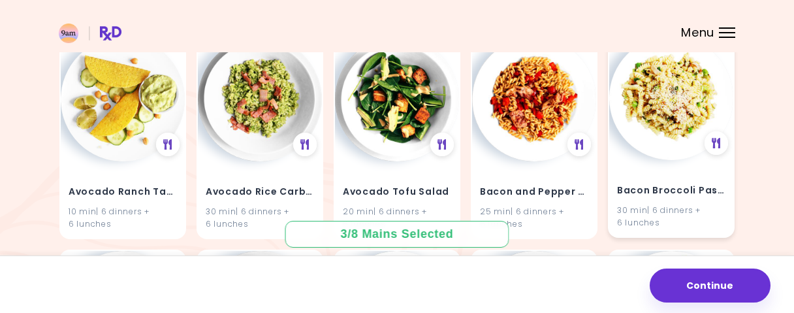
click at [662, 95] on img at bounding box center [671, 98] width 124 height 124
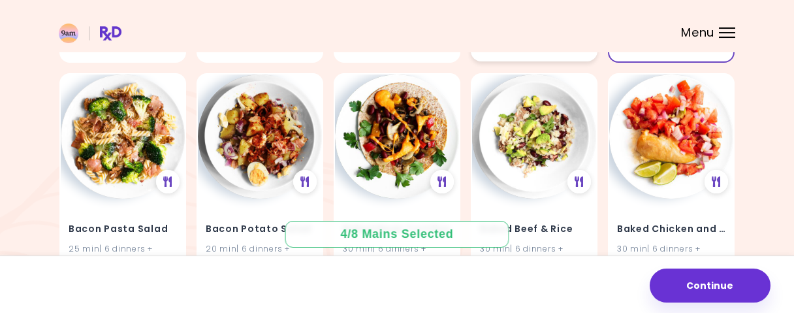
scroll to position [996, 0]
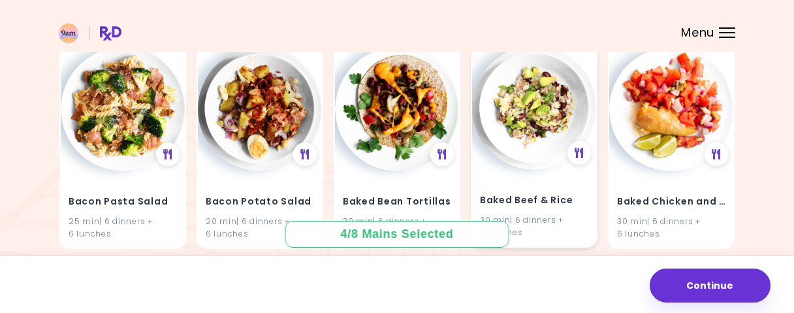
click at [546, 140] on img at bounding box center [534, 108] width 124 height 124
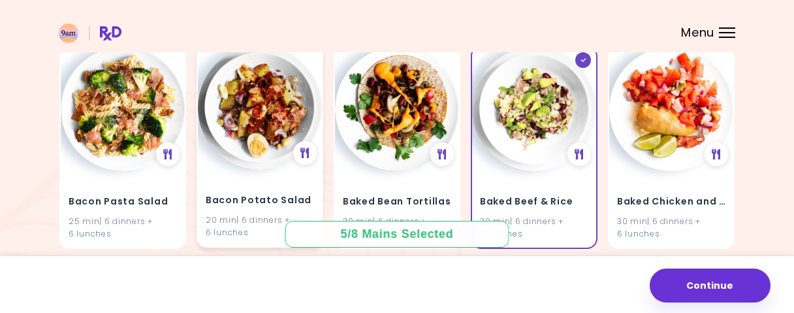
click at [242, 127] on img at bounding box center [260, 108] width 124 height 124
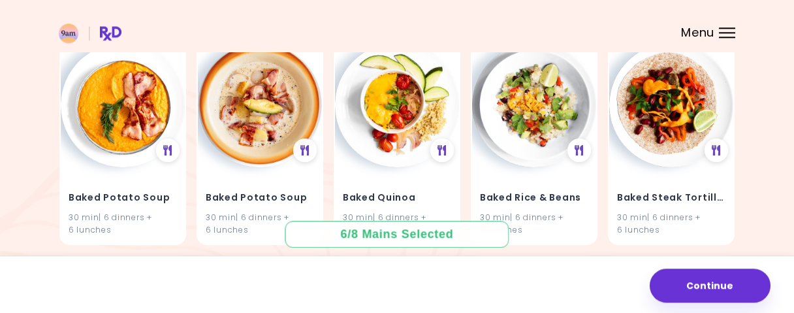
scroll to position [1403, 0]
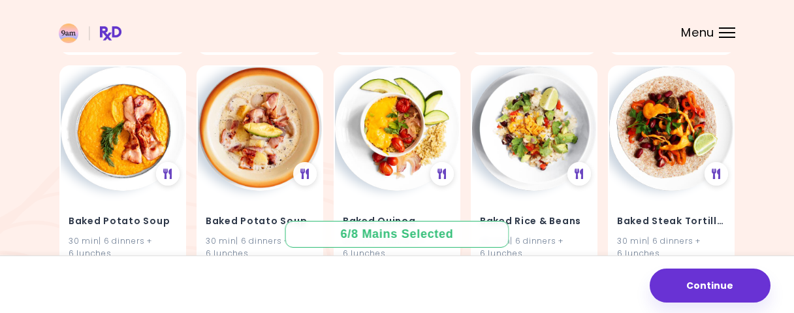
click at [242, 127] on img at bounding box center [260, 129] width 124 height 124
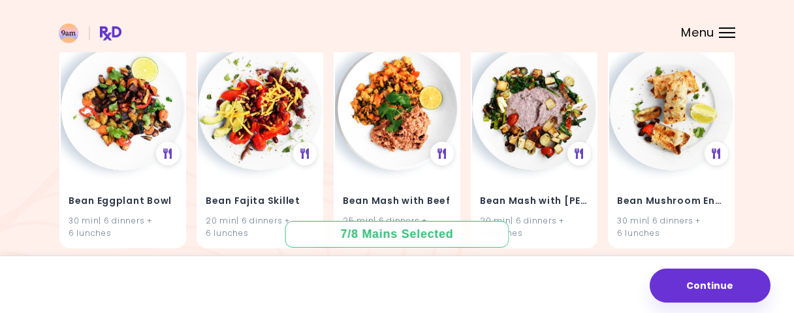
scroll to position [2082, 0]
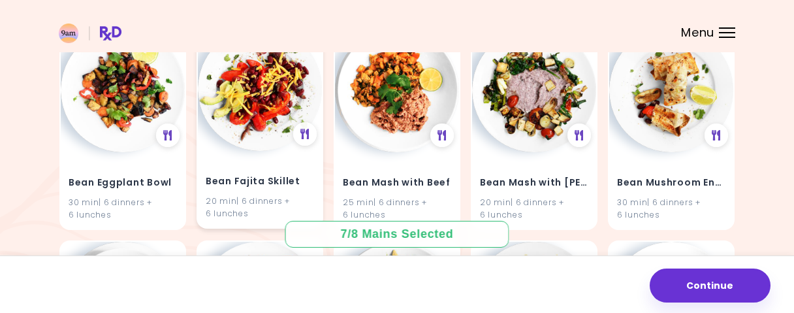
click at [242, 126] on img at bounding box center [260, 89] width 124 height 124
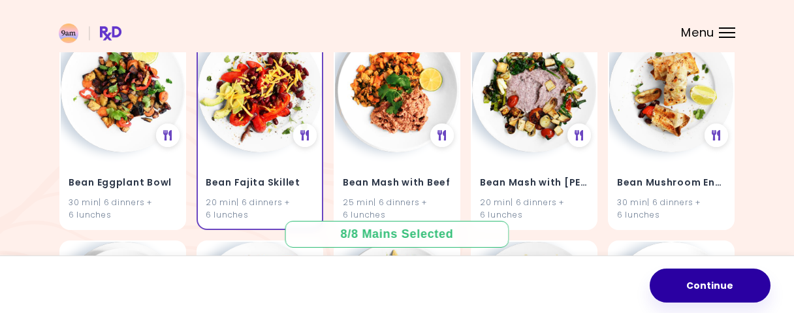
click at [721, 279] on button "Continue" at bounding box center [709, 285] width 121 height 34
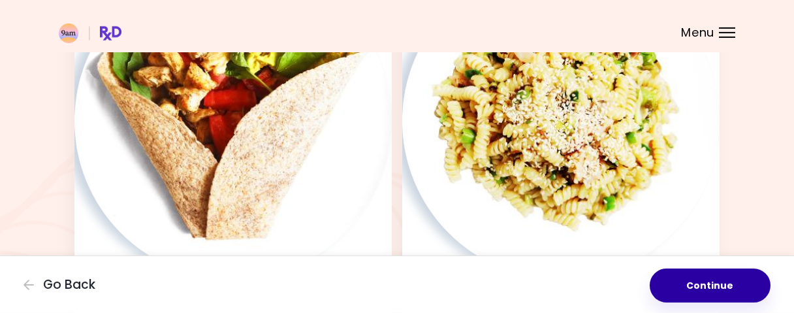
scroll to position [611, 0]
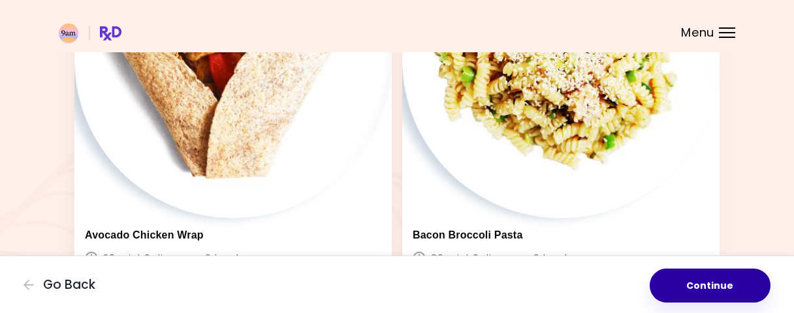
click at [702, 283] on button "Continue" at bounding box center [709, 285] width 121 height 34
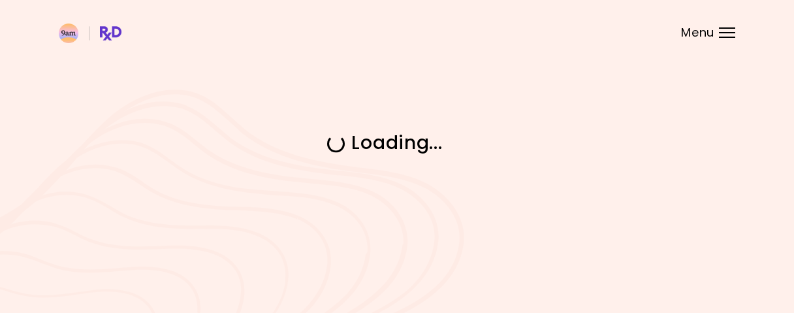
scroll to position [0, 0]
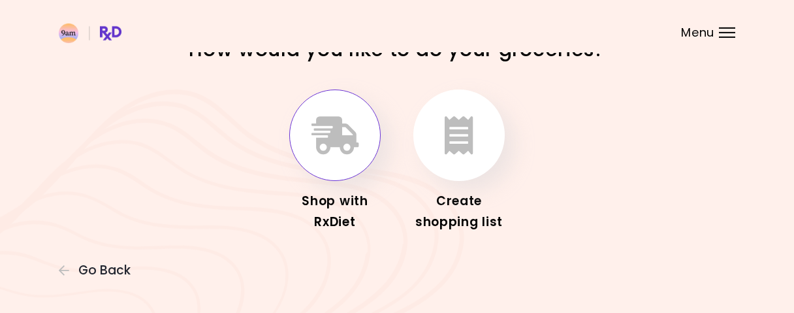
scroll to position [50, 0]
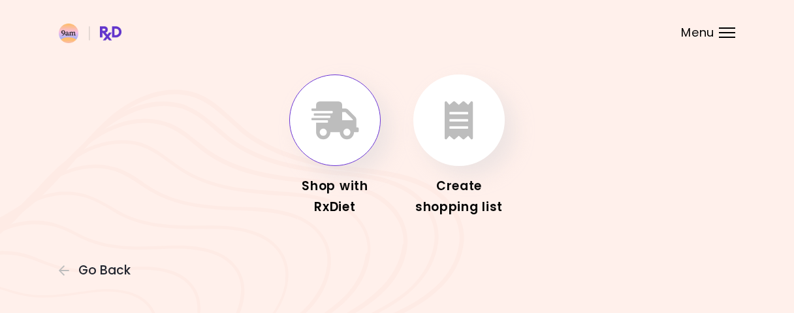
click at [341, 138] on icon "button" at bounding box center [335, 120] width 48 height 38
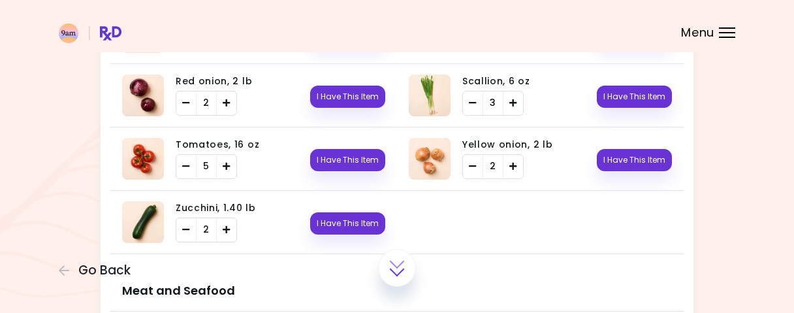
scroll to position [441, 0]
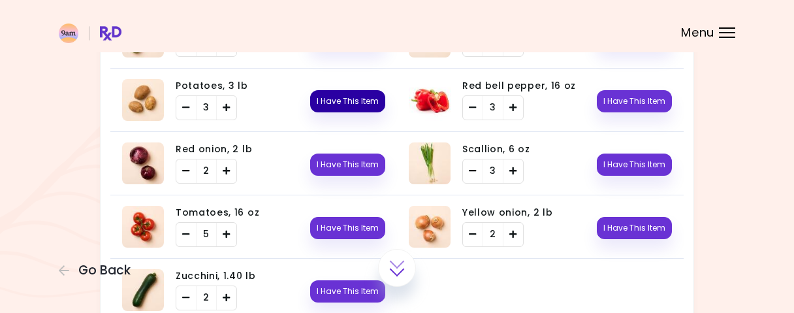
click at [363, 99] on button "I Have This Item" at bounding box center [347, 101] width 75 height 22
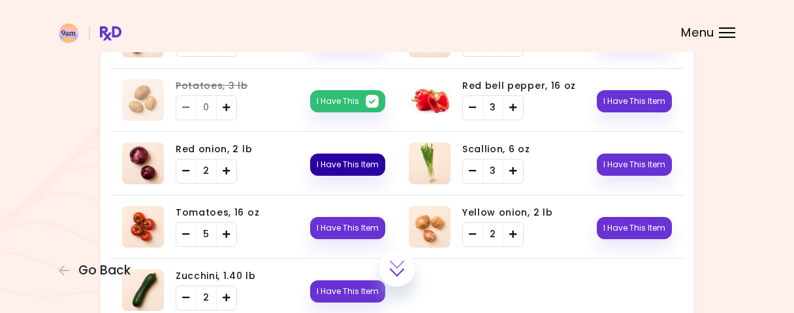
click at [343, 159] on button "I Have This Item" at bounding box center [347, 164] width 75 height 22
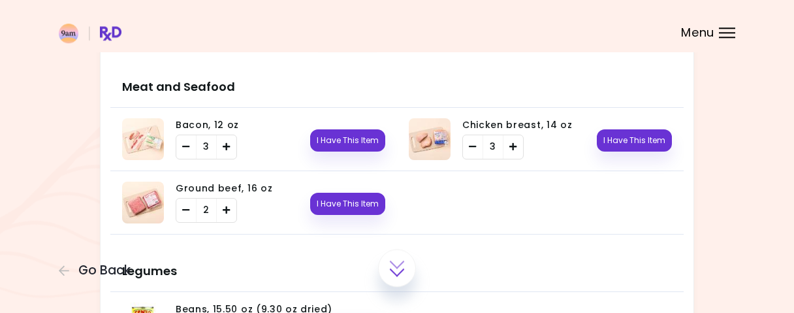
scroll to position [713, 0]
click at [348, 136] on button "I Have This Item" at bounding box center [347, 140] width 75 height 22
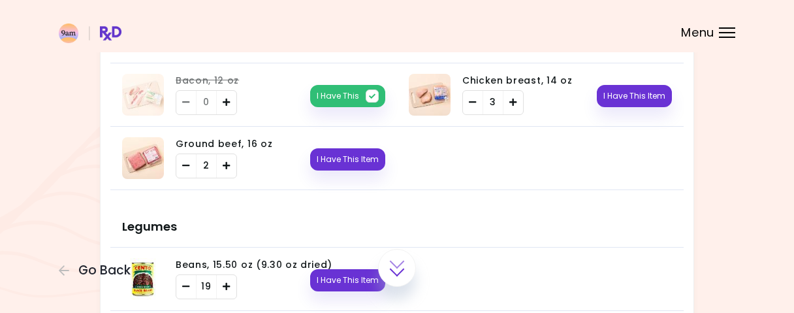
scroll to position [780, 0]
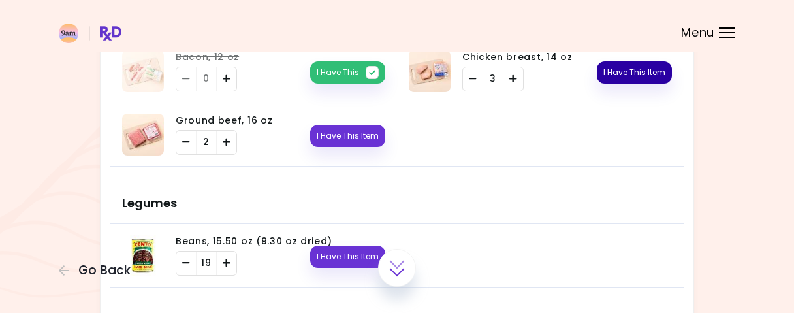
click at [638, 67] on button "I Have This Item" at bounding box center [633, 72] width 75 height 22
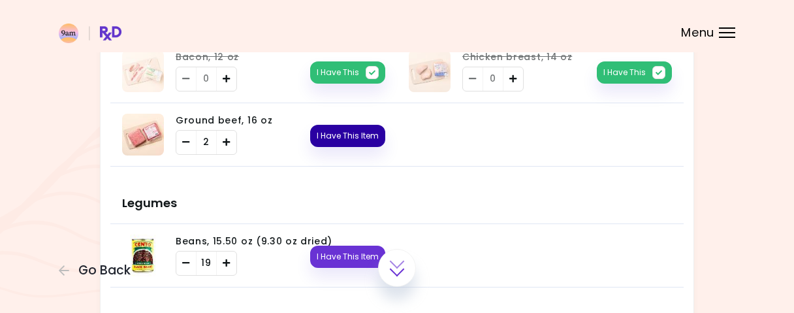
click at [352, 130] on button "I Have This Item" at bounding box center [347, 136] width 75 height 22
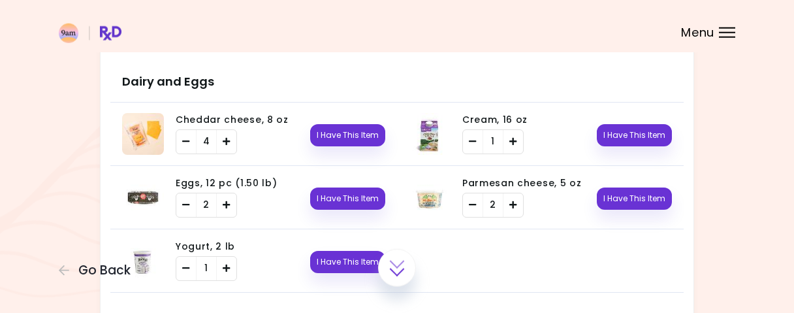
scroll to position [1052, 0]
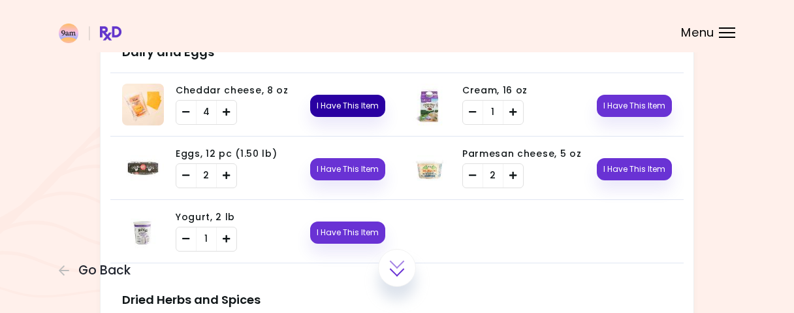
click at [343, 95] on button "I Have This Item" at bounding box center [347, 106] width 75 height 22
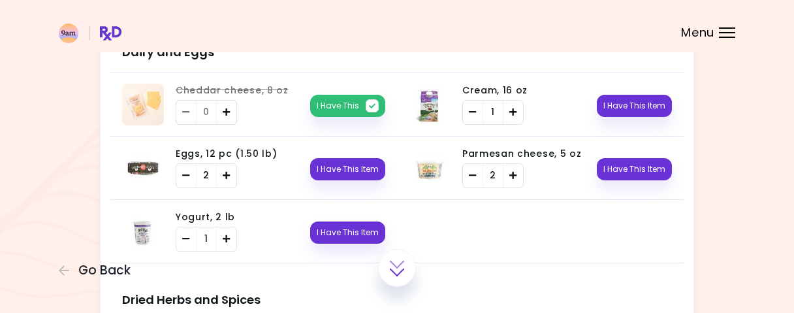
click at [638, 91] on div "I Have This Item" at bounding box center [645, 103] width 52 height 25
click at [342, 162] on button "I Have This Item" at bounding box center [347, 169] width 75 height 22
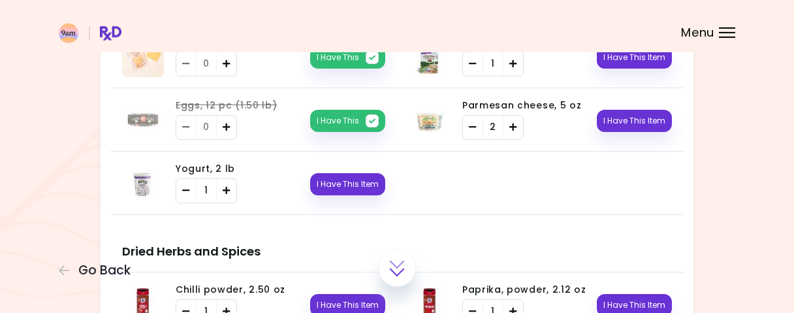
scroll to position [1120, 0]
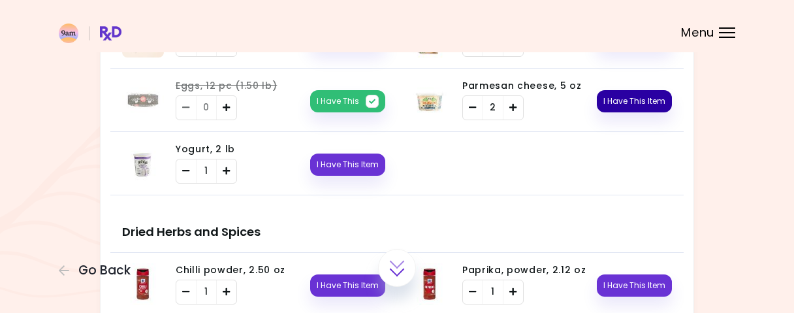
click at [662, 99] on button "I Have This Item" at bounding box center [633, 101] width 75 height 22
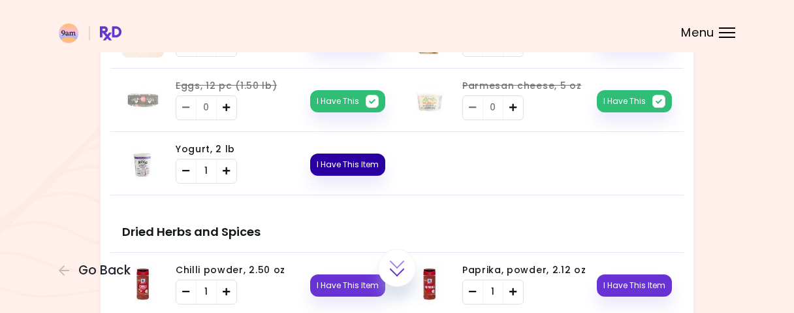
click at [356, 155] on button "I Have This Item" at bounding box center [347, 164] width 75 height 22
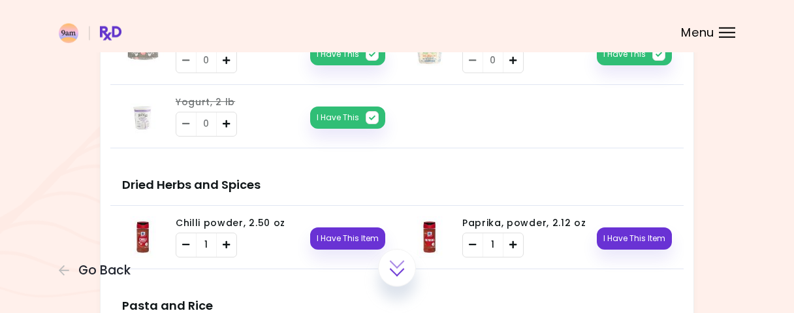
scroll to position [1256, 0]
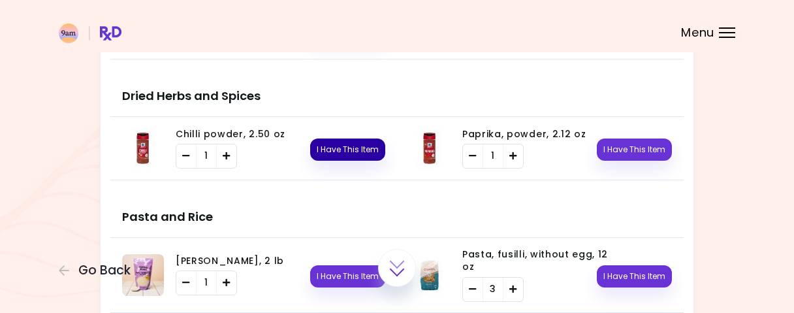
click at [363, 147] on button "I Have This Item" at bounding box center [347, 149] width 75 height 22
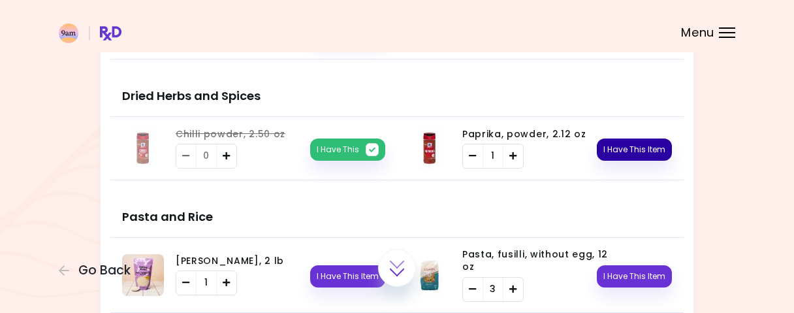
click at [649, 147] on button "I Have This Item" at bounding box center [633, 149] width 75 height 22
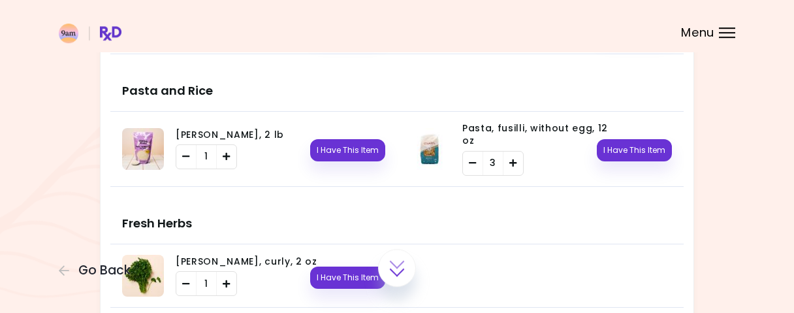
scroll to position [1391, 0]
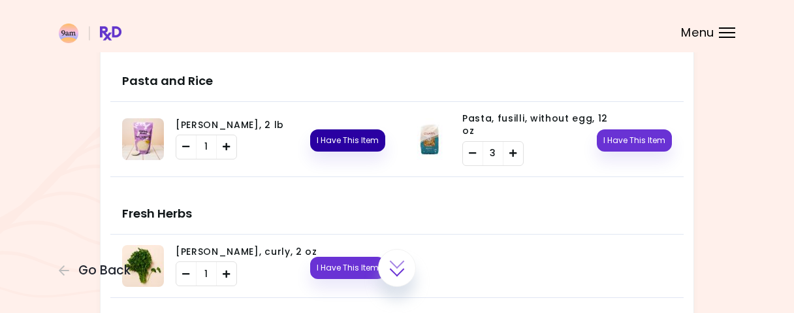
click at [341, 129] on button "I Have This Item" at bounding box center [347, 140] width 75 height 22
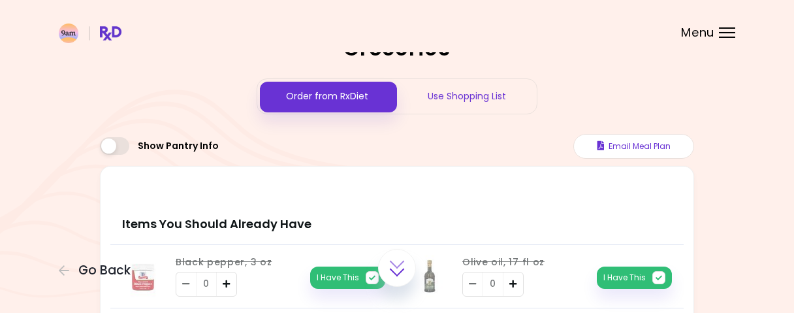
scroll to position [0, 0]
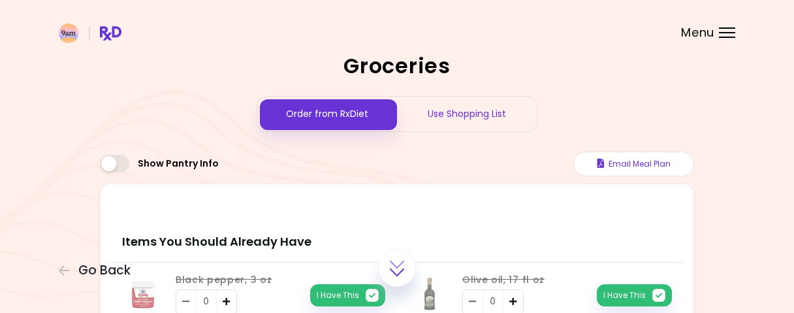
click at [454, 113] on div "Use Shopping List" at bounding box center [467, 114] width 140 height 35
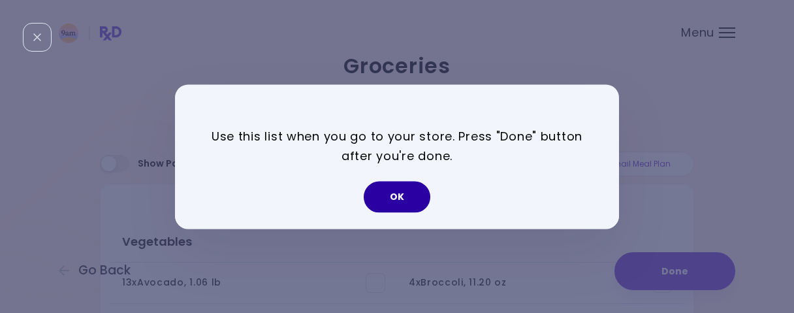
click at [401, 191] on button "OK" at bounding box center [396, 196] width 67 height 31
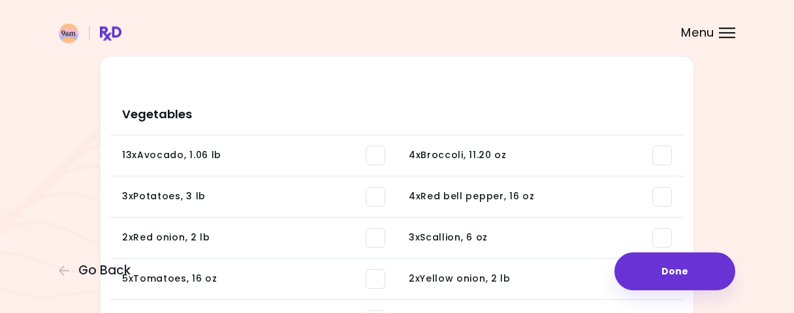
scroll to position [271, 0]
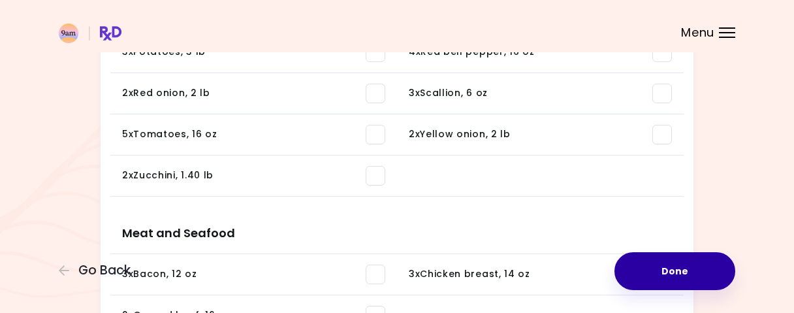
click at [674, 271] on button "Done" at bounding box center [674, 271] width 121 height 38
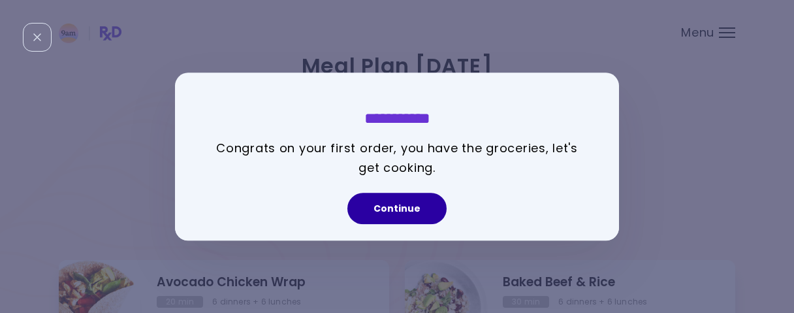
click at [373, 212] on button "Continue" at bounding box center [396, 208] width 99 height 31
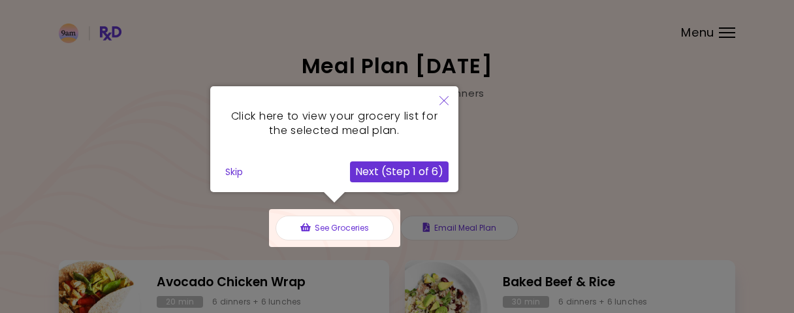
click at [394, 170] on button "Next (Step 1 of 6)" at bounding box center [399, 171] width 99 height 21
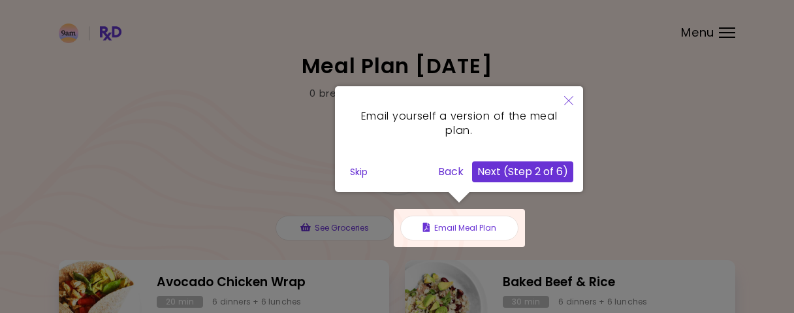
click at [517, 166] on button "Next (Step 2 of 6)" at bounding box center [522, 171] width 101 height 21
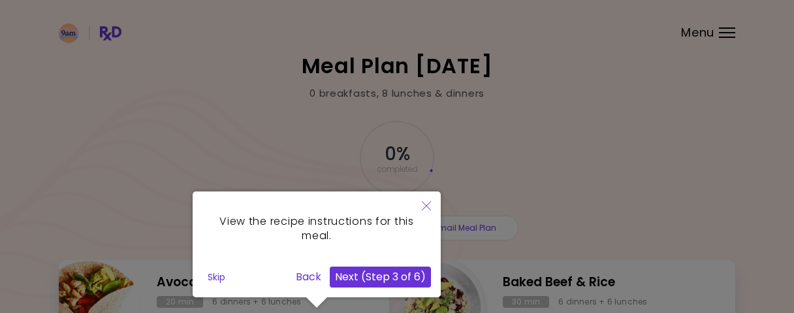
click at [392, 269] on button "Next (Step 3 of 6)" at bounding box center [380, 276] width 101 height 21
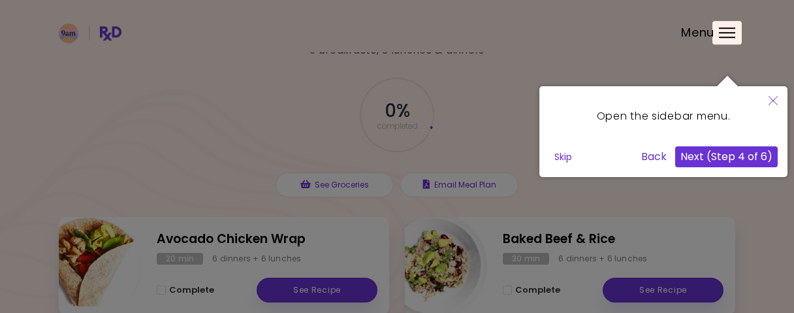
scroll to position [68, 0]
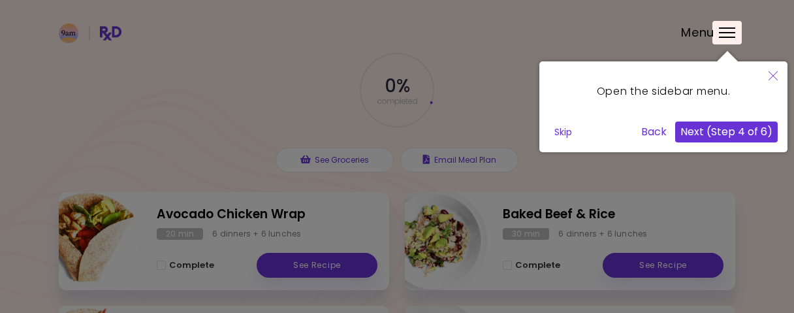
click at [752, 129] on button "Next (Step 4 of 6)" at bounding box center [726, 131] width 102 height 21
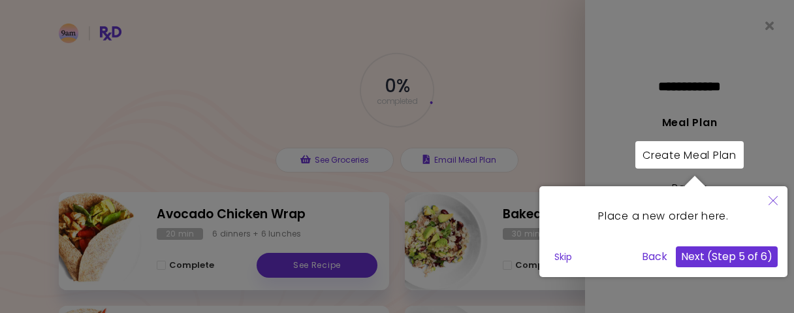
click at [731, 258] on button "Next (Step 5 of 6)" at bounding box center [726, 256] width 102 height 21
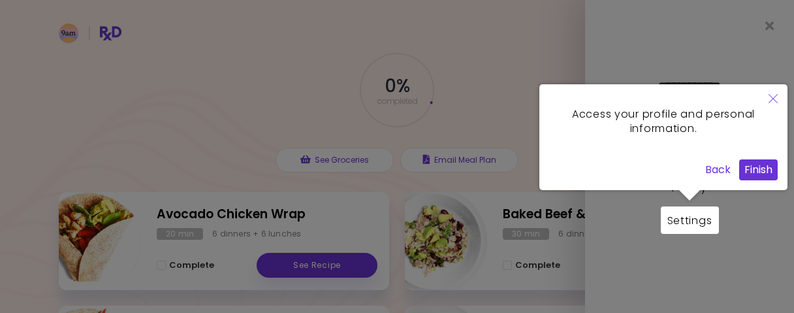
click at [760, 173] on button "Finish" at bounding box center [758, 169] width 39 height 21
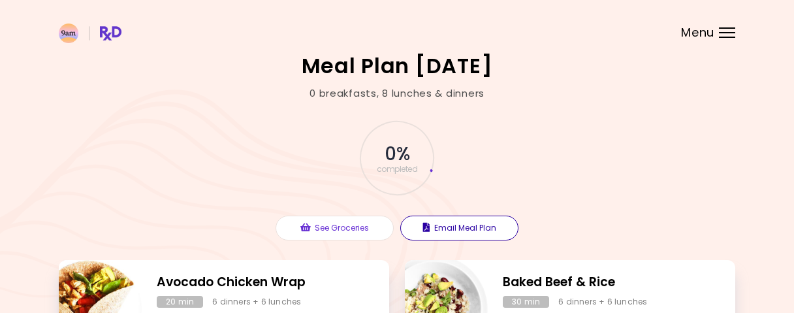
click at [485, 235] on button "Email Meal Plan" at bounding box center [459, 227] width 118 height 25
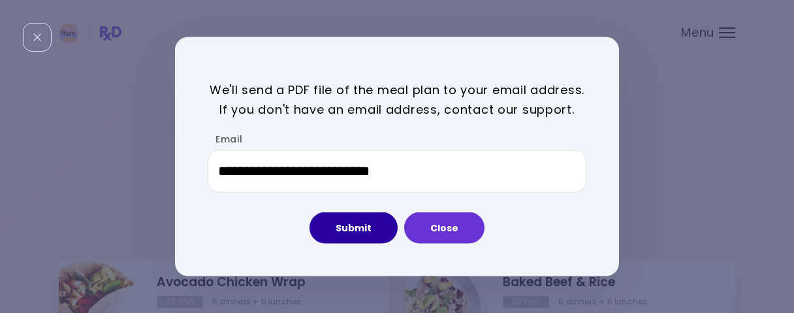
click at [348, 224] on button "Submit" at bounding box center [353, 227] width 88 height 31
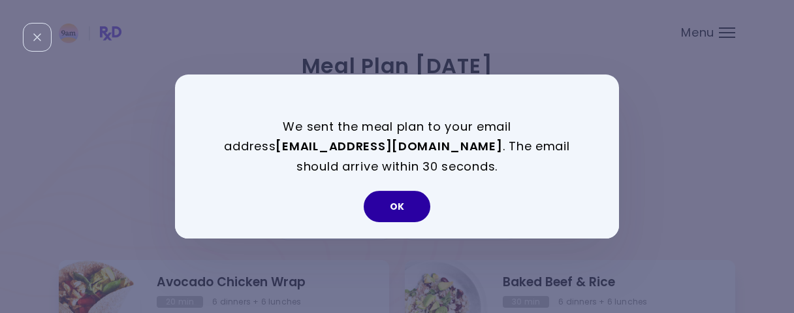
click at [401, 210] on button "OK" at bounding box center [396, 206] width 67 height 31
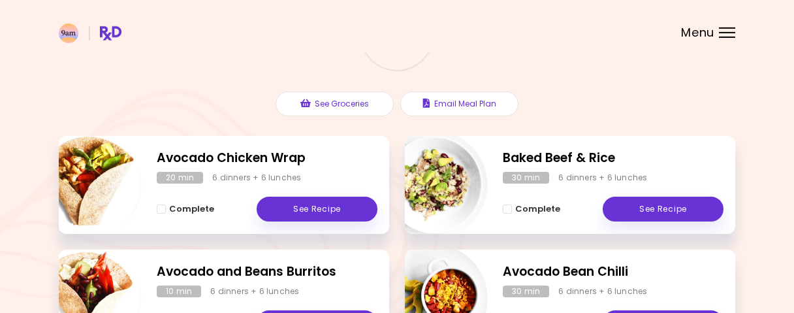
scroll to position [50, 0]
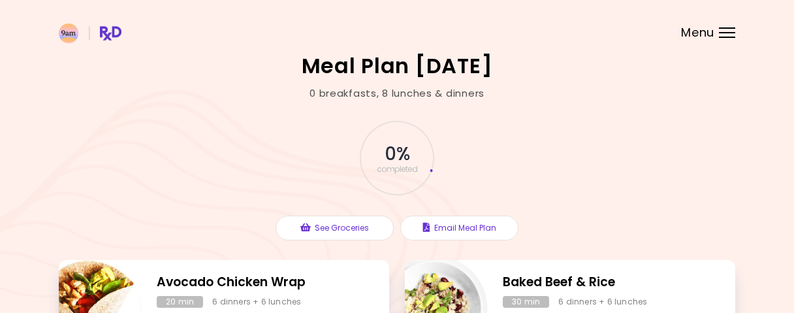
click at [732, 29] on div "Menu" at bounding box center [726, 32] width 16 height 10
